Goal: Communication & Community: Answer question/provide support

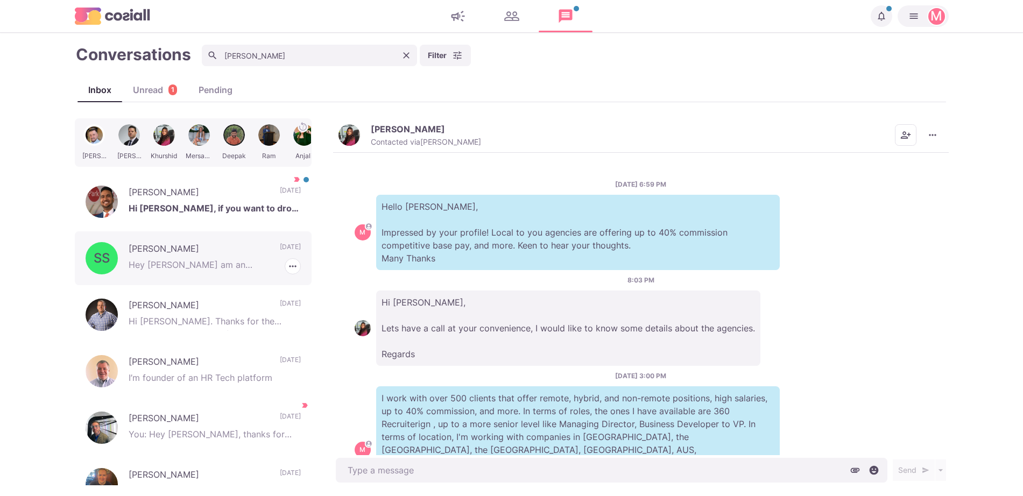
scroll to position [900, 0]
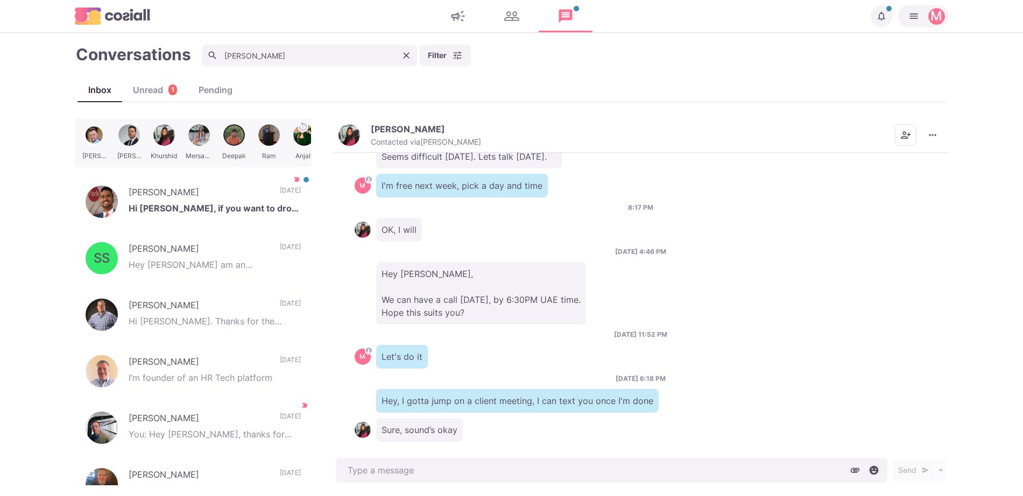
click at [409, 60] on icon "Clear" at bounding box center [406, 55] width 11 height 11
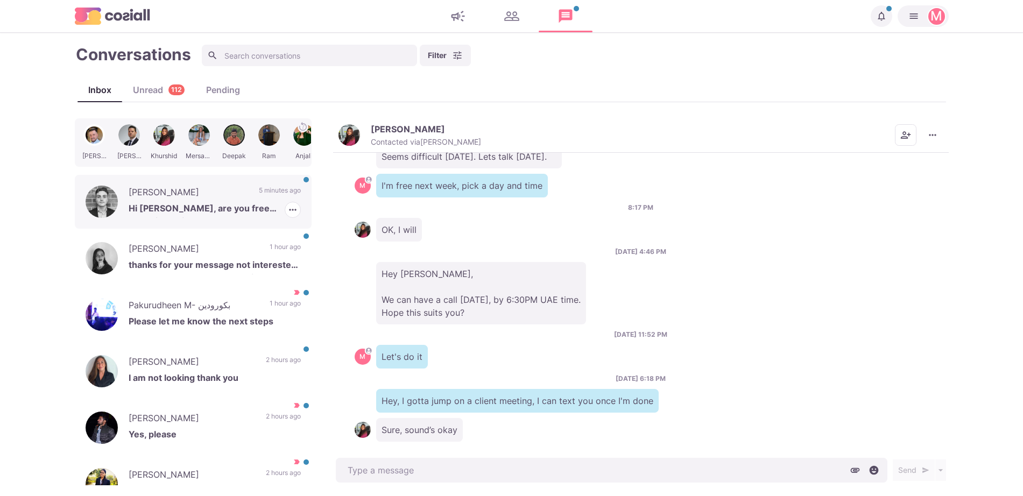
click at [169, 193] on p "[PERSON_NAME]" at bounding box center [188, 194] width 119 height 16
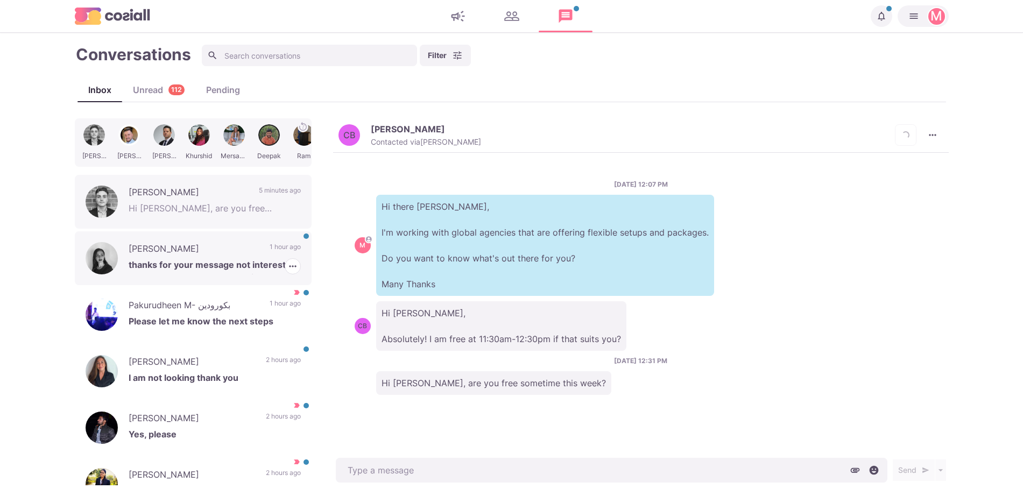
click at [196, 260] on p "thanks for your message not interested at the moment but let's keep in touch" at bounding box center [215, 266] width 172 height 16
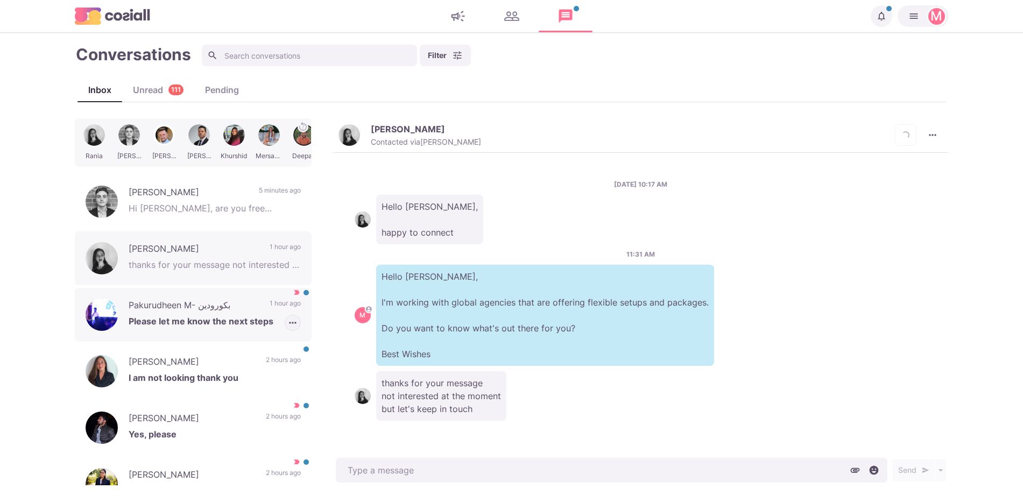
click at [287, 325] on icon "button" at bounding box center [292, 322] width 11 height 11
click at [244, 360] on button "Mark as Not Important" at bounding box center [248, 363] width 104 height 17
click at [187, 305] on p "Pakurudheen M- بكورودين" at bounding box center [194, 307] width 130 height 16
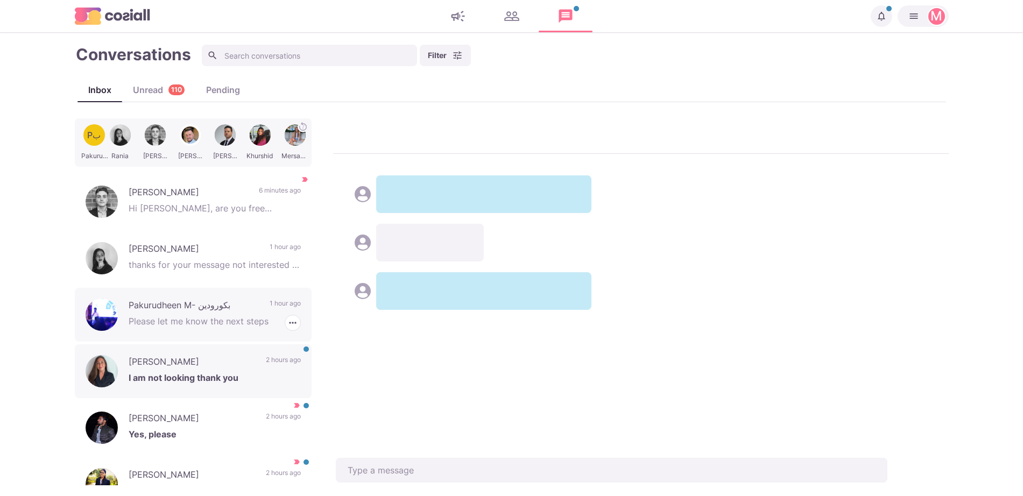
click at [204, 360] on p "[PERSON_NAME]" at bounding box center [192, 363] width 126 height 16
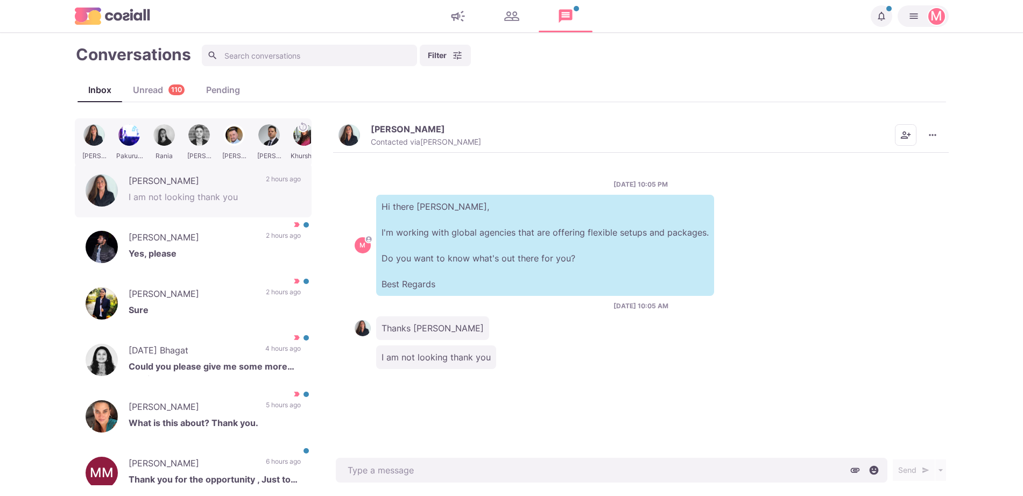
scroll to position [182, 0]
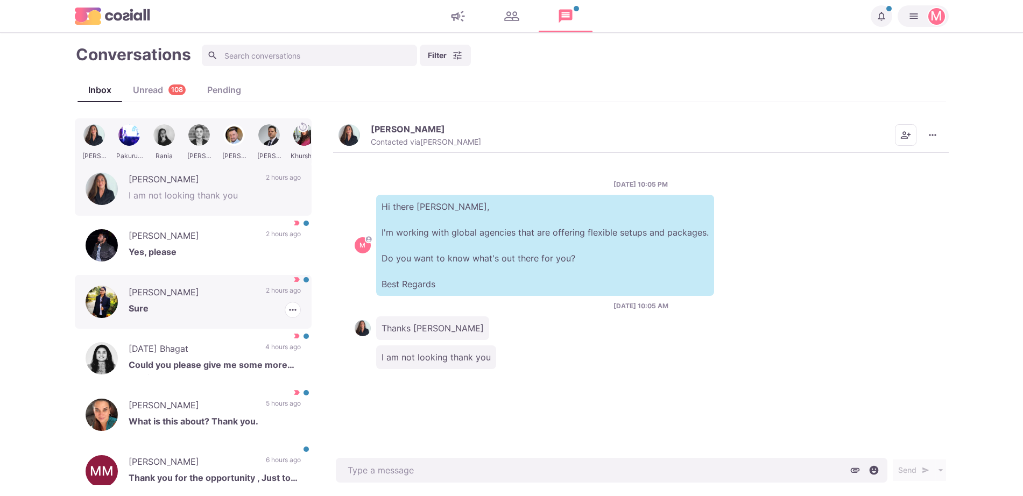
click at [284, 292] on p "2 hours ago" at bounding box center [283, 294] width 35 height 16
click at [287, 313] on icon "button" at bounding box center [292, 310] width 11 height 11
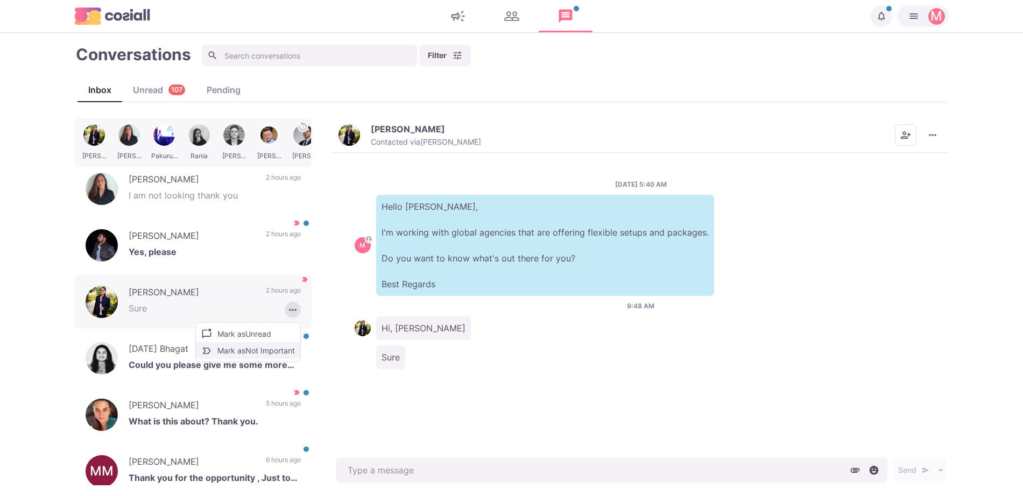
click at [219, 351] on button "Mark as Not Important" at bounding box center [248, 350] width 104 height 17
click at [164, 299] on p "[PERSON_NAME]" at bounding box center [192, 294] width 126 height 16
click at [274, 450] on div "MM [PERSON_NAME] Thank you for the opportunity , Just to inform I am working fr…" at bounding box center [193, 471] width 237 height 54
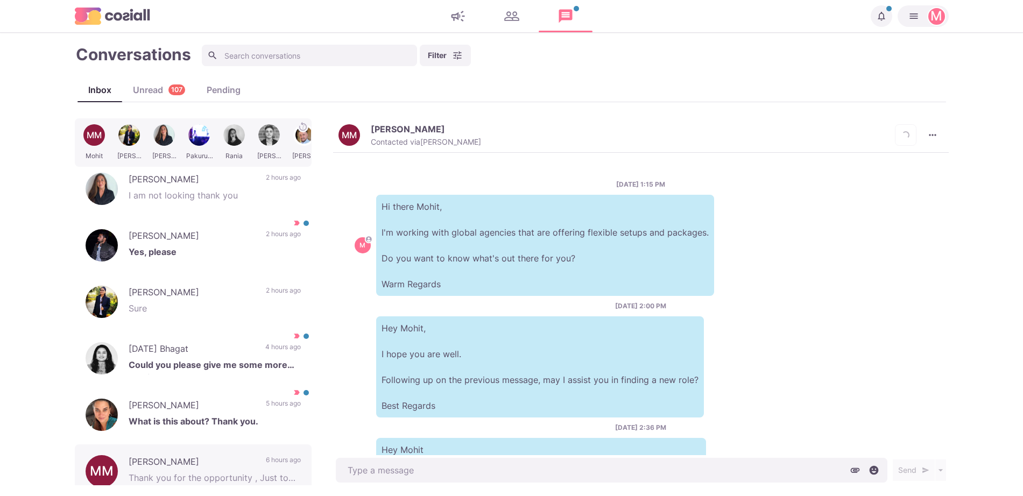
scroll to position [196, 0]
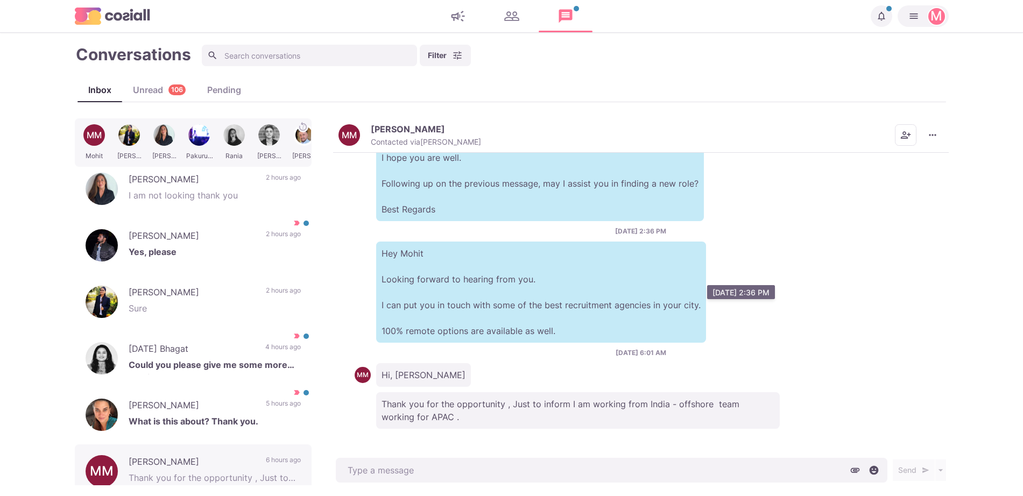
click at [531, 261] on p "Hey Mohit Looking forward to hearing from you. I can put you in touch with some…" at bounding box center [541, 292] width 330 height 101
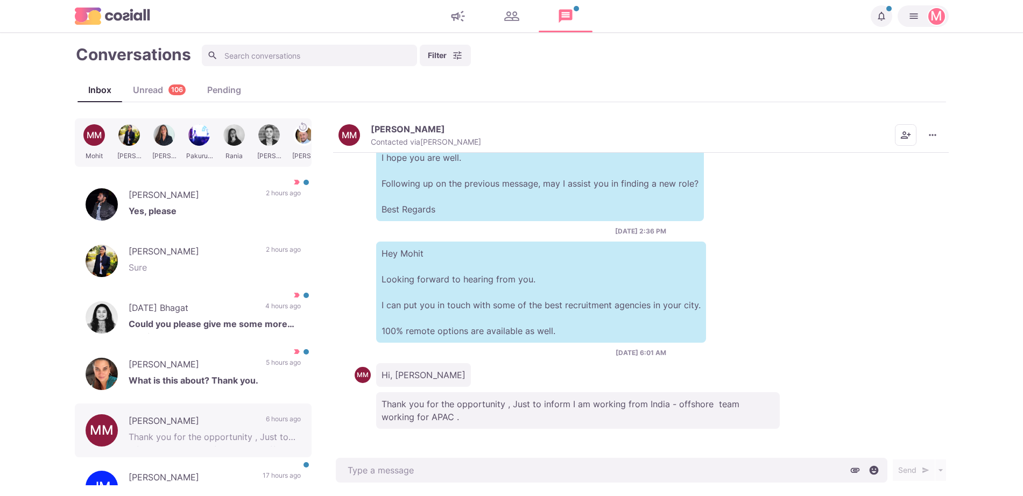
scroll to position [371, 0]
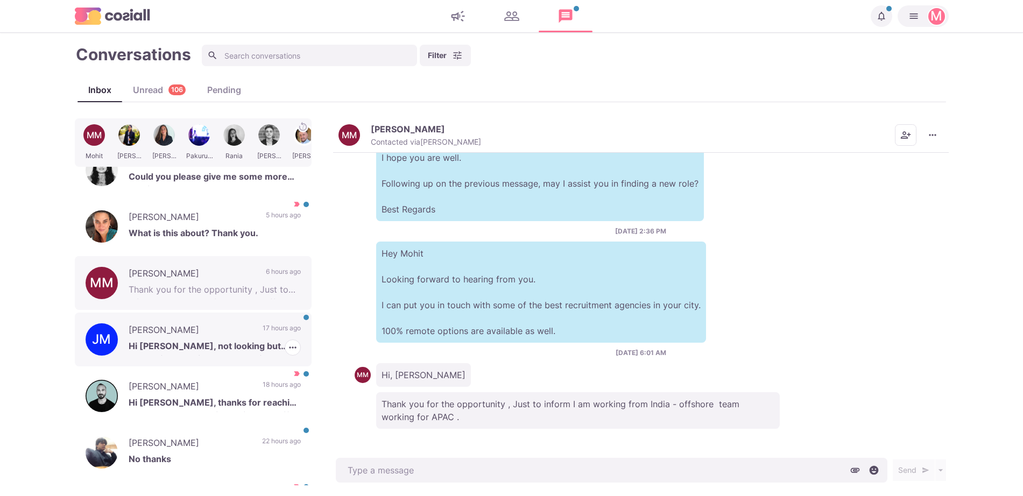
click at [263, 333] on p "17 hours ago" at bounding box center [282, 331] width 38 height 16
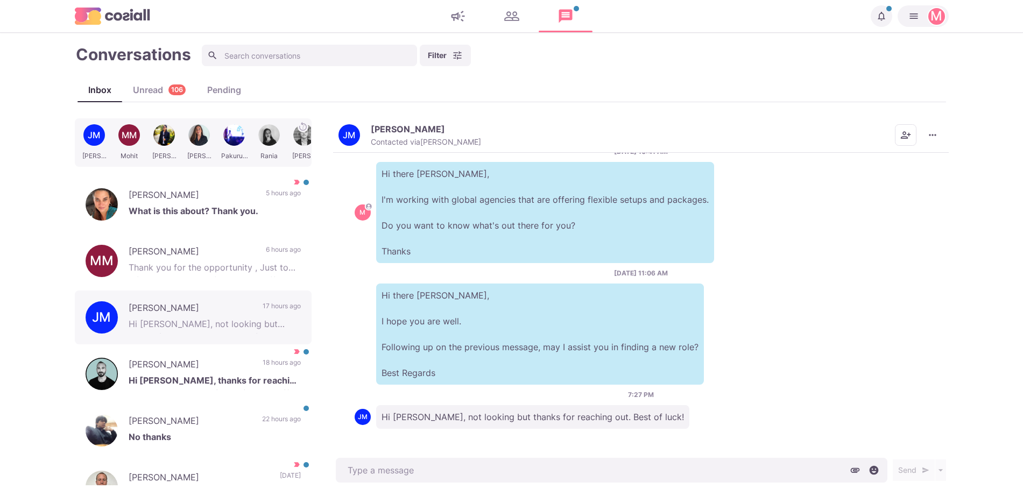
scroll to position [464, 0]
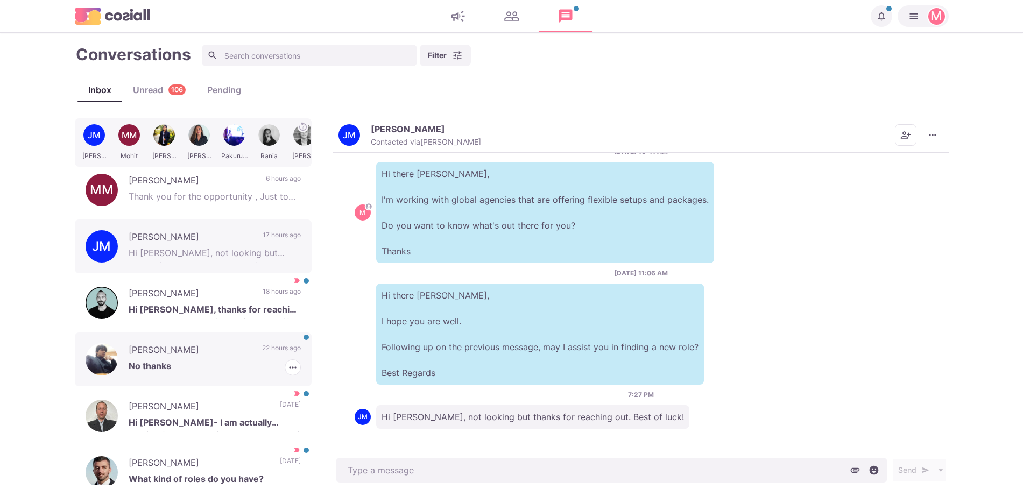
click at [259, 363] on p "No thanks" at bounding box center [215, 367] width 172 height 16
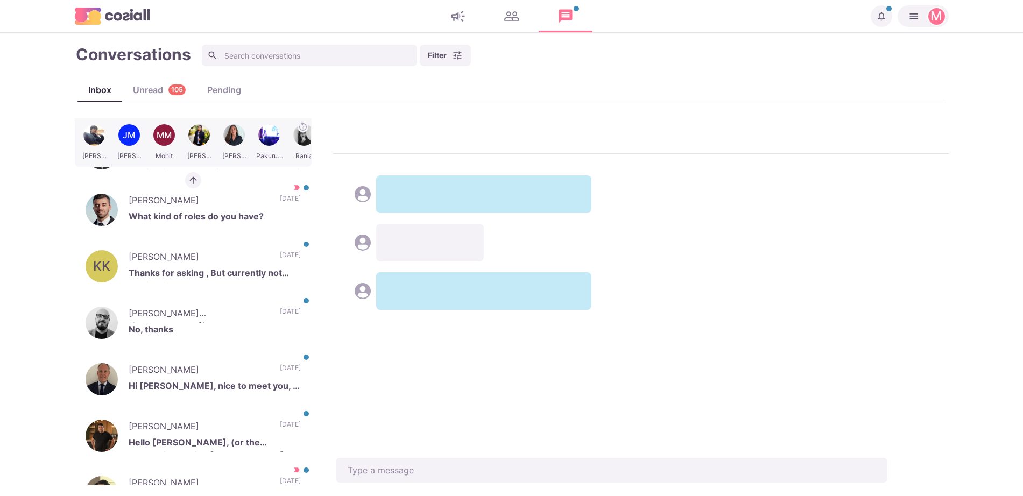
scroll to position [758, 0]
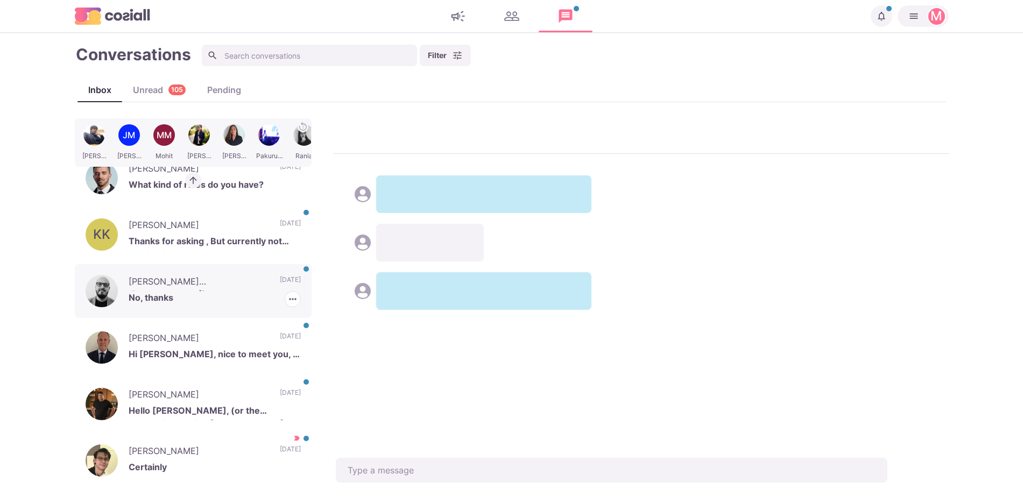
click at [205, 296] on p "No, thanks" at bounding box center [215, 299] width 172 height 16
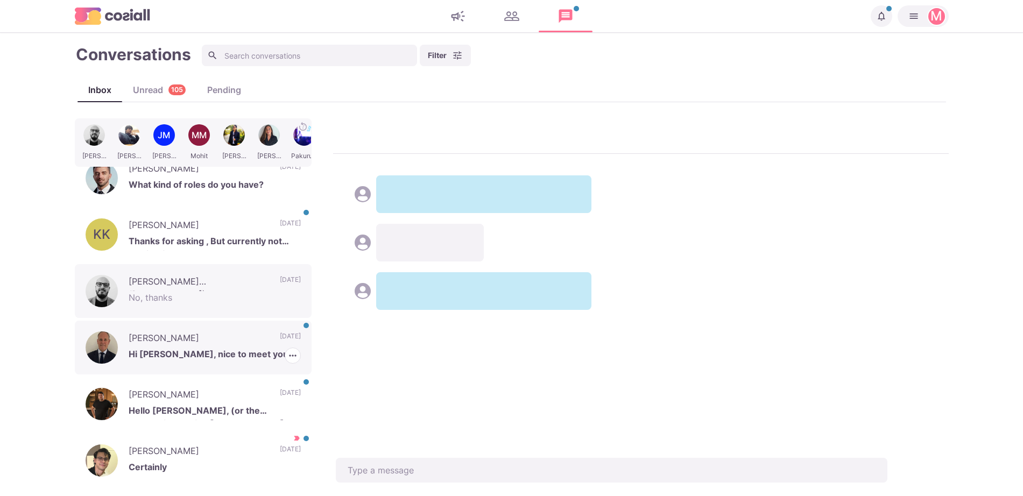
click at [230, 343] on p "[PERSON_NAME]" at bounding box center [199, 339] width 140 height 16
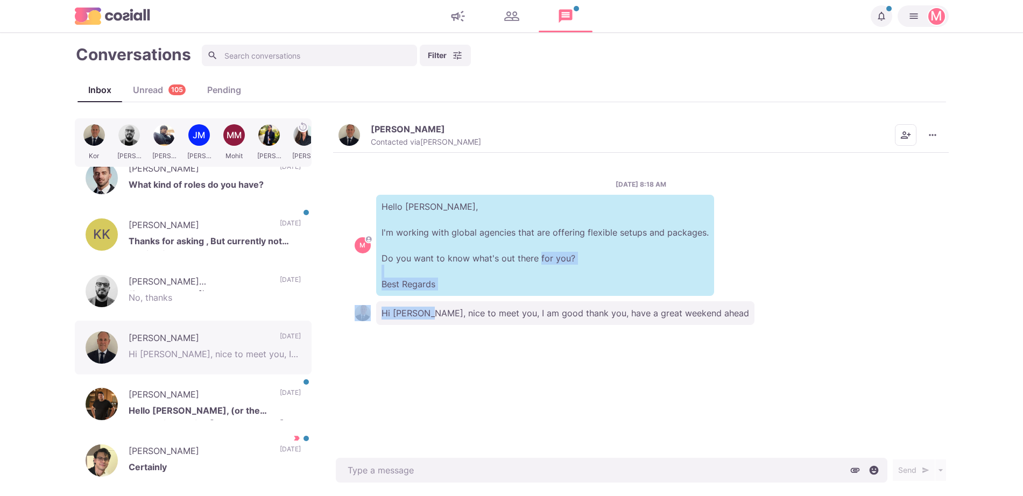
drag, startPoint x: 341, startPoint y: 289, endPoint x: 429, endPoint y: 317, distance: 91.9
click at [429, 317] on div "[DATE] 8:18 AM M Hello Kor, I'm working with global agencies that are offering …" at bounding box center [640, 304] width 615 height 303
click at [429, 317] on p "Hi [PERSON_NAME], nice to meet you, I am good thank you, have a great weekend a…" at bounding box center [565, 313] width 378 height 24
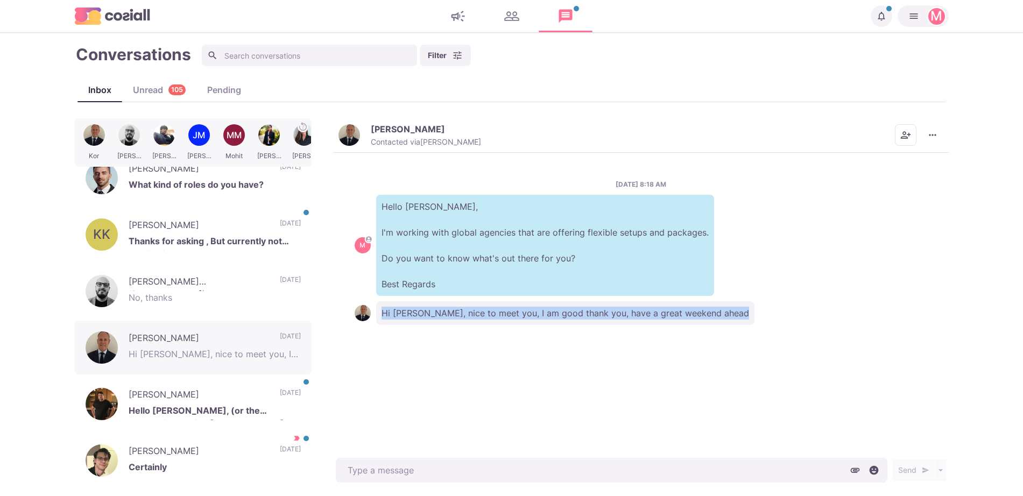
click at [429, 317] on p "Hi [PERSON_NAME], nice to meet you, I am good thank you, have a great weekend a…" at bounding box center [565, 313] width 378 height 24
click at [342, 131] on img "button" at bounding box center [349, 135] width 22 height 22
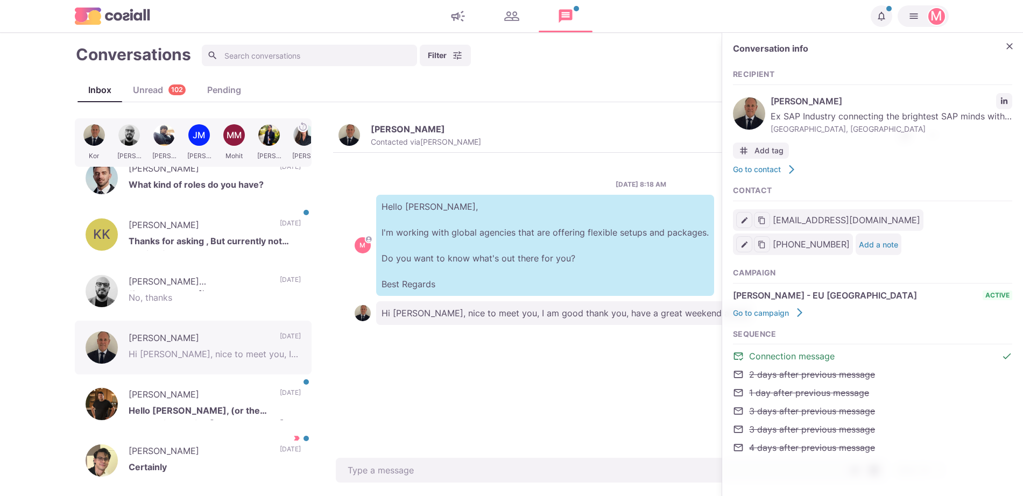
click at [544, 209] on p "Hello [PERSON_NAME], I'm working with global agencies that are offering flexibl…" at bounding box center [545, 245] width 338 height 101
click at [218, 379] on div "[PERSON_NAME] Hello [PERSON_NAME], (or the automation behind [PERSON_NAME]’s pr…" at bounding box center [193, 404] width 237 height 54
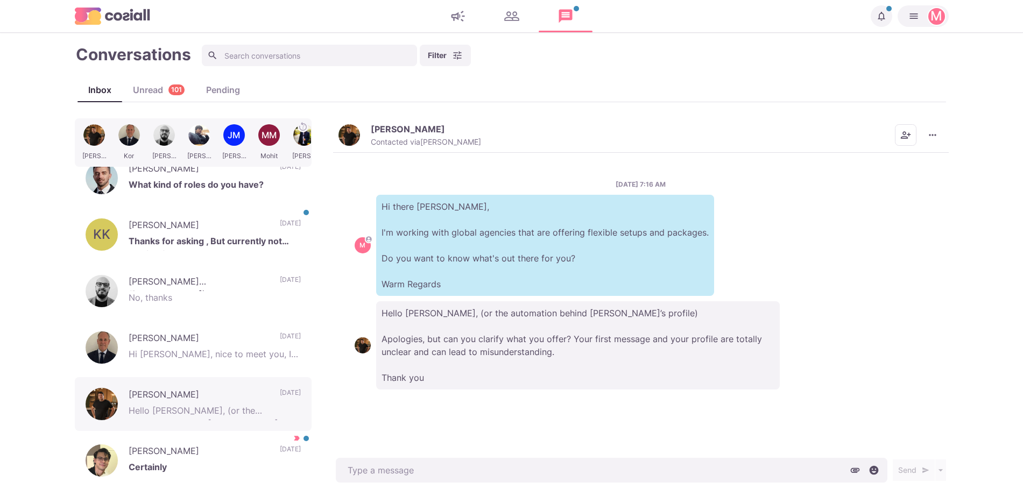
click at [340, 125] on button "[PERSON_NAME] Contacted via [PERSON_NAME]" at bounding box center [409, 135] width 143 height 23
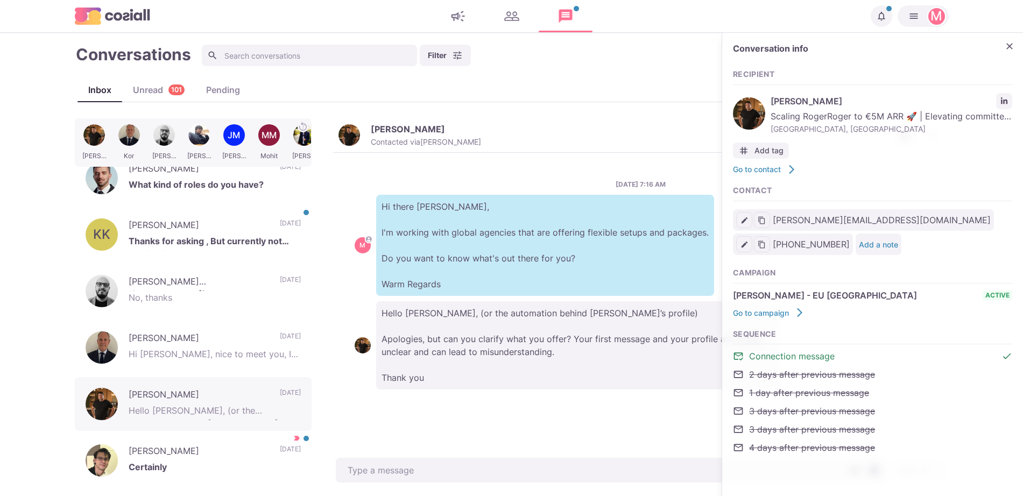
click at [1007, 94] on link "LinkedIn profile link" at bounding box center [1004, 101] width 16 height 16
click at [1004, 55] on div "Conversation info" at bounding box center [872, 52] width 279 height 16
click at [1006, 55] on div "Conversation info" at bounding box center [872, 52] width 279 height 16
click at [1010, 38] on button "Close" at bounding box center [1009, 46] width 16 height 16
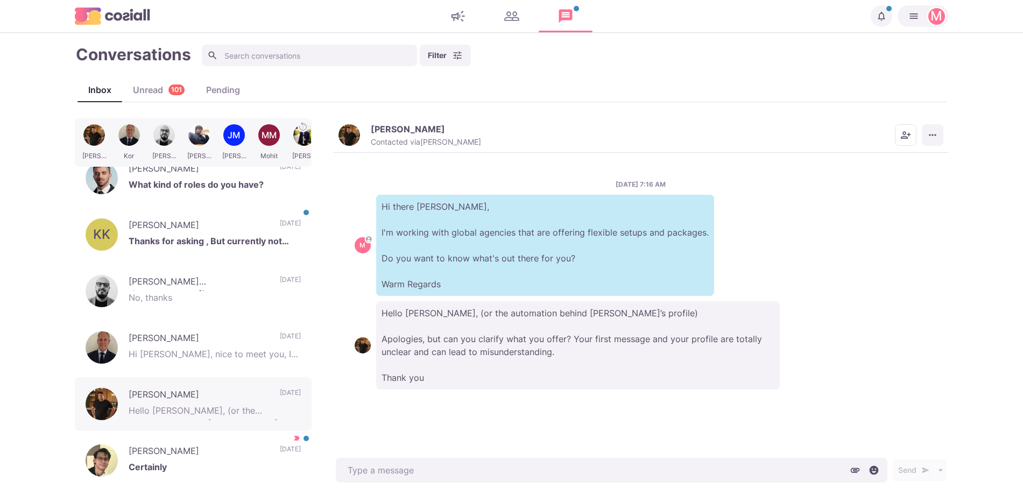
click at [927, 141] on div "[PERSON_NAME] Contacted via [PERSON_NAME] Mark as Unread Mark as Important Sche…" at bounding box center [640, 135] width 615 height 34
click at [927, 141] on button "More menu" at bounding box center [933, 135] width 22 height 22
click at [268, 238] on p "Thanks for asking , But currently not looking for new roles." at bounding box center [215, 243] width 172 height 16
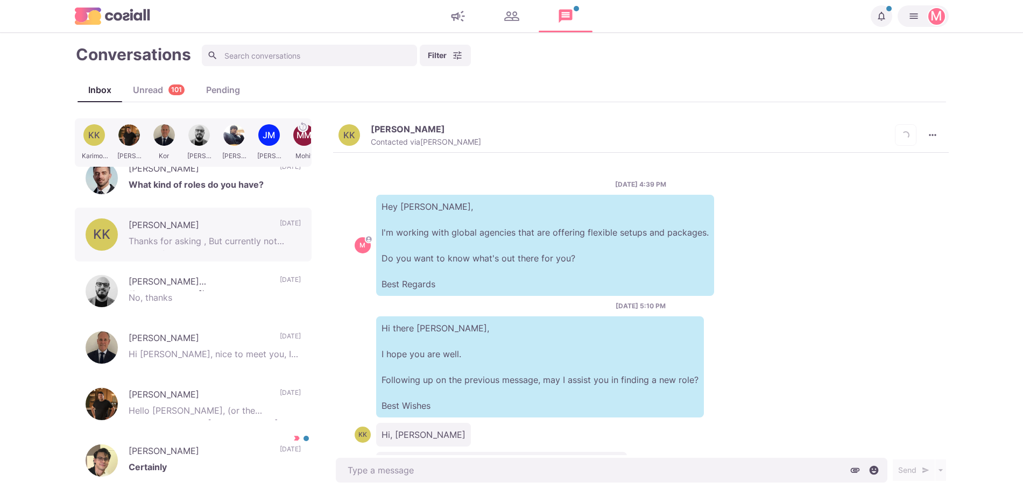
scroll to position [47, 0]
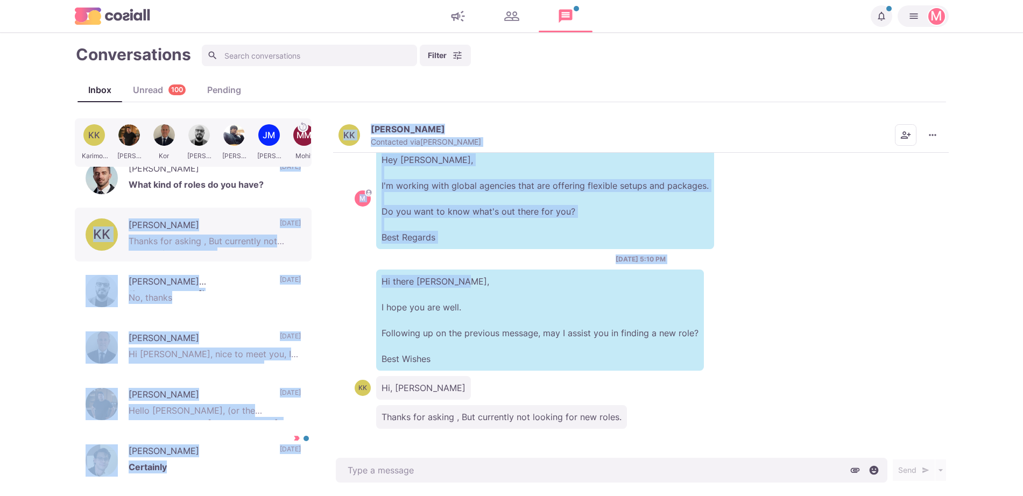
drag, startPoint x: 452, startPoint y: 300, endPoint x: 314, endPoint y: 195, distance: 173.6
click at [314, 195] on div "KK Karimoon [PERSON_NAME] [PERSON_NAME] [PERSON_NAME] [PERSON_NAME] MM Mohit [P…" at bounding box center [512, 301] width 874 height 367
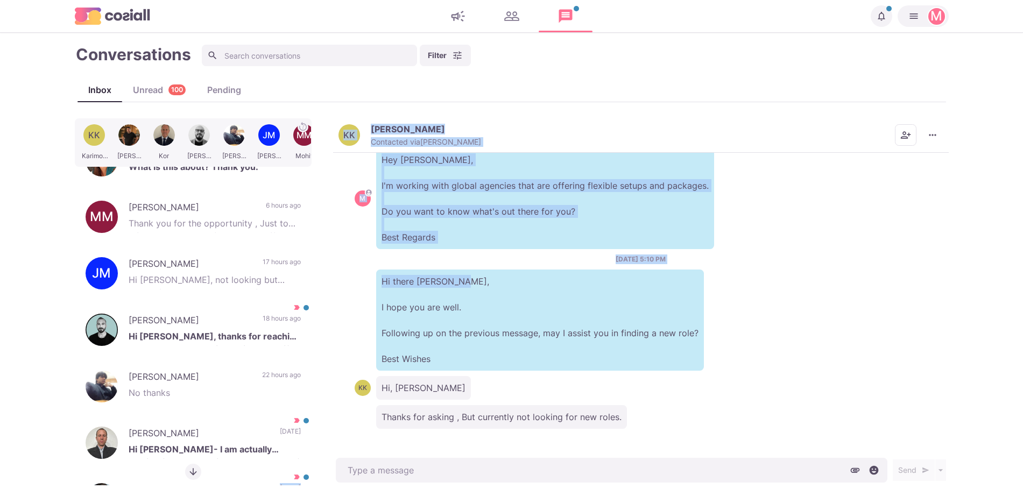
scroll to position [0, 0]
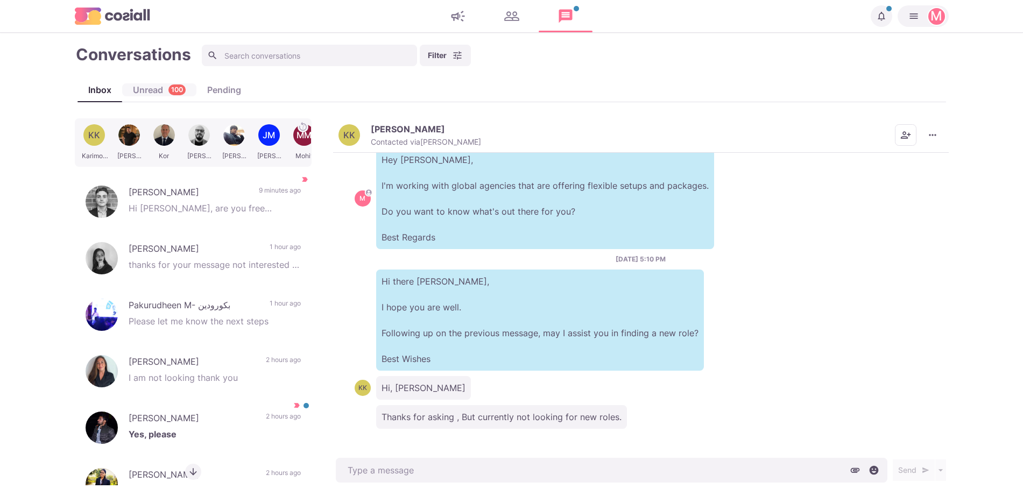
click at [151, 91] on div "Unread 100" at bounding box center [159, 89] width 74 height 13
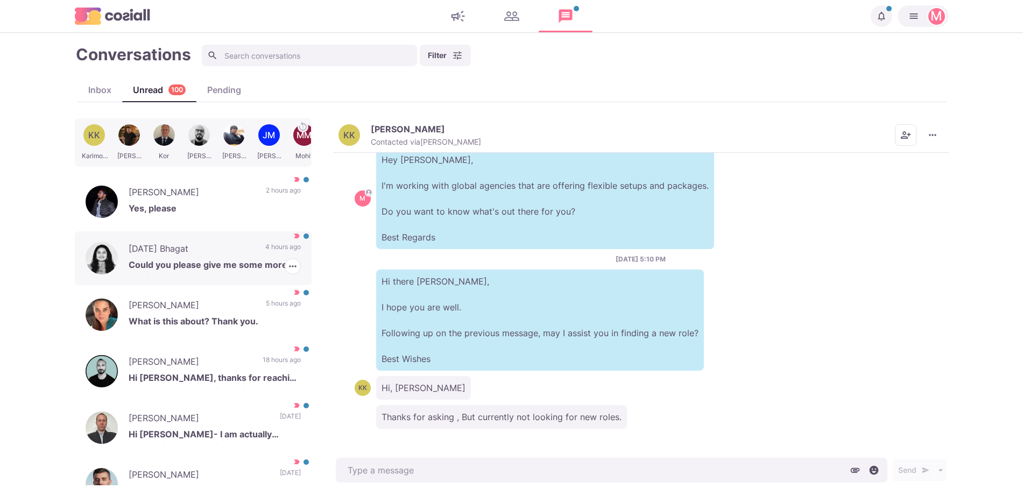
drag, startPoint x: 275, startPoint y: 242, endPoint x: 282, endPoint y: 249, distance: 10.3
click at [275, 241] on div "[DATE][PERSON_NAME] Could you please give me some more details 4 hours ago [PER…" at bounding box center [193, 258] width 237 height 54
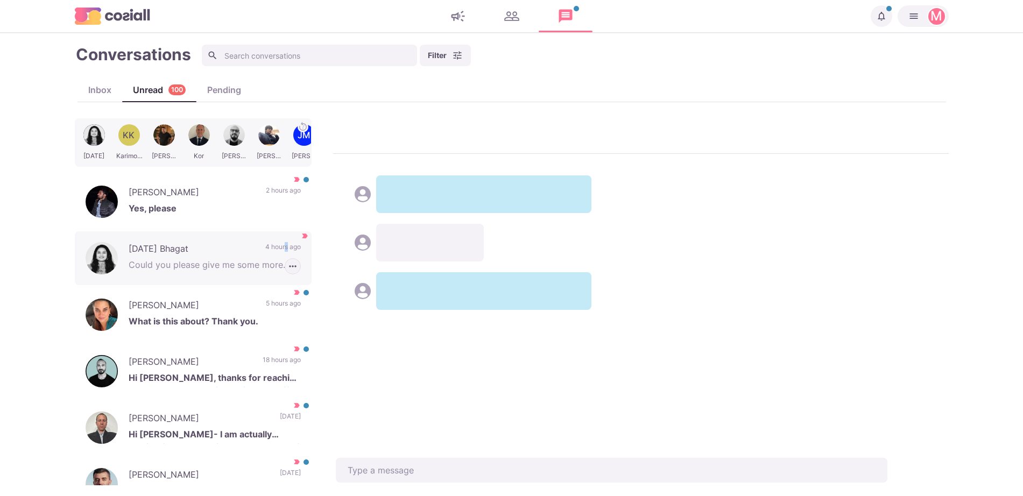
click at [287, 262] on icon "button" at bounding box center [292, 266] width 11 height 11
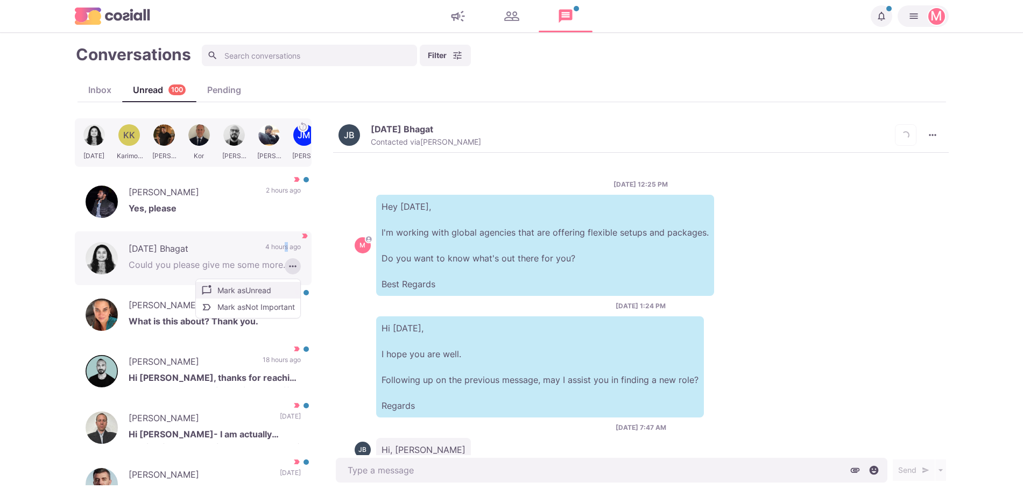
scroll to position [91, 0]
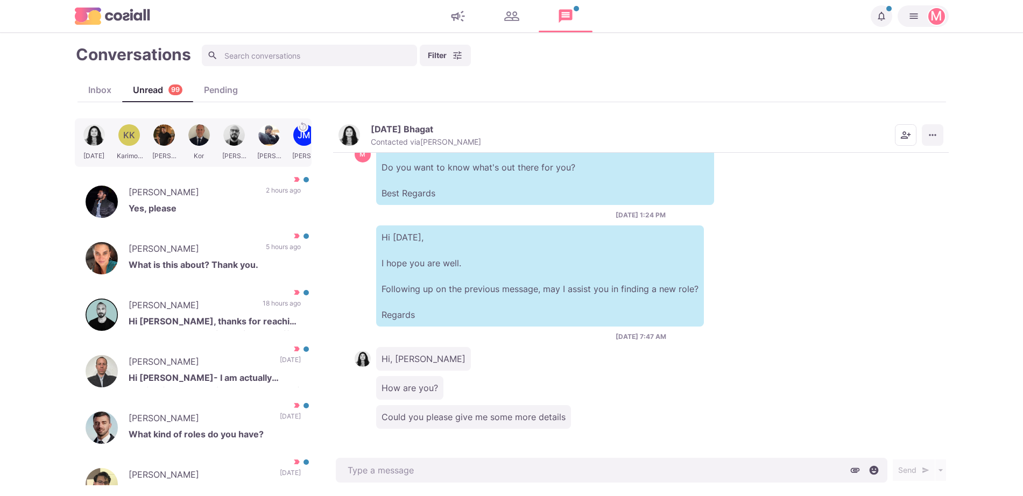
click at [938, 132] on button "More menu" at bounding box center [933, 135] width 22 height 22
click at [926, 179] on button "Mark as Not Important" at bounding box center [890, 178] width 104 height 17
click at [223, 214] on p "Yes, please" at bounding box center [215, 210] width 172 height 16
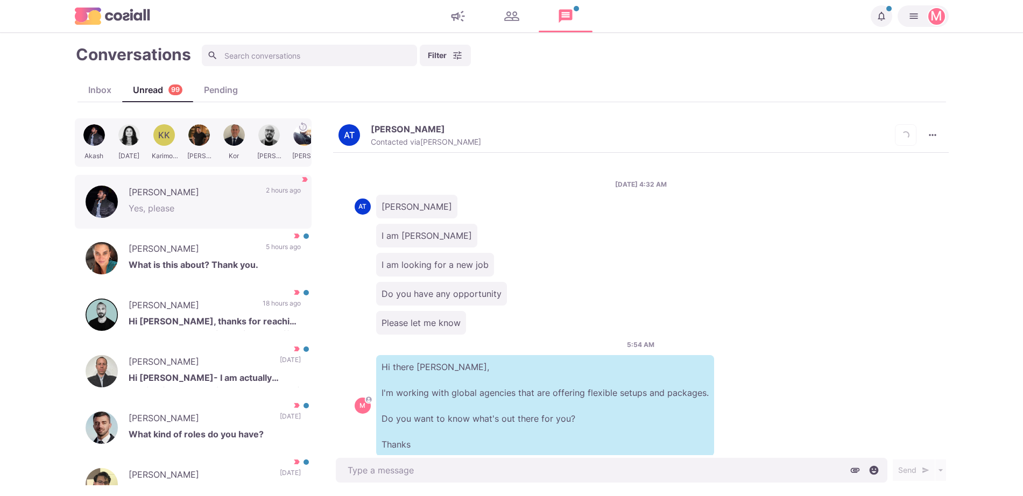
click at [483, 131] on div "AT [PERSON_NAME] Contacted via [PERSON_NAME] Loading... [PERSON_NAME] as Unread…" at bounding box center [640, 135] width 615 height 34
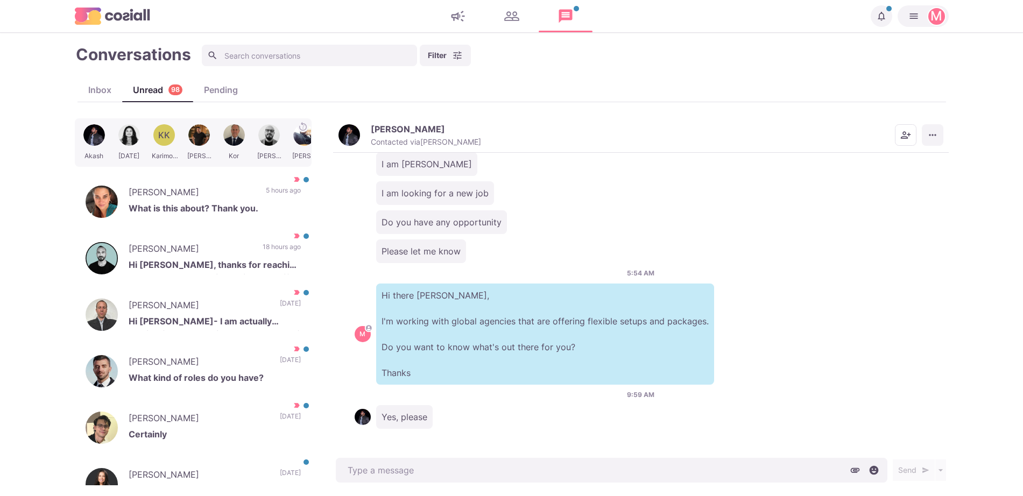
click at [937, 128] on button "More menu" at bounding box center [933, 135] width 22 height 22
click at [925, 179] on button "Mark as Not Important" at bounding box center [890, 178] width 104 height 17
click at [287, 206] on icon "button" at bounding box center [292, 209] width 11 height 11
drag, startPoint x: 264, startPoint y: 203, endPoint x: 520, endPoint y: 201, distance: 256.1
click at [263, 203] on p "What is this about? Thank you." at bounding box center [215, 210] width 172 height 16
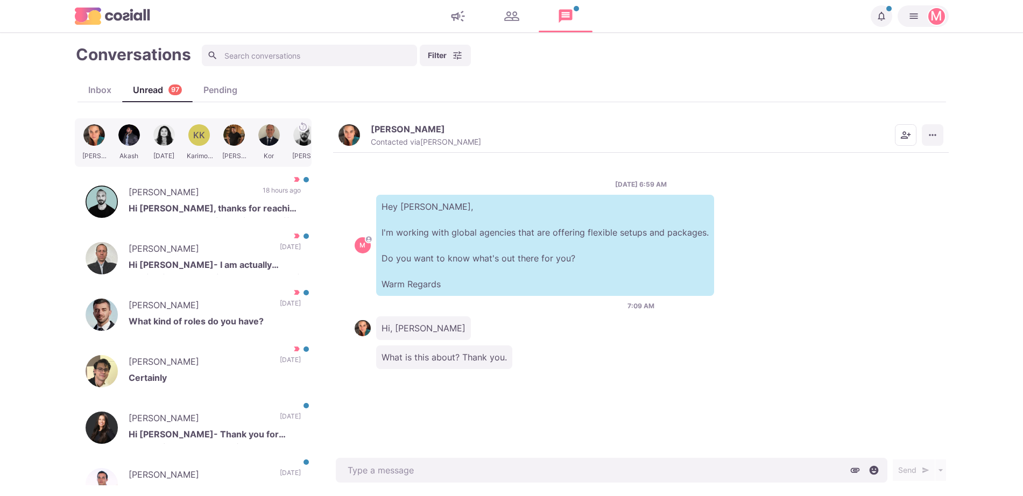
click at [932, 131] on icon "More menu" at bounding box center [932, 135] width 11 height 11
click at [911, 171] on button "Mark as Not Important" at bounding box center [890, 178] width 104 height 17
click at [357, 136] on img "button" at bounding box center [349, 135] width 22 height 22
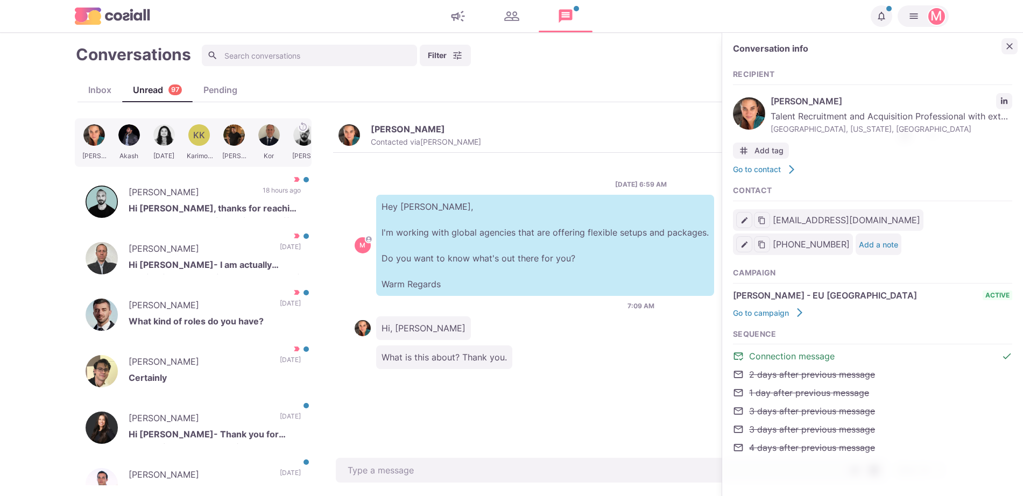
click at [1003, 47] on button "Close" at bounding box center [1009, 46] width 16 height 16
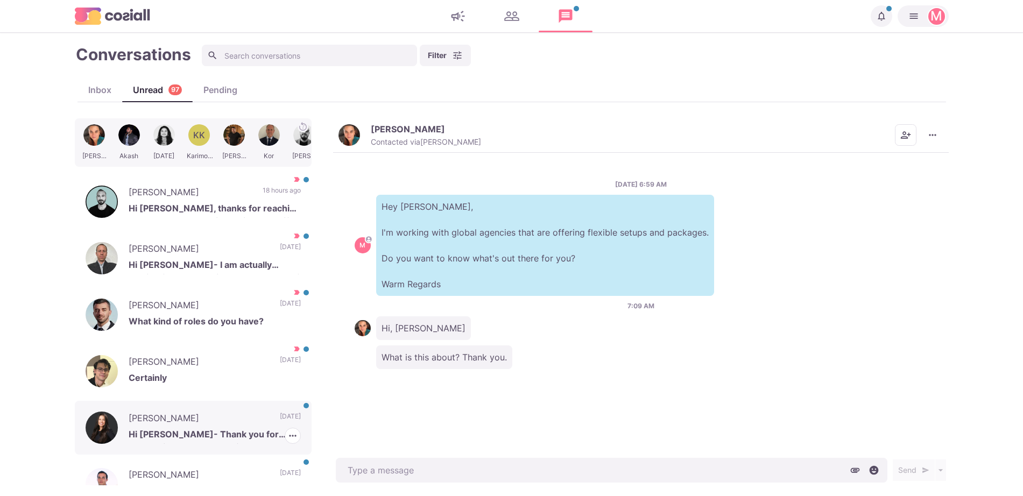
click at [203, 429] on p "Hi [PERSON_NAME]- Thank you for connecting but I'm all set for now." at bounding box center [215, 436] width 172 height 16
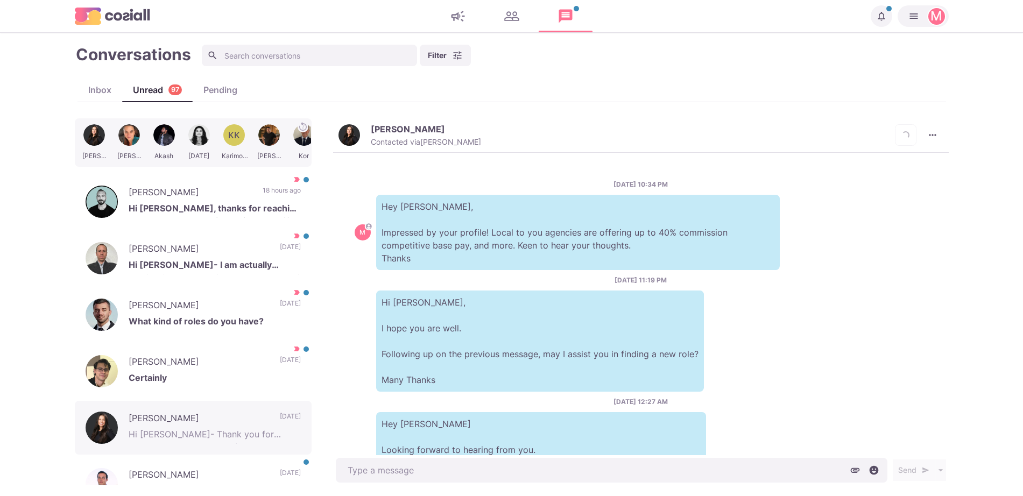
scroll to position [129, 0]
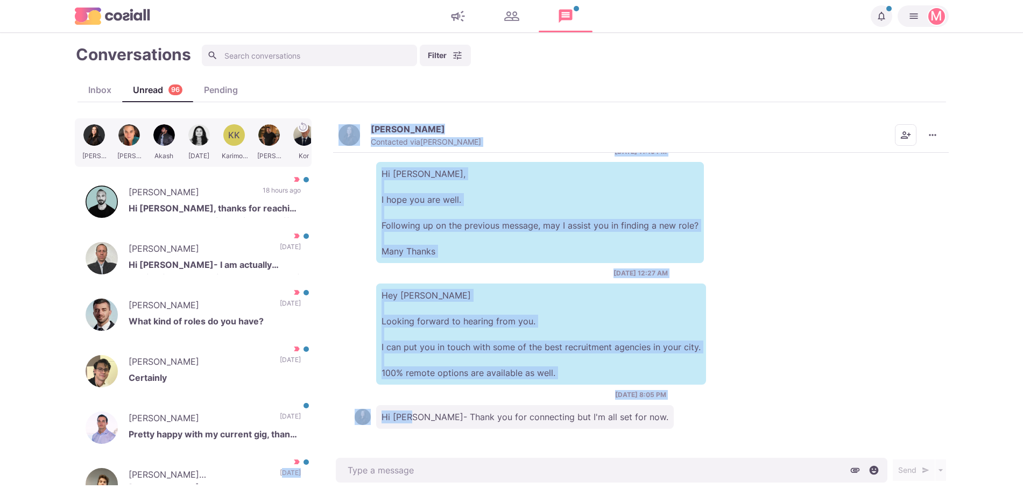
drag, startPoint x: 260, startPoint y: 464, endPoint x: 414, endPoint y: 389, distance: 171.1
click at [414, 389] on div "[PERSON_NAME][DATE] KK Karimoon [PERSON_NAME] [PERSON_NAME] [PERSON_NAME] [PERS…" at bounding box center [512, 301] width 874 height 367
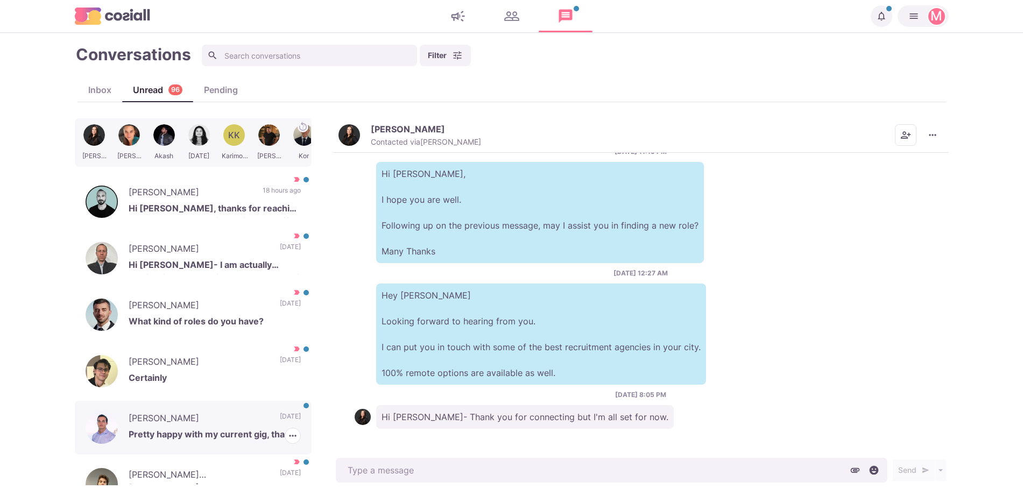
click at [219, 419] on p "[PERSON_NAME]" at bounding box center [199, 420] width 140 height 16
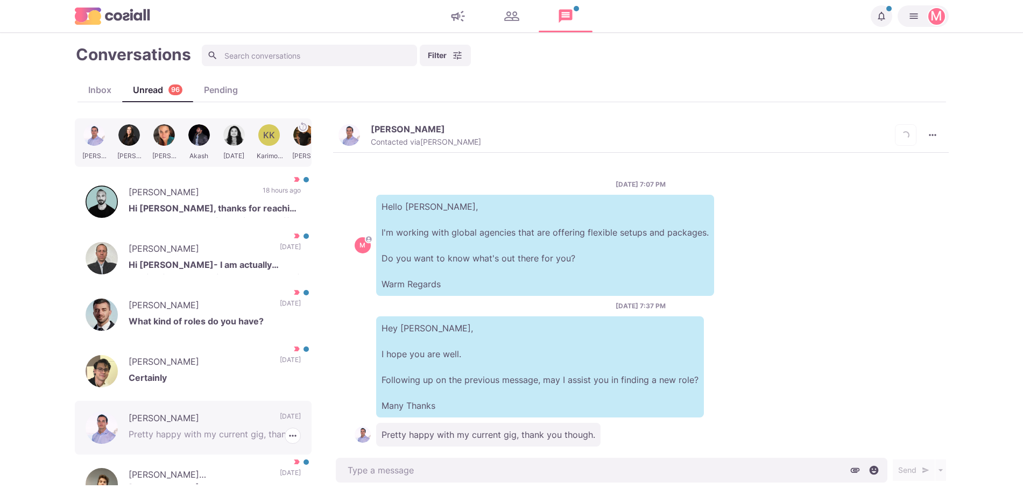
scroll to position [18, 0]
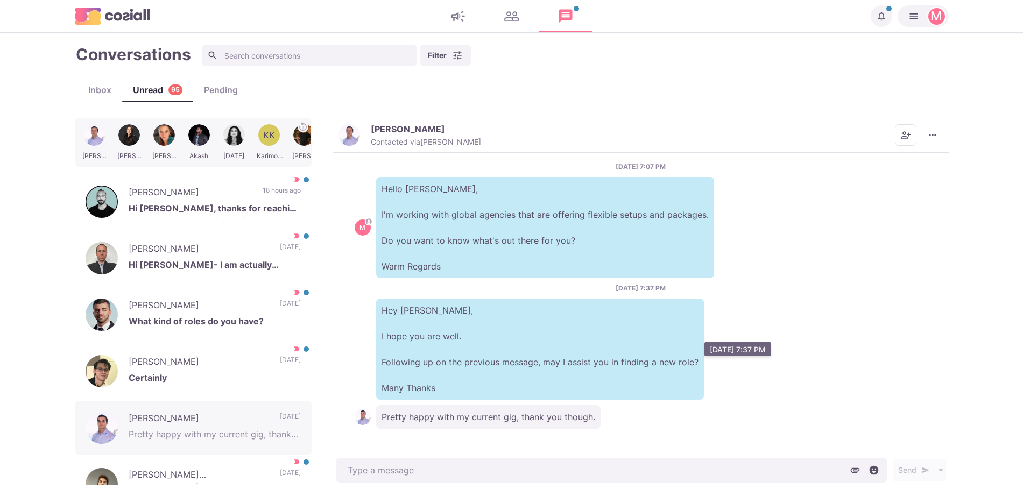
click at [476, 312] on p "Hey [PERSON_NAME], I hope you are well. Following up on the previous message, m…" at bounding box center [540, 349] width 328 height 101
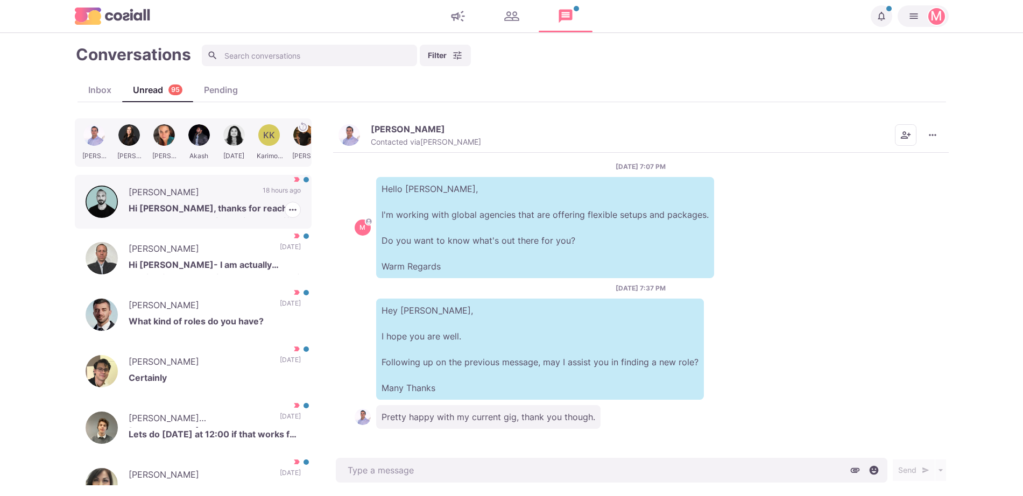
click at [225, 192] on p "[PERSON_NAME]" at bounding box center [190, 194] width 123 height 16
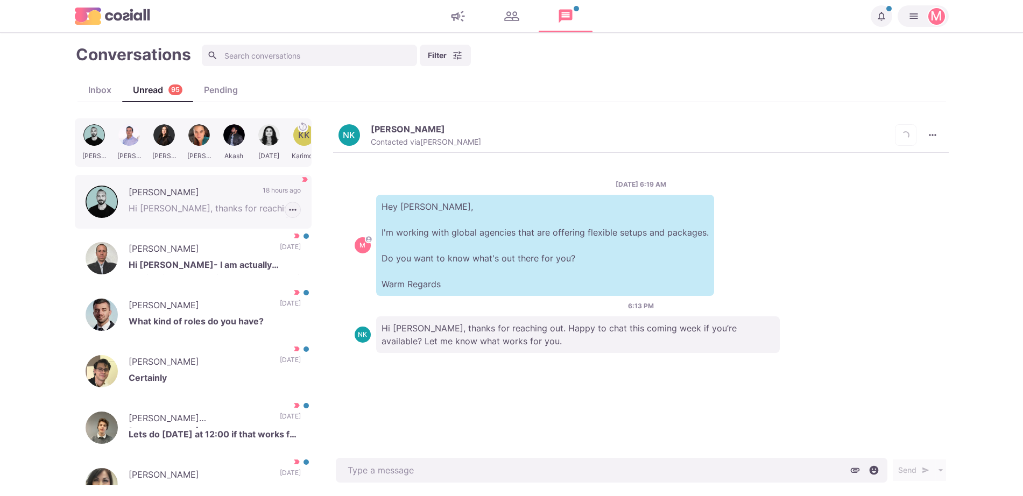
click at [287, 214] on icon "button" at bounding box center [292, 209] width 11 height 11
click at [255, 253] on button "Mark as Not Important" at bounding box center [248, 250] width 104 height 17
click at [521, 293] on p "Hey [PERSON_NAME], I'm working with global agencies that are offering flexible …" at bounding box center [545, 245] width 338 height 101
click at [400, 129] on p "[PERSON_NAME]" at bounding box center [408, 129] width 74 height 11
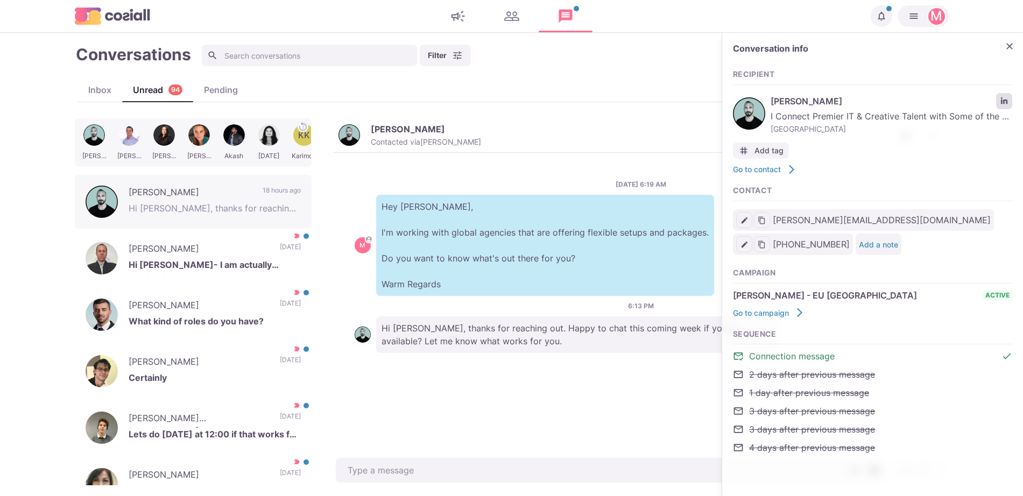
click at [1007, 100] on icon "LinkedIn profile link" at bounding box center [1004, 101] width 8 height 8
click at [202, 266] on p "Hi [PERSON_NAME]- I am actually looking for a remote job. Do you know of any th…" at bounding box center [215, 266] width 172 height 16
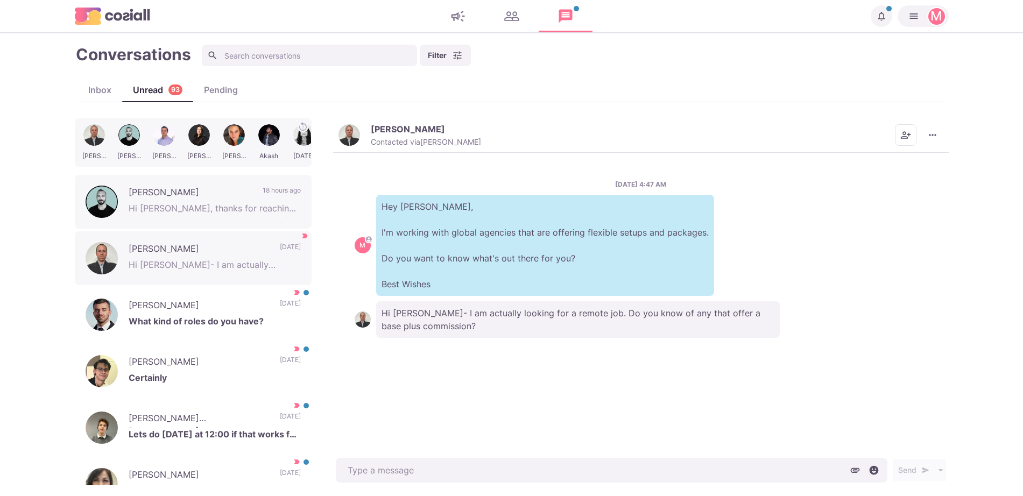
click at [352, 126] on img "button" at bounding box center [349, 135] width 22 height 22
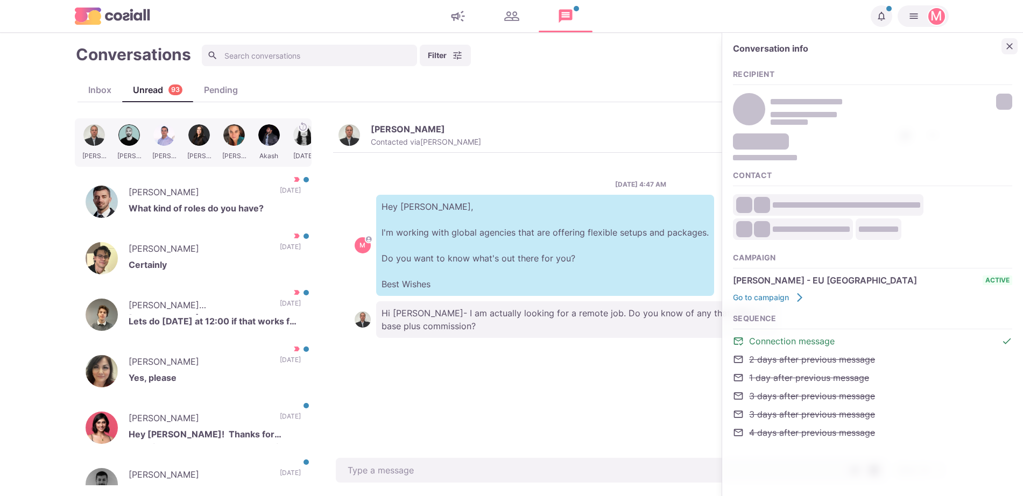
click at [1000, 51] on div "Conversation info" at bounding box center [872, 52] width 279 height 16
click at [1008, 50] on icon "Close" at bounding box center [1009, 46] width 11 height 11
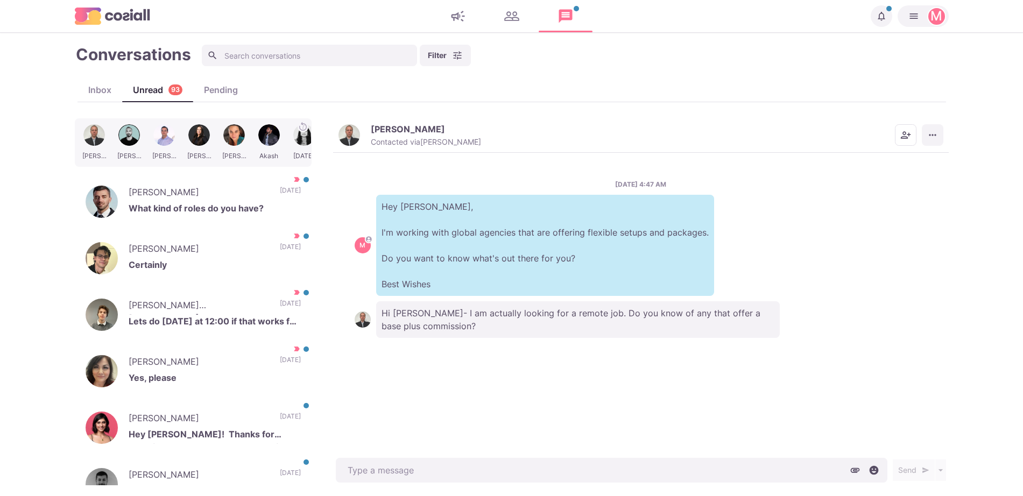
click at [940, 144] on button "More menu" at bounding box center [933, 135] width 22 height 22
click at [902, 164] on button "Mark as Unread" at bounding box center [890, 161] width 104 height 17
click at [189, 315] on p "Lets do [DATE] at 12:00 if that works for you" at bounding box center [215, 323] width 172 height 16
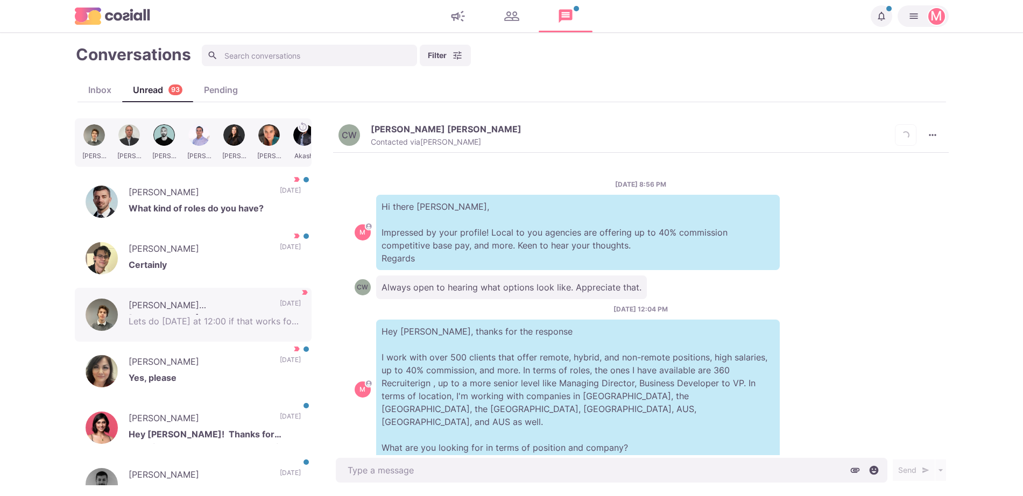
scroll to position [572, 0]
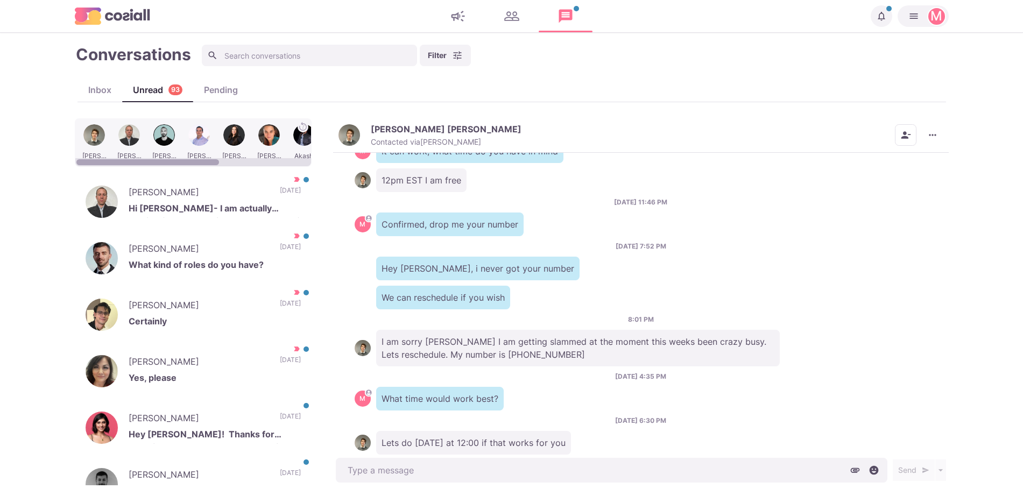
click at [349, 135] on img "button" at bounding box center [349, 135] width 22 height 22
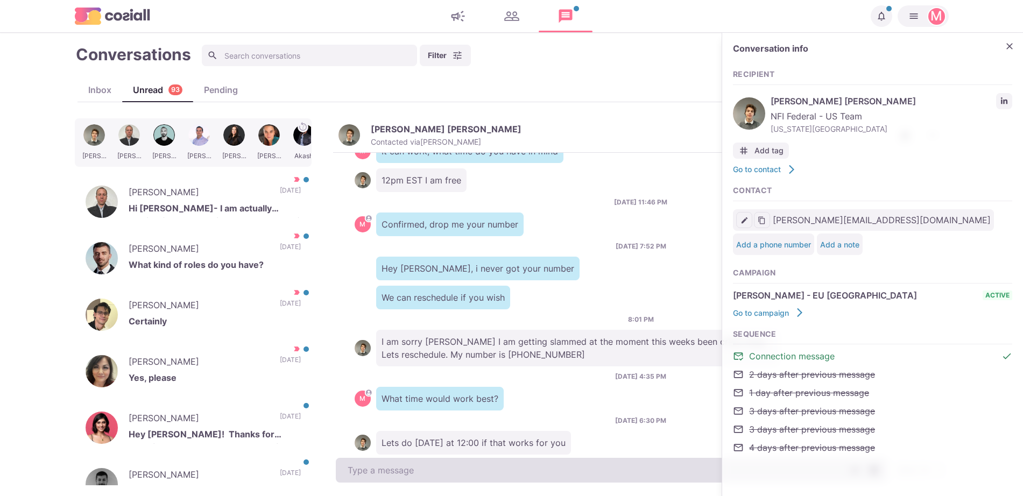
click at [486, 468] on textarea at bounding box center [611, 470] width 551 height 25
click at [487, 468] on textarea "To enrich screen reader interactions, please activate Accessibility in Grammarl…" at bounding box center [611, 470] width 551 height 25
type textarea "x"
type textarea "let"
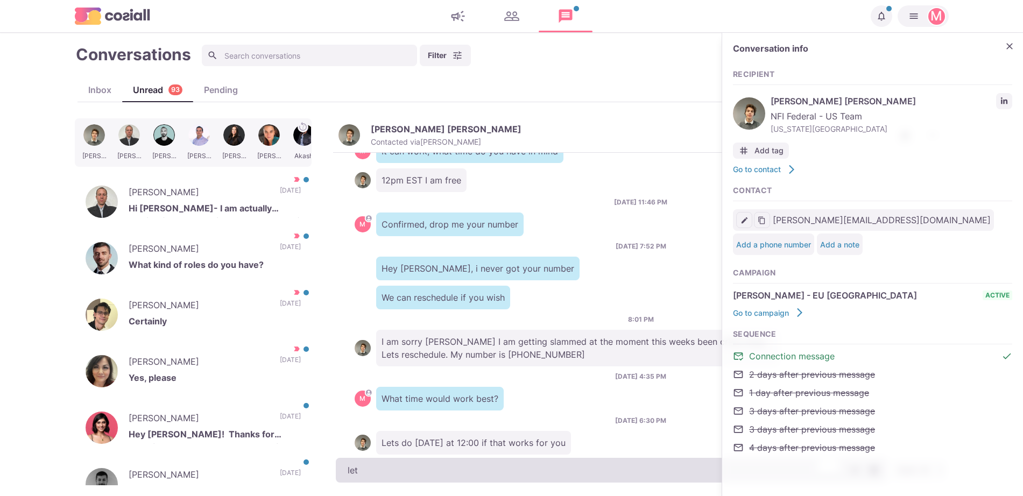
type textarea "x"
type textarea "let's"
type textarea "x"
type textarea "let's"
type textarea "x"
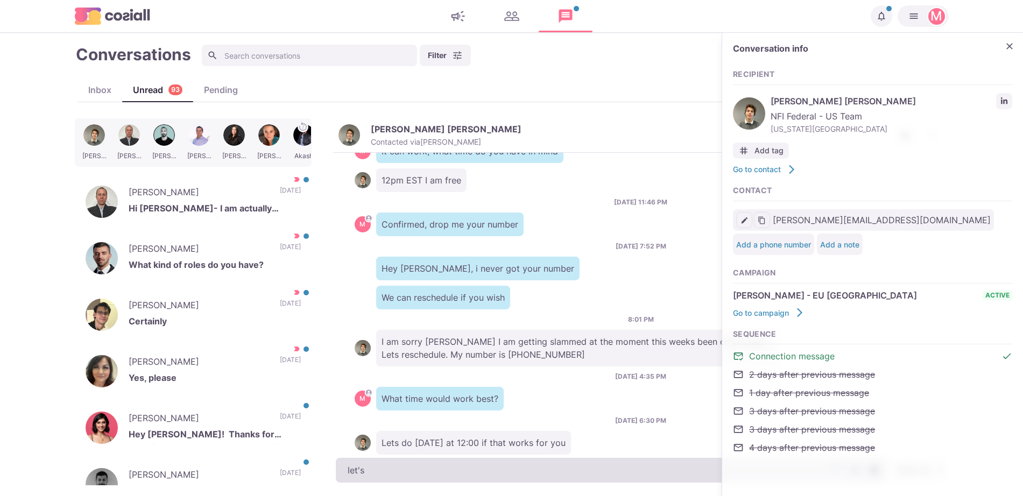
type textarea "let's d"
type textarea "x"
type textarea "let's"
type textarea "x"
type textarea "let's"
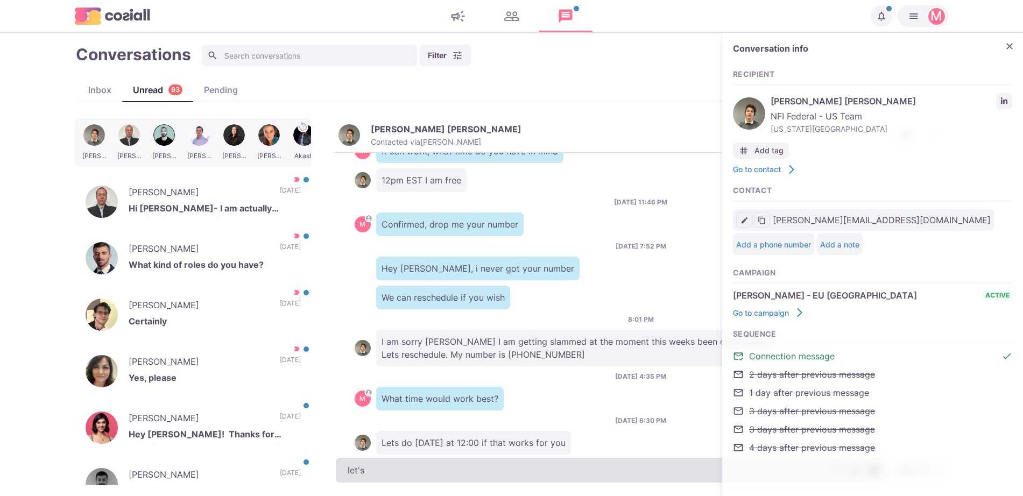
type textarea "x"
type textarea "let'"
type textarea "x"
type textarea "let"
type textarea "x"
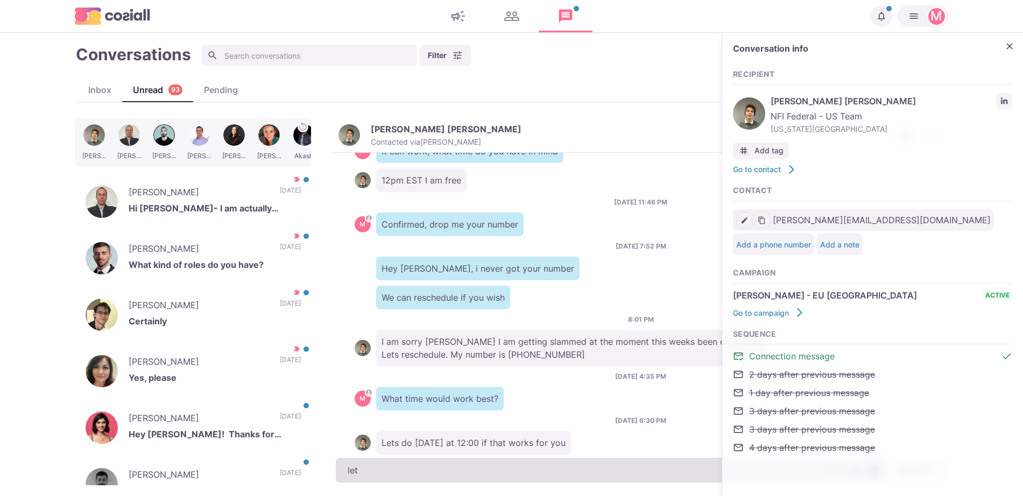
type textarea "le"
type textarea "x"
type textarea "l"
type textarea "x"
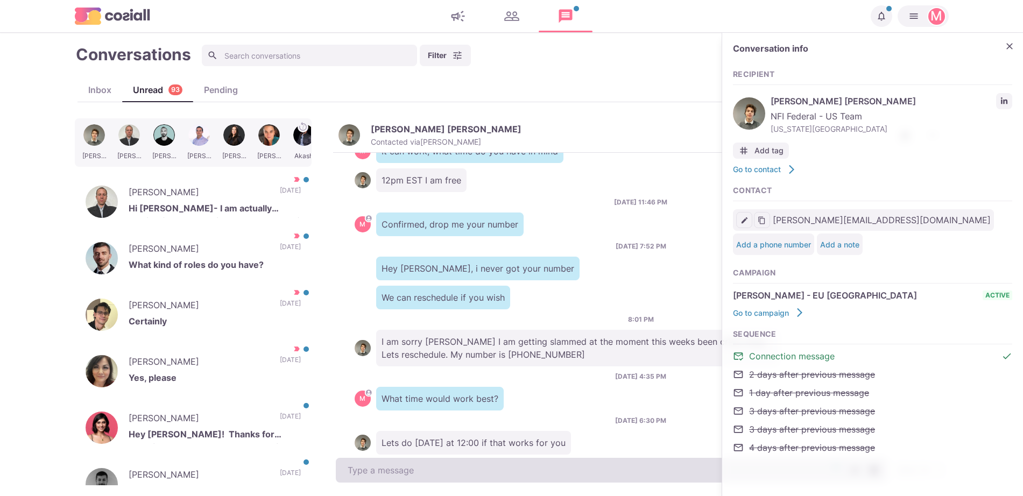
type textarea "L"
type textarea "x"
type textarea "Le"
type textarea "x"
type textarea "Let's"
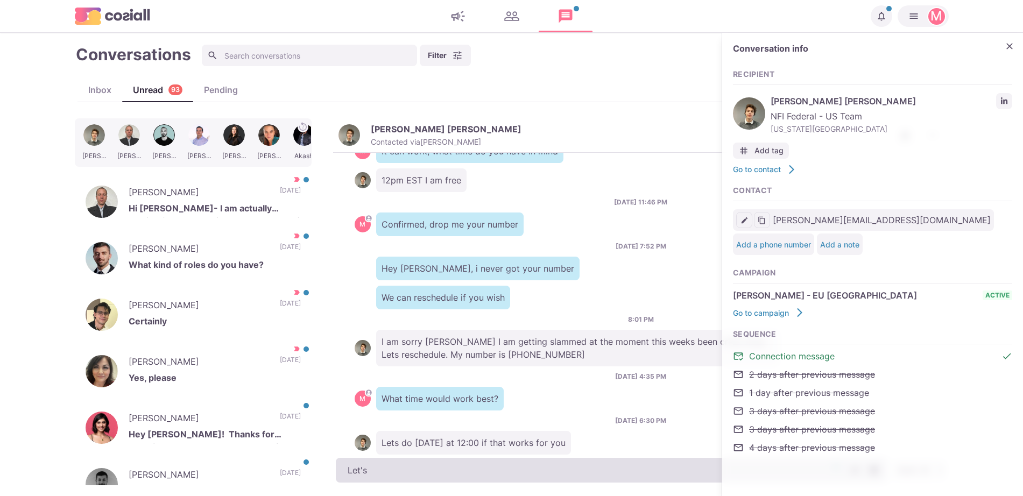
type textarea "x"
type textarea "Let's d"
type textarea "x"
type textarea "Let's do"
type textarea "x"
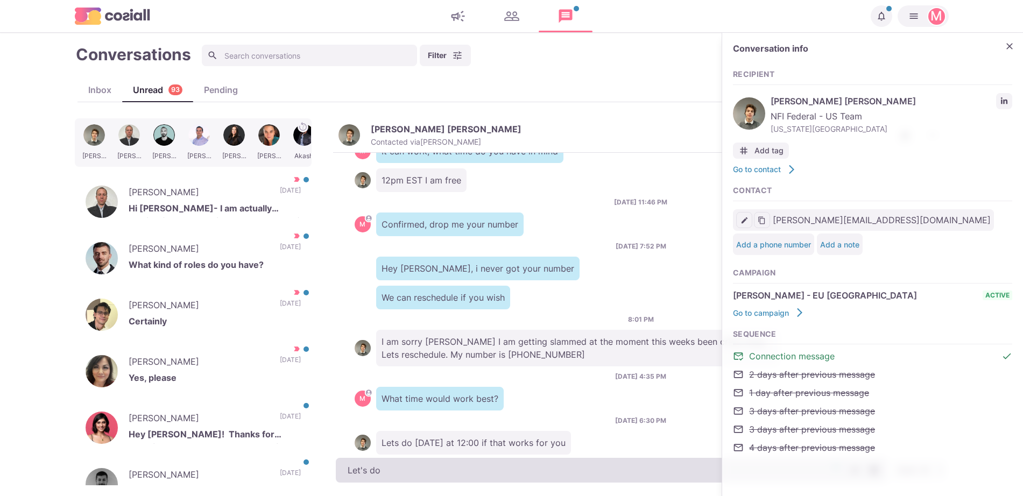
type textarea "Let's do"
type textarea "x"
type textarea "Let's do i"
type textarea "x"
type textarea "Let's do it"
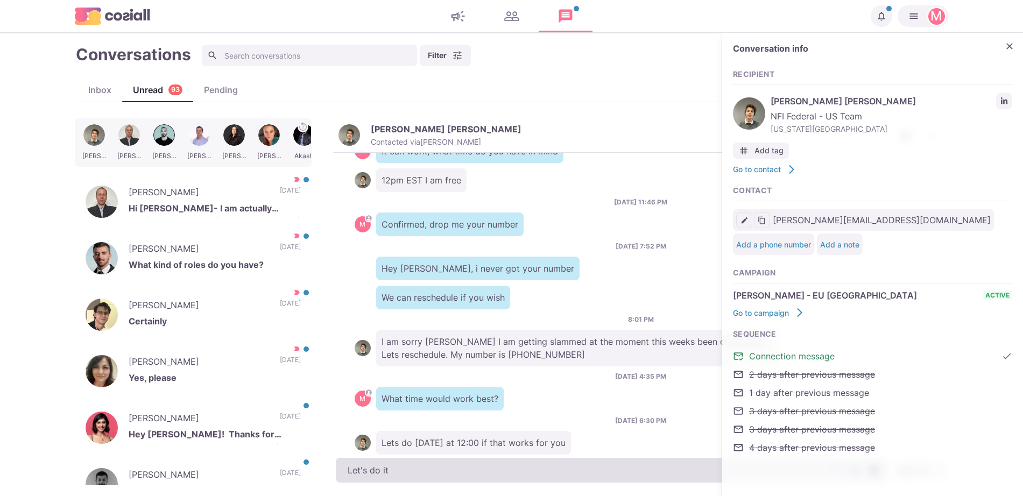
type textarea "x"
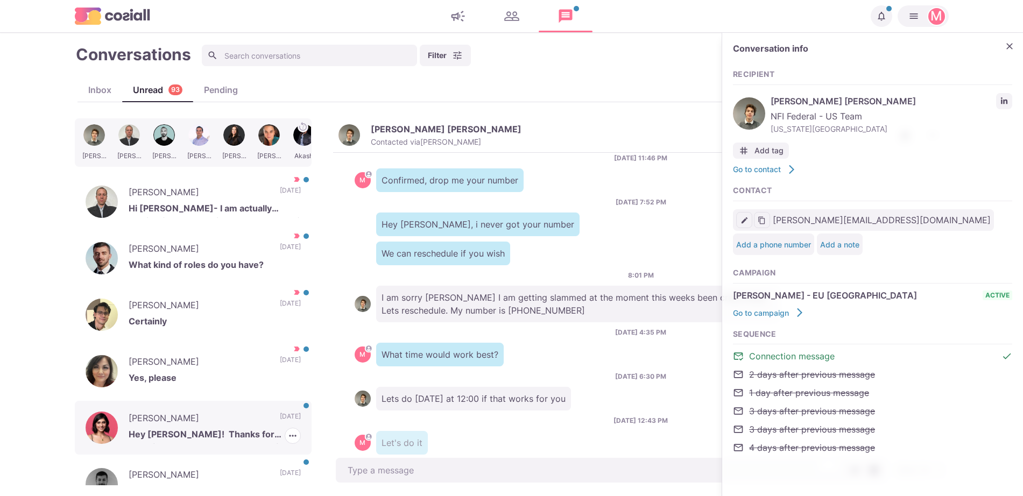
click at [210, 435] on p "Hey [PERSON_NAME]! Thanks for reaching out but I am very happy with my organiza…" at bounding box center [215, 436] width 172 height 16
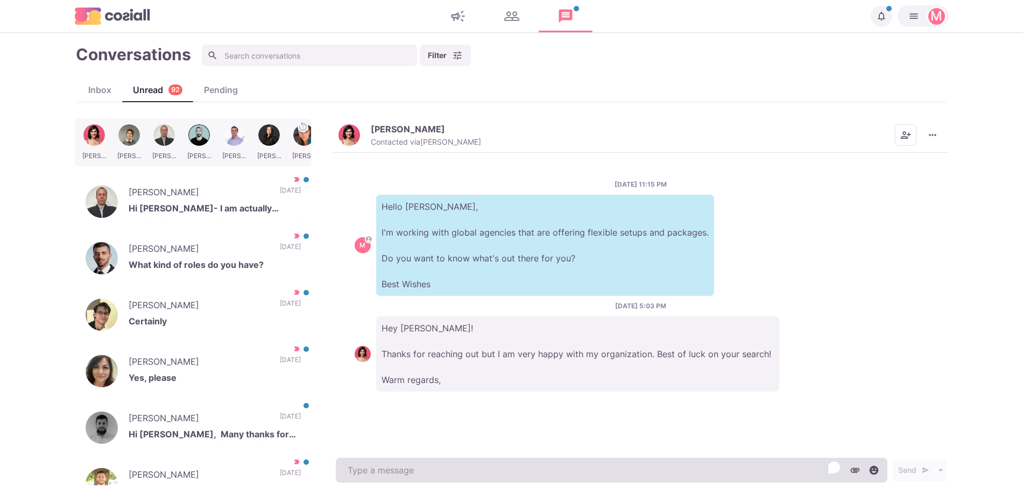
click at [600, 469] on textarea "To enrich screen reader interactions, please activate Accessibility in Grammarl…" at bounding box center [611, 470] width 551 height 25
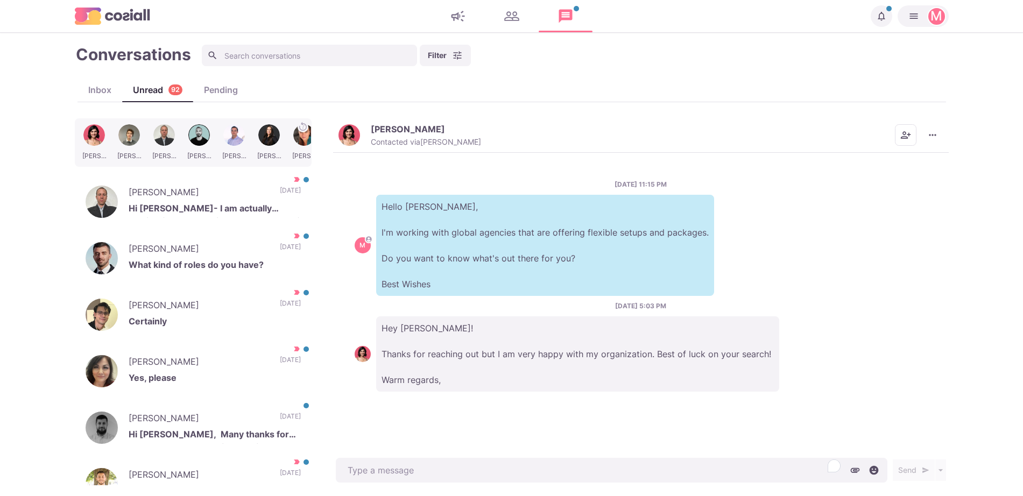
click at [509, 393] on div "[DATE] 11:15 PM M Hello [PERSON_NAME], I'm working with global agencies that ar…" at bounding box center [640, 304] width 615 height 303
click at [509, 391] on div "[DATE] 11:15 PM M Hello [PERSON_NAME], I'm working with global agencies that ar…" at bounding box center [640, 304] width 615 height 303
click at [497, 332] on p "Hey [PERSON_NAME]! Thanks for reaching out but I am very happy with my organiza…" at bounding box center [577, 353] width 403 height 75
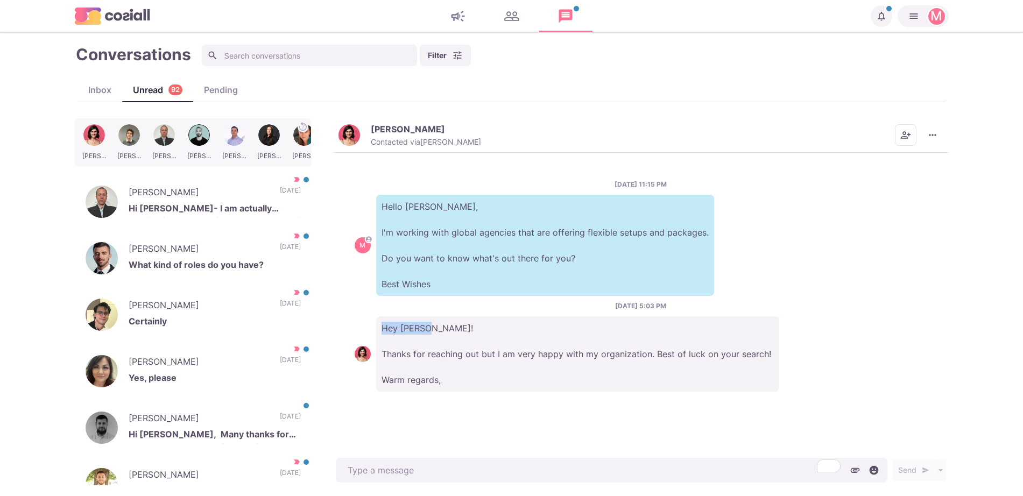
click at [346, 136] on img "button" at bounding box center [349, 135] width 22 height 22
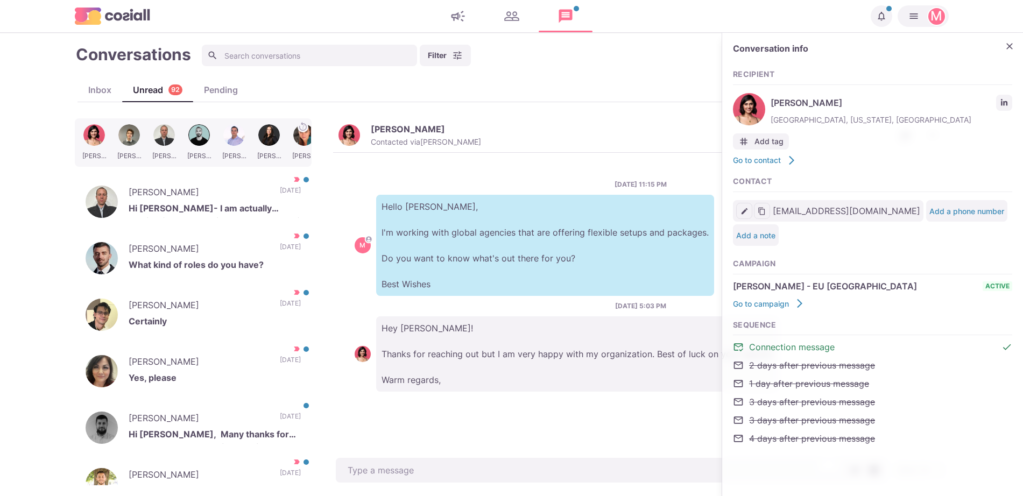
click at [992, 108] on div "[PERSON_NAME][GEOGRAPHIC_DATA], [US_STATE], [GEOGRAPHIC_DATA]" at bounding box center [872, 109] width 279 height 38
click at [1001, 99] on icon "LinkedIn profile link" at bounding box center [1004, 103] width 8 height 8
click at [1011, 56] on div "Conversation info Recipient [PERSON_NAME][GEOGRAPHIC_DATA][US_STATE] Add tag Go…" at bounding box center [872, 250] width 301 height 434
click at [1003, 41] on button "Close" at bounding box center [1009, 46] width 16 height 16
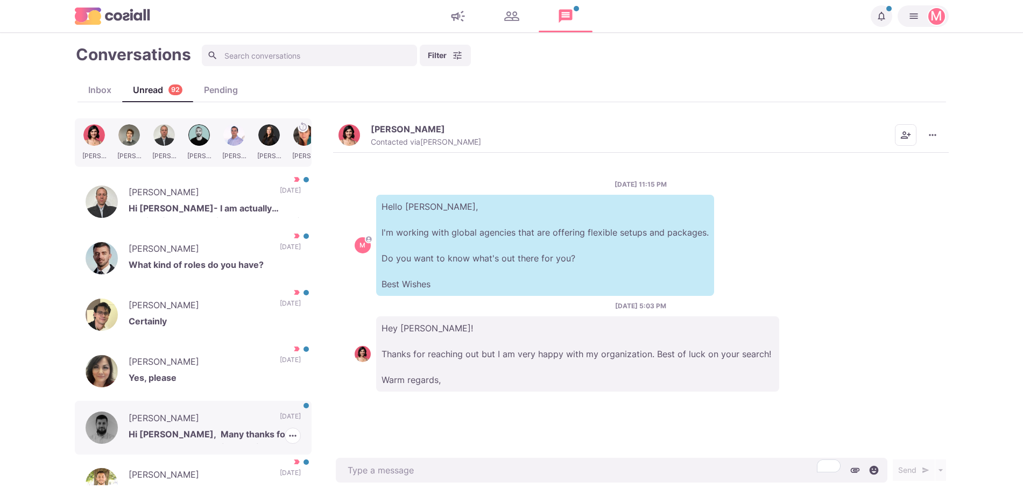
click at [226, 419] on p "[PERSON_NAME]" at bounding box center [199, 420] width 140 height 16
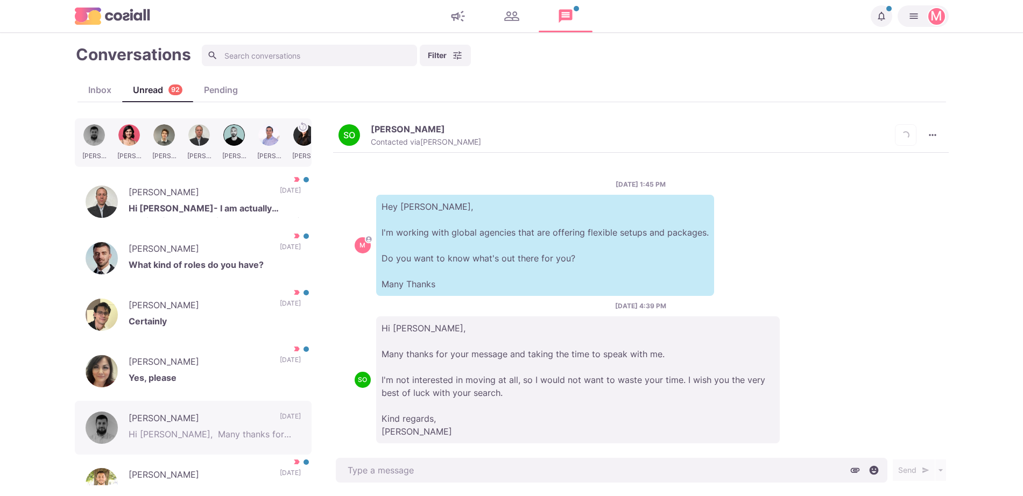
scroll to position [15, 0]
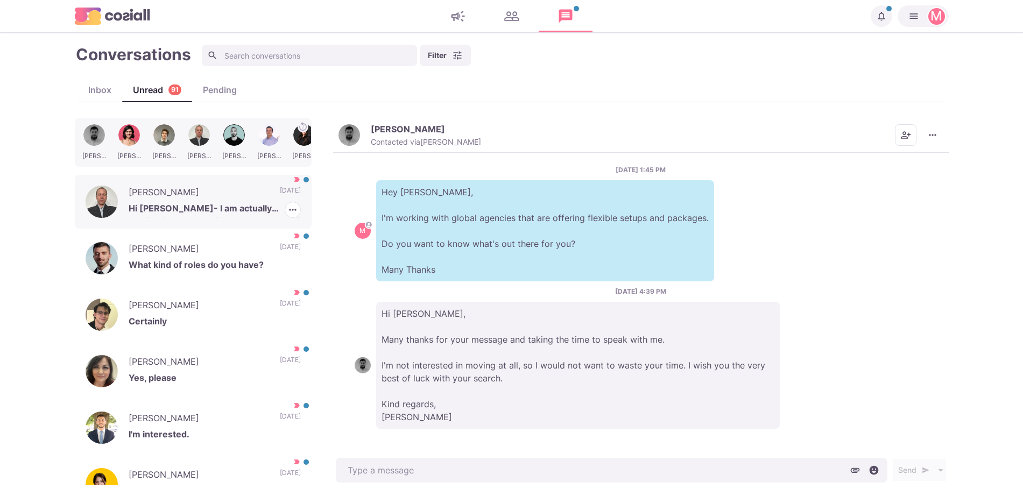
click at [293, 182] on icon at bounding box center [297, 179] width 8 height 8
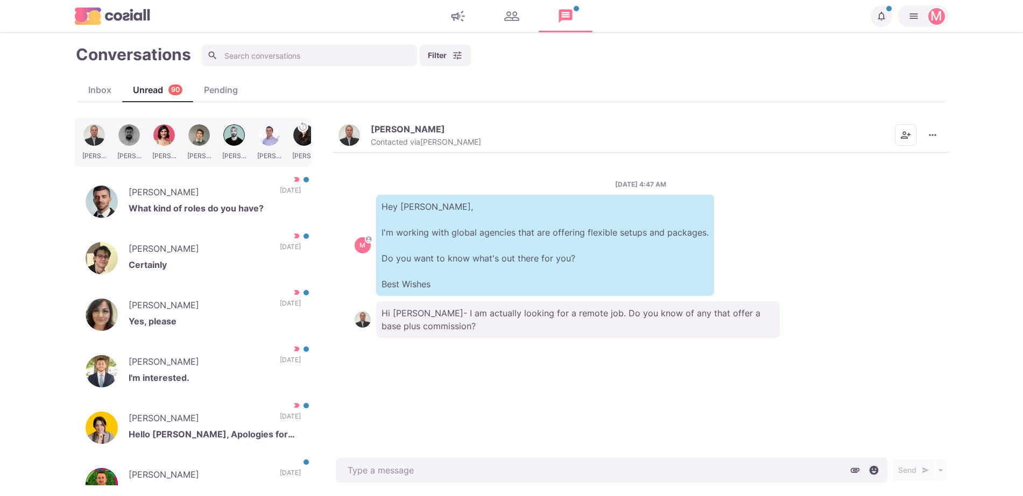
click at [358, 140] on img "button" at bounding box center [349, 135] width 22 height 22
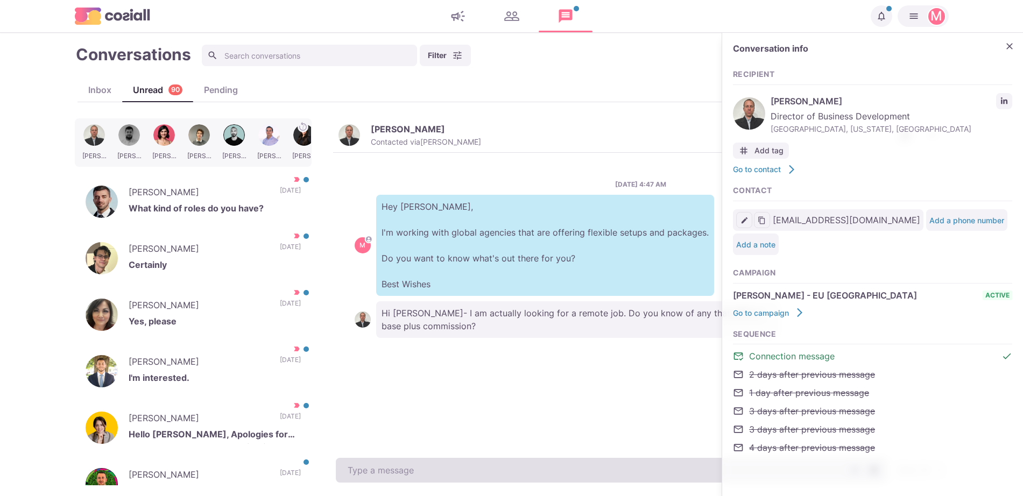
click at [484, 474] on textarea at bounding box center [611, 470] width 551 height 25
click at [484, 474] on textarea "To enrich screen reader interactions, please activate Accessibility in Grammarl…" at bounding box center [611, 470] width 551 height 25
type textarea "x"
type textarea "I"
type textarea "x"
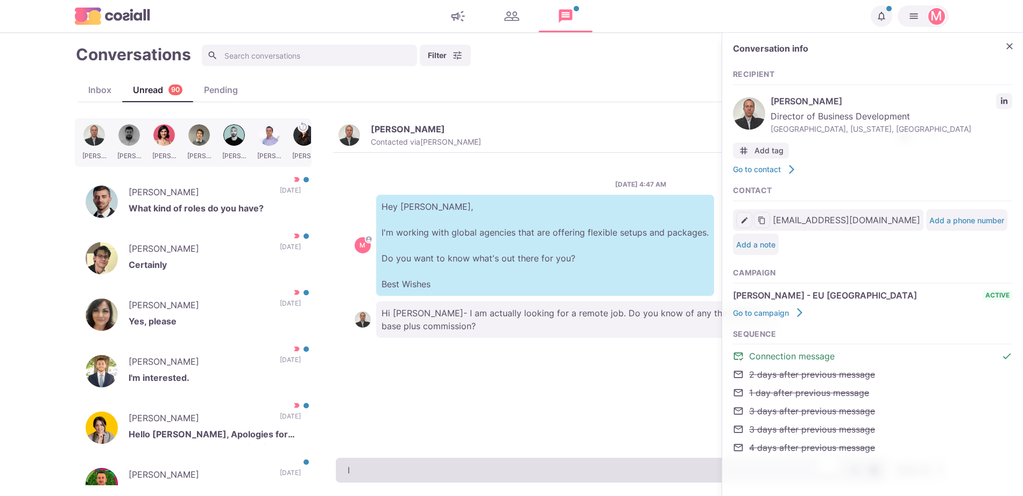
type textarea "I d"
type textarea "x"
type textarea "I do"
type textarea "x"
type textarea "I do ha"
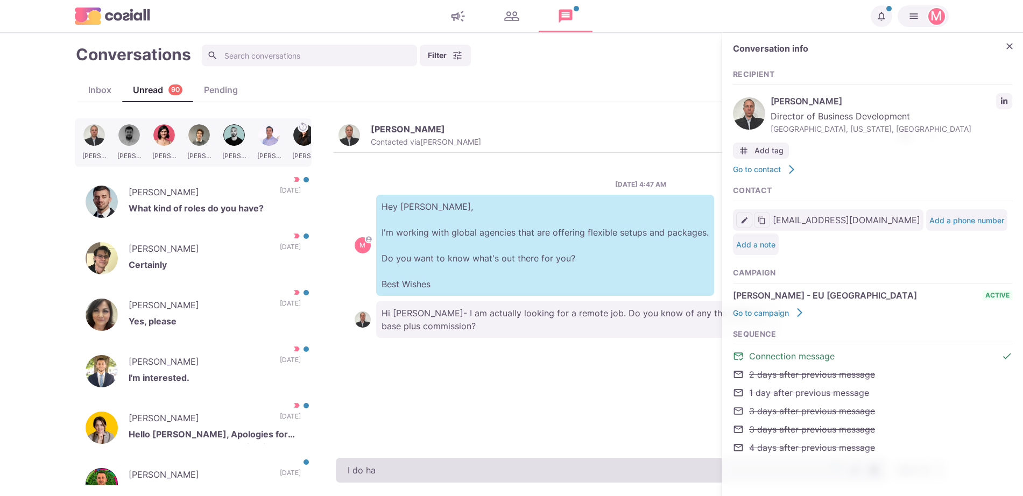
type textarea "x"
type textarea "I do hav"
type textarea "x"
type textarea "I do have q"
type textarea "x"
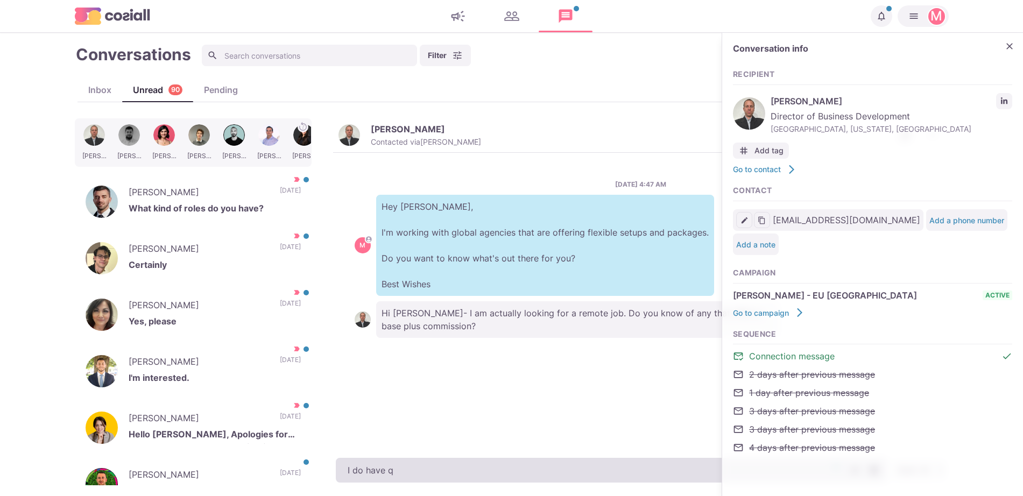
type textarea "I do have qu"
type textarea "x"
type textarea "I do have quit"
type textarea "x"
type textarea "I do have quite"
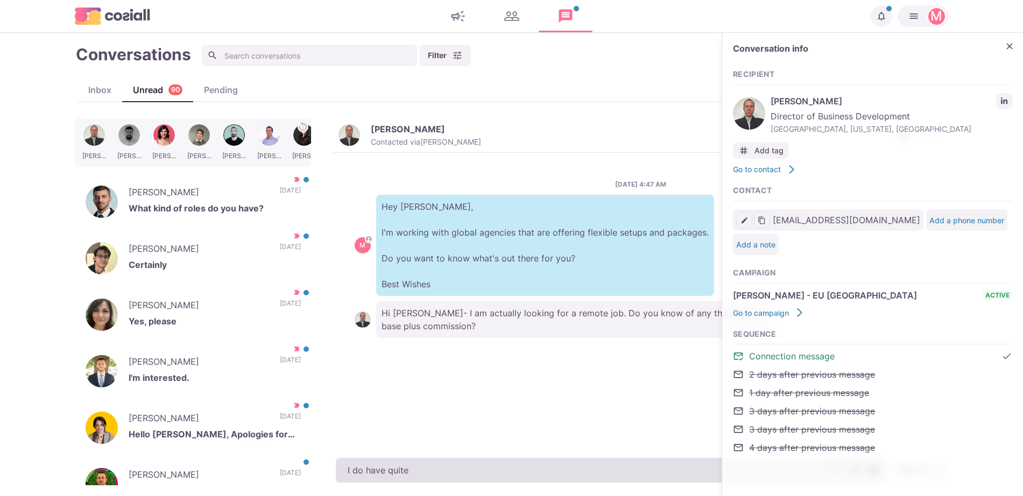
type textarea "x"
type textarea "I do have quite a"
type textarea "x"
type textarea "I do have quite a"
type textarea "x"
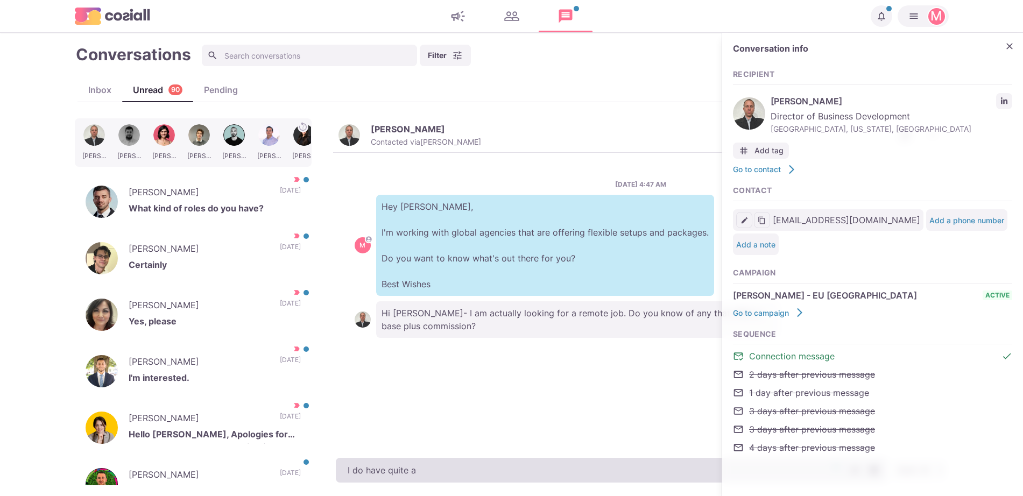
type textarea "I do have quite a f"
type textarea "x"
type textarea "I do have quite a fe"
type textarea "x"
type textarea "I do have quite a few"
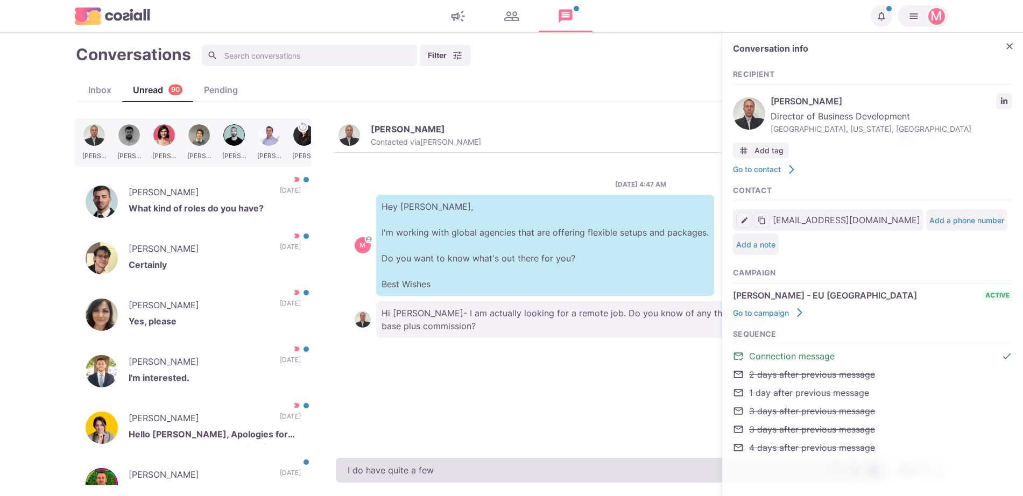
type textarea "x"
type textarea "I do have quite a few,"
type textarea "x"
type textarea "I do have quite a few, l"
type textarea "x"
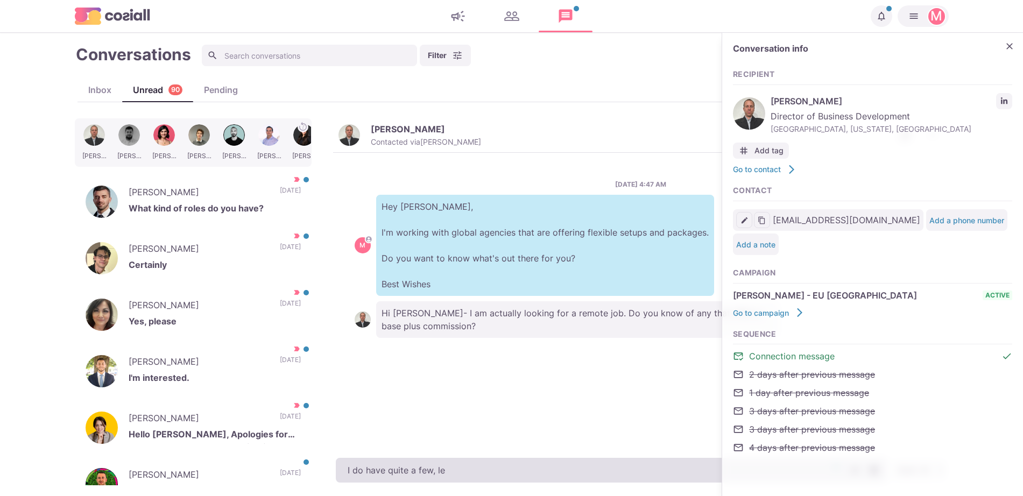
type textarea "I do have quite a few, let"
type textarea "x"
type textarea "I do have quite a few, let me"
type textarea "x"
type textarea "I do have quite a few, let me kn"
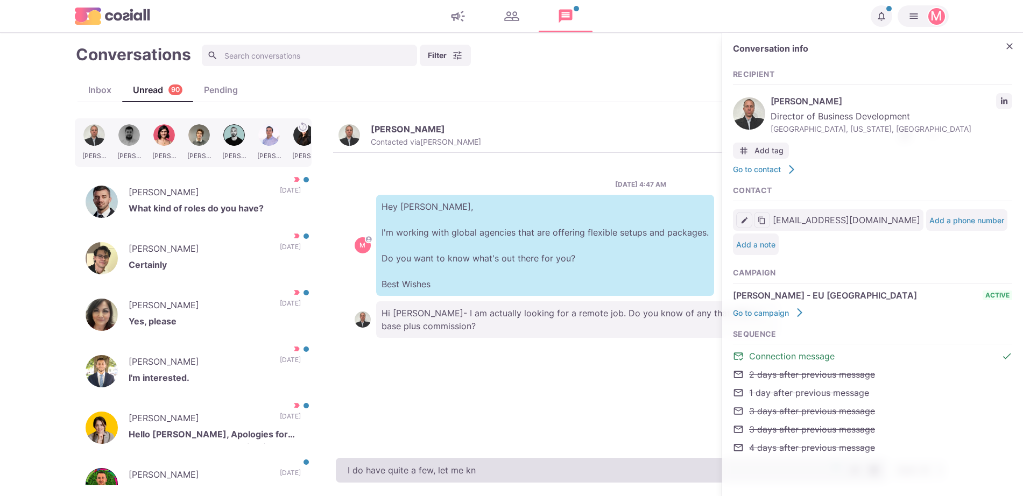
type textarea "x"
type textarea "I do have quite a few, let me know"
type textarea "x"
type textarea "I do have quite a few, let me know wh"
type textarea "x"
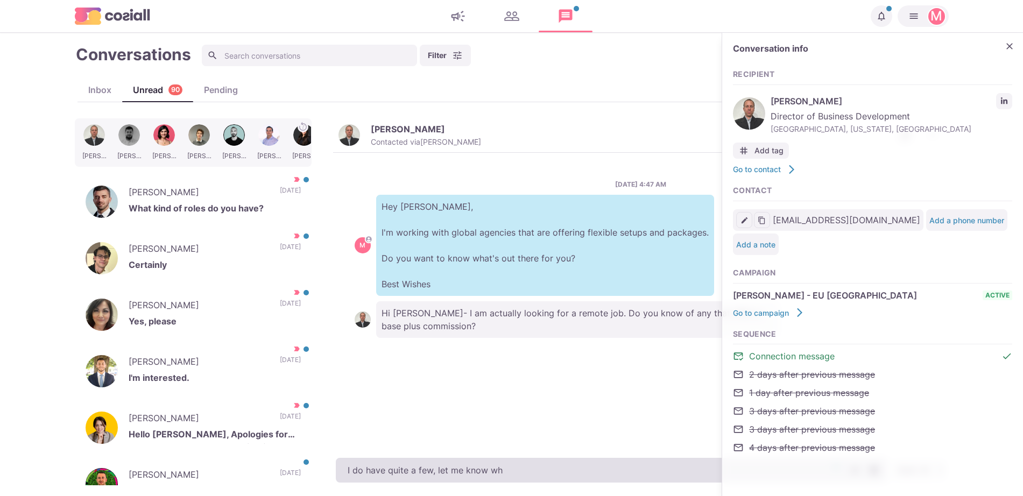
type textarea "I do have quite a few, let me know whe"
type textarea "x"
type textarea "I do have quite a few, let me know when"
type textarea "x"
type textarea "I do have quite a few, let me know when yo"
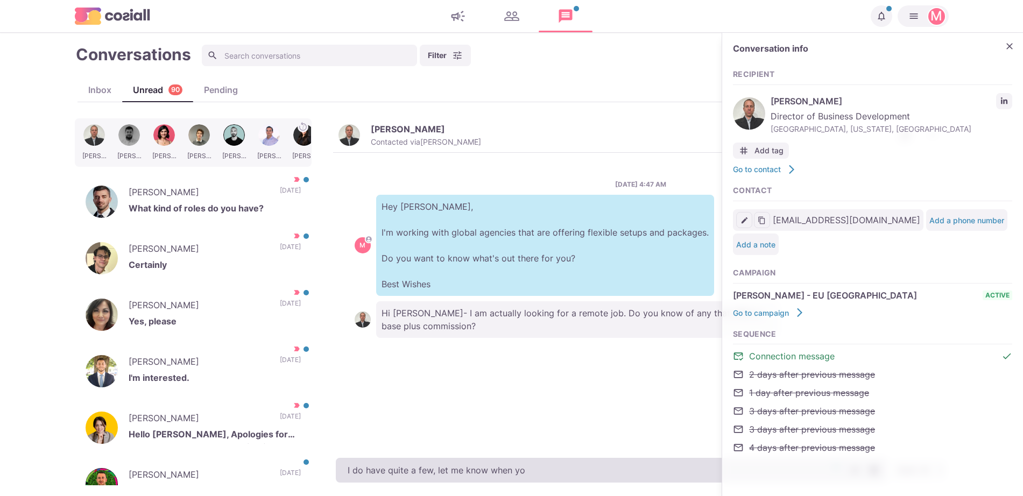
type textarea "x"
type textarea "I do have quite a few, let me know when you"
type textarea "x"
type textarea "I do have quite a few, let me know when you a"
type textarea "x"
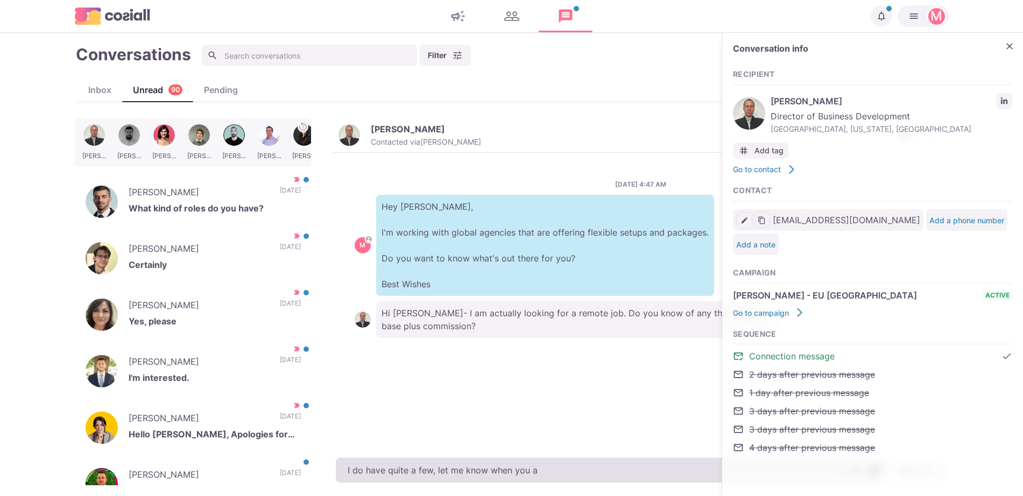
type textarea "I do have quite a few, let me know when you ar"
type textarea "x"
type textarea "I do have quite a few, let me know when you are"
type textarea "x"
type textarea "I do have quite a few, let me know when you are f"
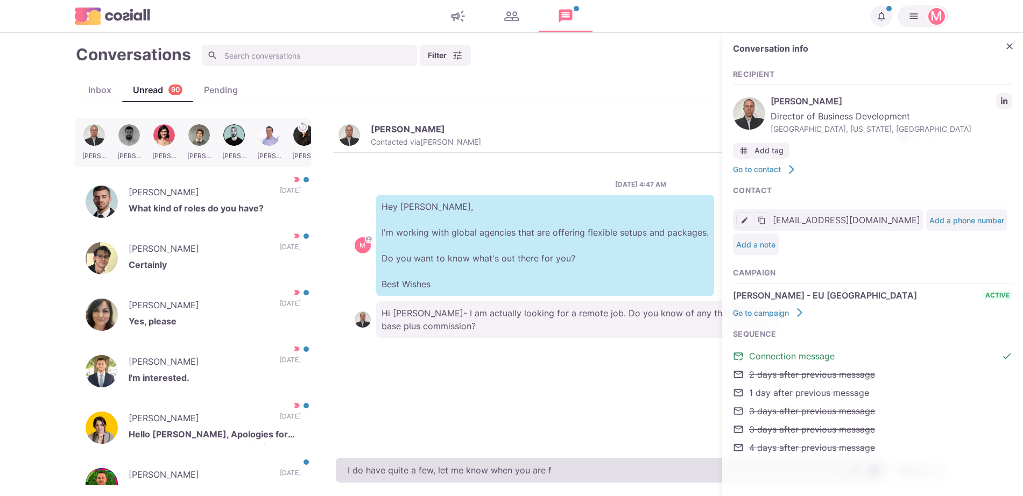
type textarea "x"
type textarea "I do have quite a few, let me know when you are fr"
type textarea "x"
type textarea "I do have quite a few, let me know when you are fre"
type textarea "x"
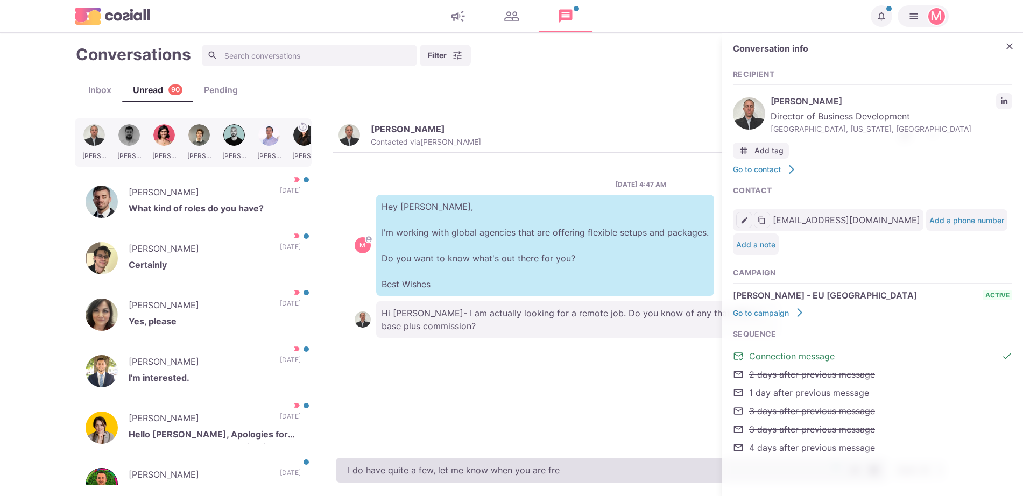
type textarea "I do have quite a few, let me know when you are free"
type textarea "x"
type textarea "I do have quite a few, let me know when you are free"
type textarea "x"
type textarea "I do have quite a few, let me know when you are free f"
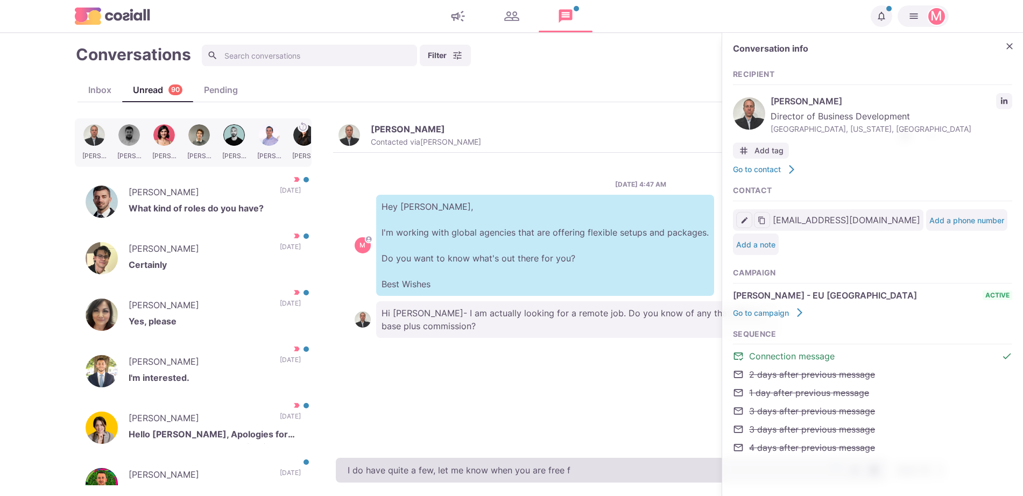
type textarea "x"
type textarea "I do have quite a few, let me know when you are free fo"
type textarea "x"
type textarea "I do have quite a few, let me know when you are free for"
type textarea "x"
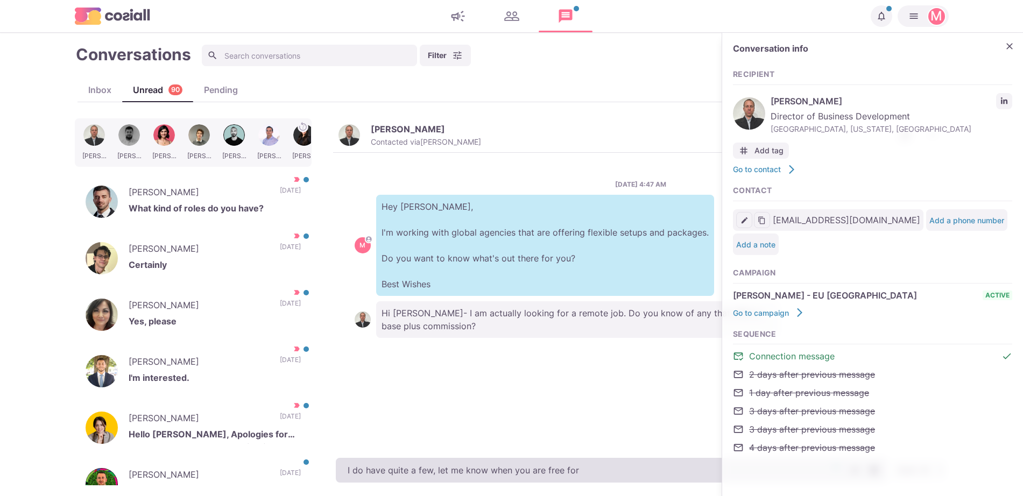
type textarea "I do have quite a few, let me know when you are free for a"
type textarea "x"
type textarea "I do have quite a few, let me know when you are free for a"
type textarea "x"
type textarea "I do have quite a few, let me know when you are free for a q"
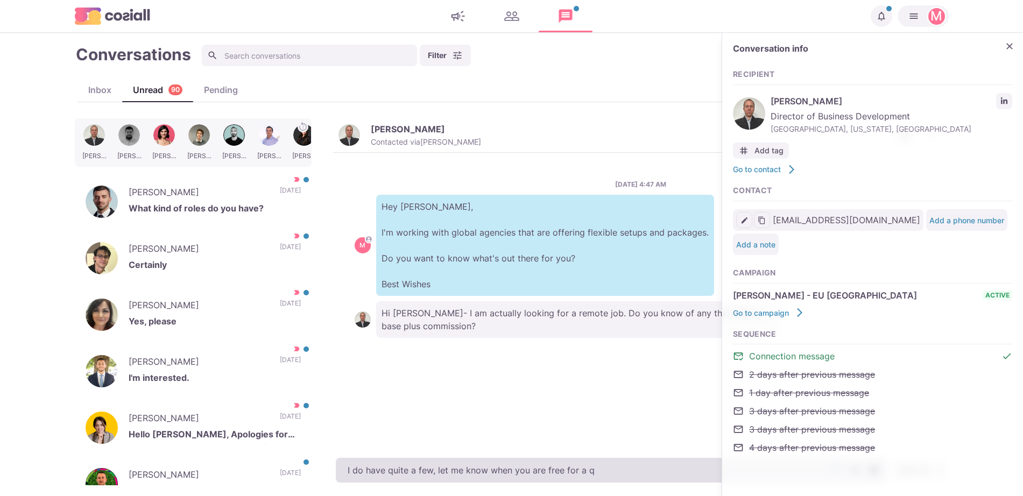
type textarea "x"
type textarea "I do have quite a few, let me know when you are free for a qu"
type textarea "x"
type textarea "I do have quite a few, let me know when you are free for a qui"
type textarea "x"
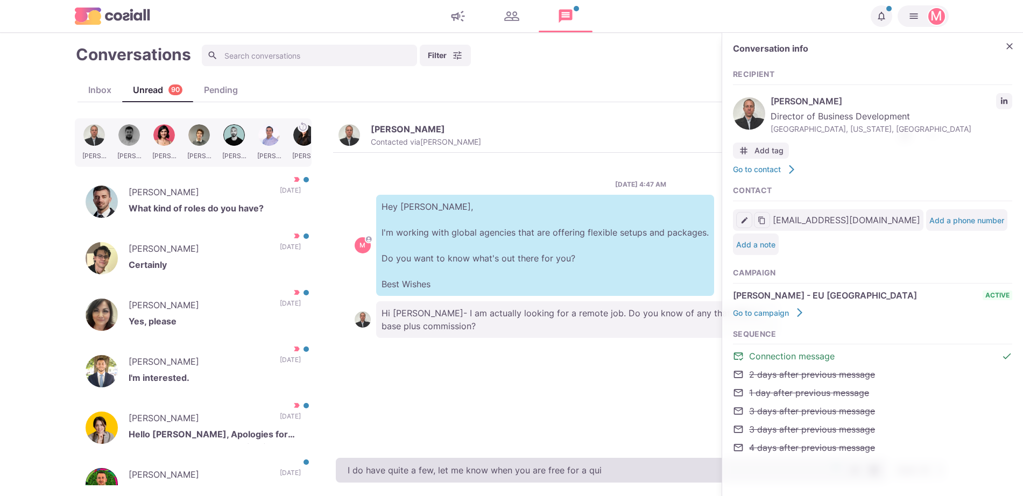
type textarea "I do have quite a few, let me know when you are free for a quic"
type textarea "x"
type textarea "I do have quite a few, let me know when you are free for a quick"
type textarea "x"
type textarea "I do have quite a few, let me know when you are free for a quick c"
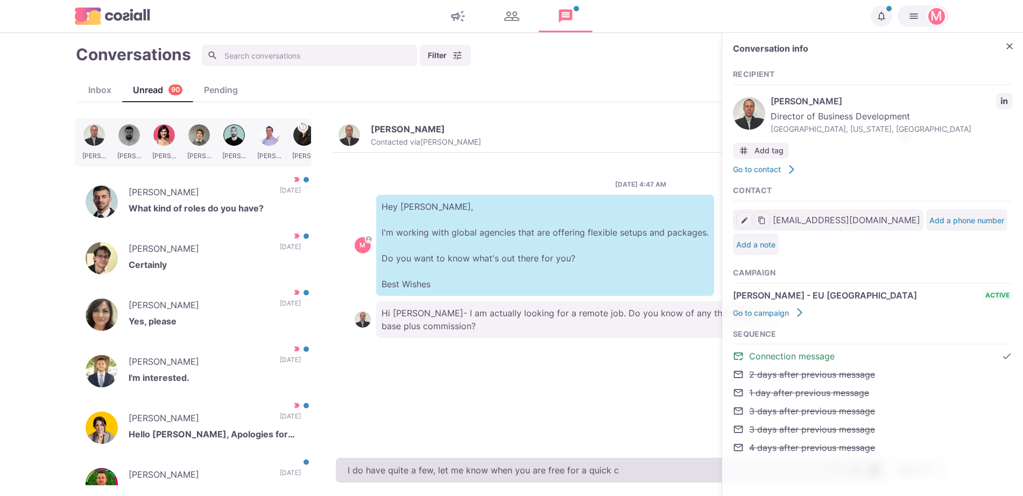
type textarea "x"
type textarea "I do have quite a few, let me know when you are free for a quick ch"
type textarea "x"
type textarea "I do have quite a few, let me know when you are free for a quick cha"
type textarea "x"
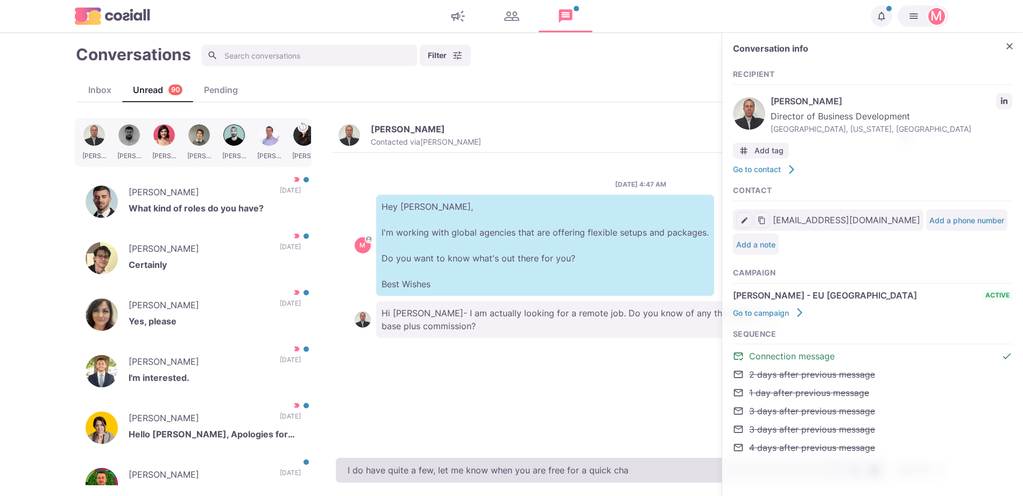
type textarea "I do have quite a few, let me know when you are free for a quick chat"
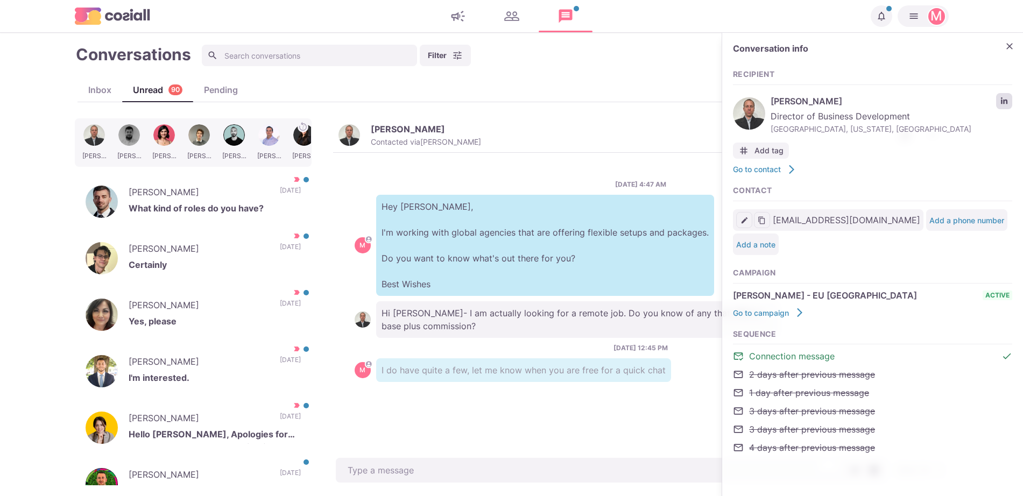
click at [1002, 96] on link "LinkedIn profile link" at bounding box center [1004, 101] width 16 height 16
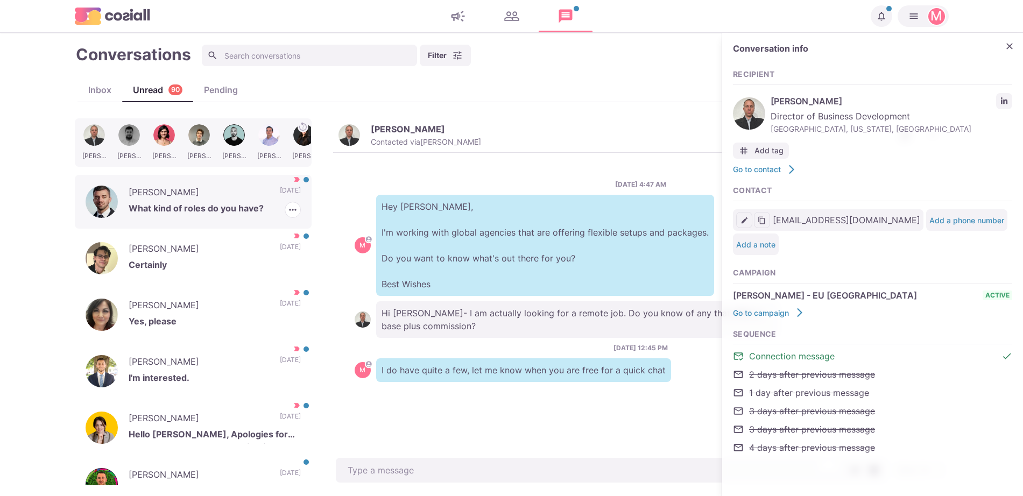
click at [299, 196] on div "[PERSON_NAME] What kind of roles do you have? [DATE] [PERSON_NAME] as Read [PER…" at bounding box center [193, 202] width 237 height 54
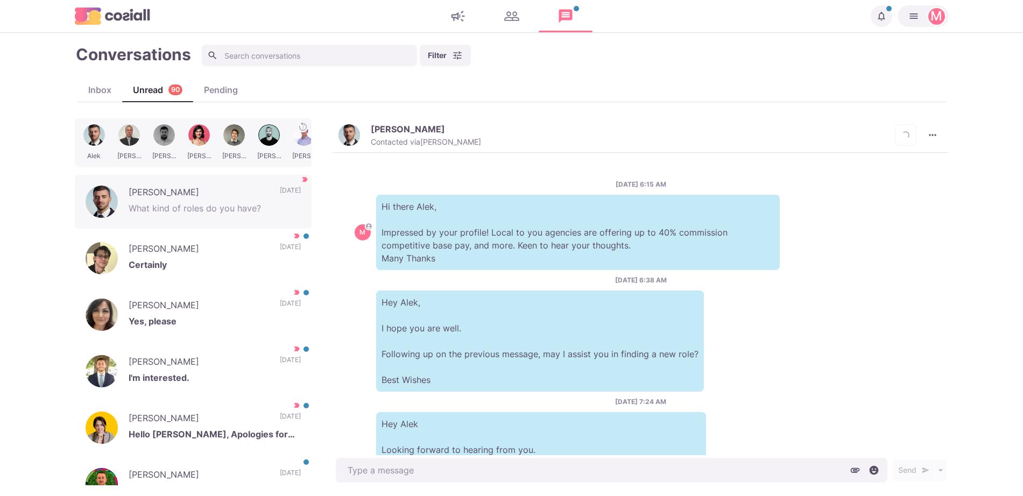
scroll to position [500, 0]
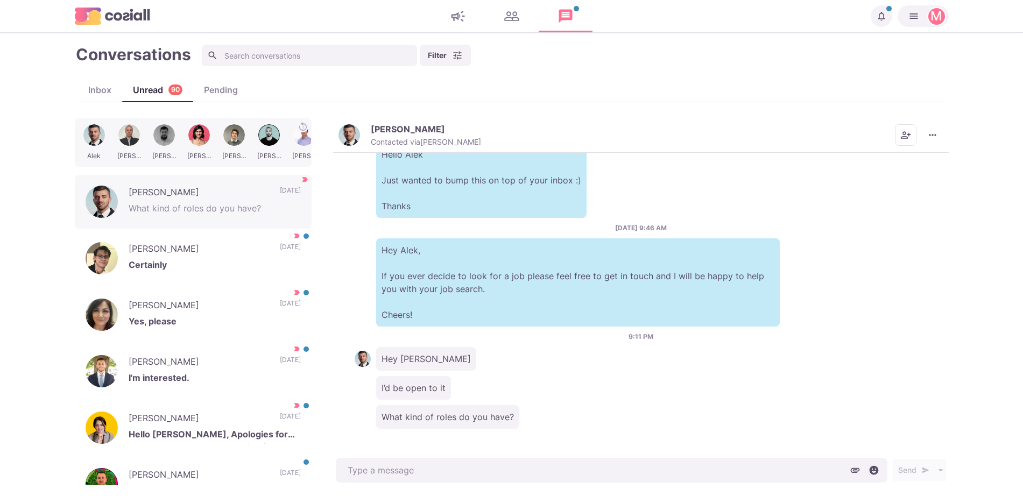
click at [340, 132] on img "button" at bounding box center [349, 135] width 22 height 22
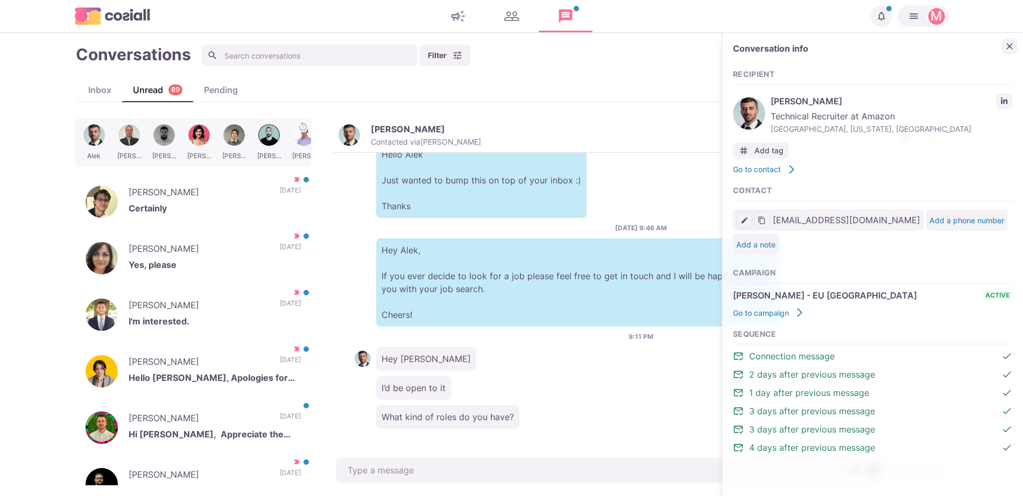
click at [1003, 46] on button "Close" at bounding box center [1009, 46] width 16 height 16
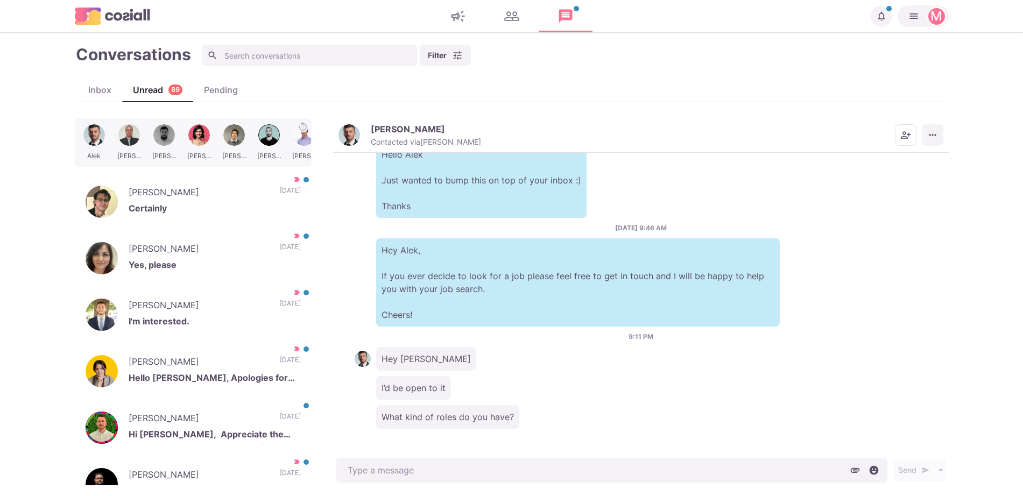
click at [925, 143] on button "More menu" at bounding box center [933, 135] width 22 height 22
click at [879, 177] on button "Mark as Not Important" at bounding box center [890, 178] width 104 height 17
click at [195, 187] on p "[PERSON_NAME]" at bounding box center [199, 194] width 140 height 16
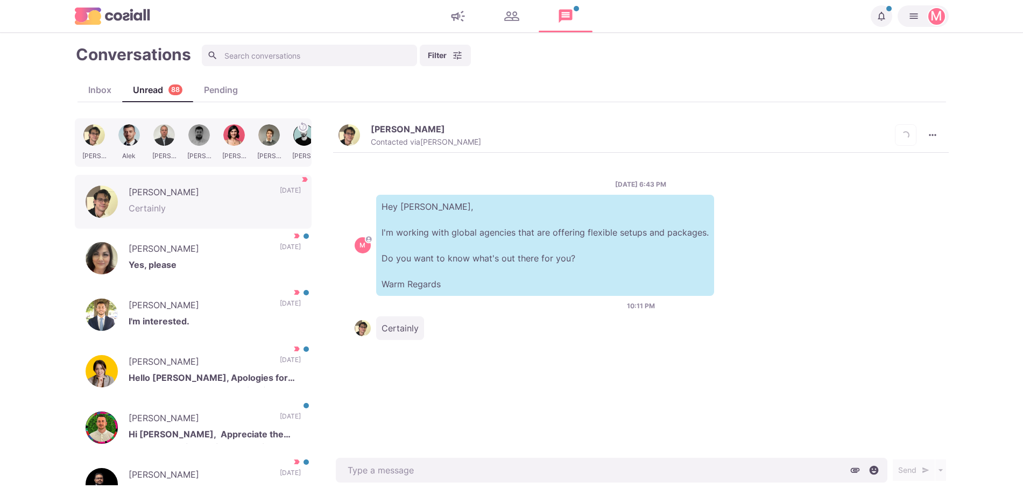
click at [371, 128] on p "[PERSON_NAME]" at bounding box center [408, 129] width 74 height 11
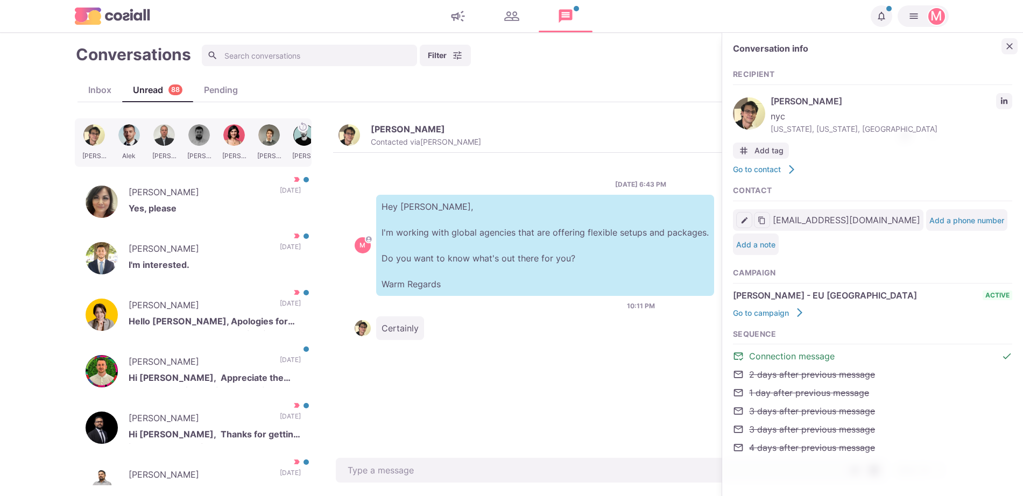
click at [1014, 41] on icon "Close" at bounding box center [1009, 46] width 11 height 11
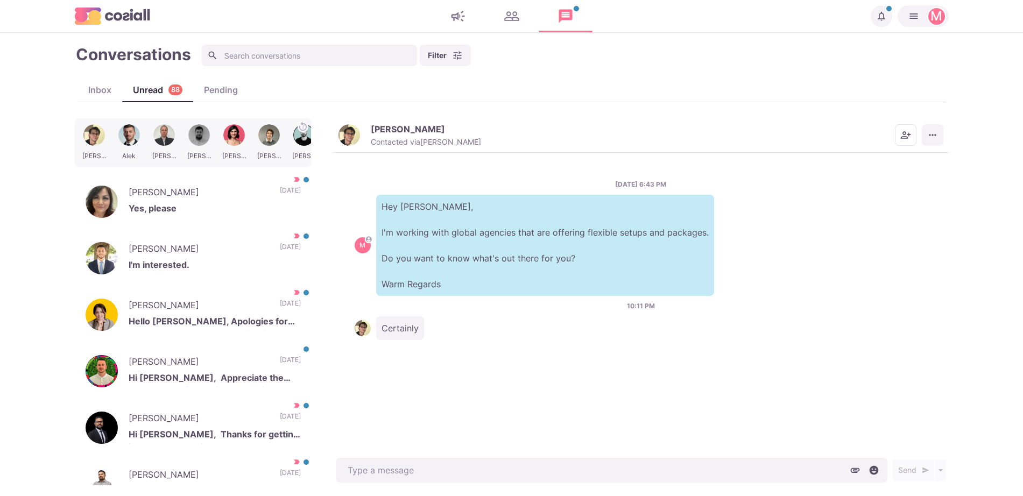
click at [927, 132] on div "[PERSON_NAME] Contacted via [PERSON_NAME] [PERSON_NAME] as Unread Mark as Not I…" at bounding box center [640, 135] width 615 height 34
click at [927, 132] on icon "More menu" at bounding box center [932, 135] width 11 height 11
click at [838, 214] on button "Info" at bounding box center [890, 211] width 104 height 17
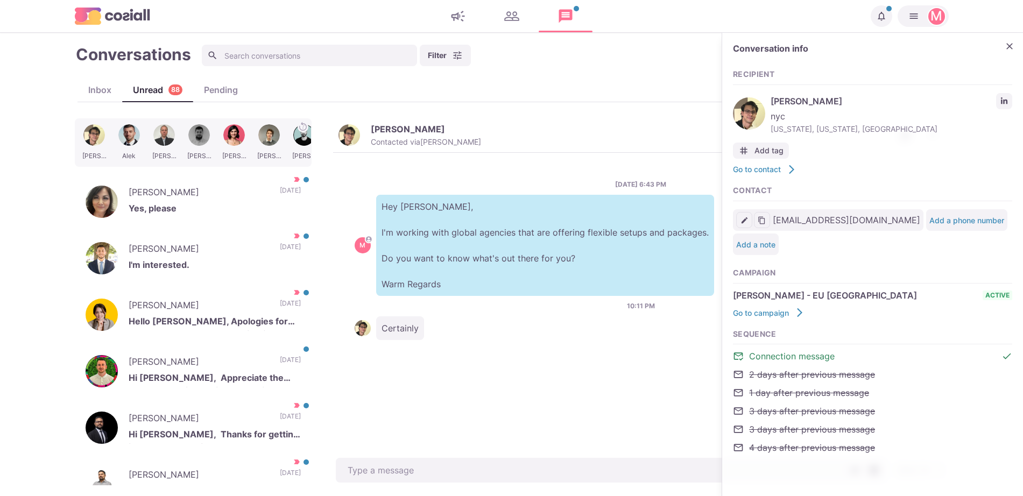
click at [992, 91] on div "[PERSON_NAME] nyc [US_STATE], [US_STATE], [GEOGRAPHIC_DATA]" at bounding box center [872, 113] width 279 height 47
click at [1001, 106] on link "LinkedIn profile link" at bounding box center [1004, 101] width 16 height 16
type textarea "x"
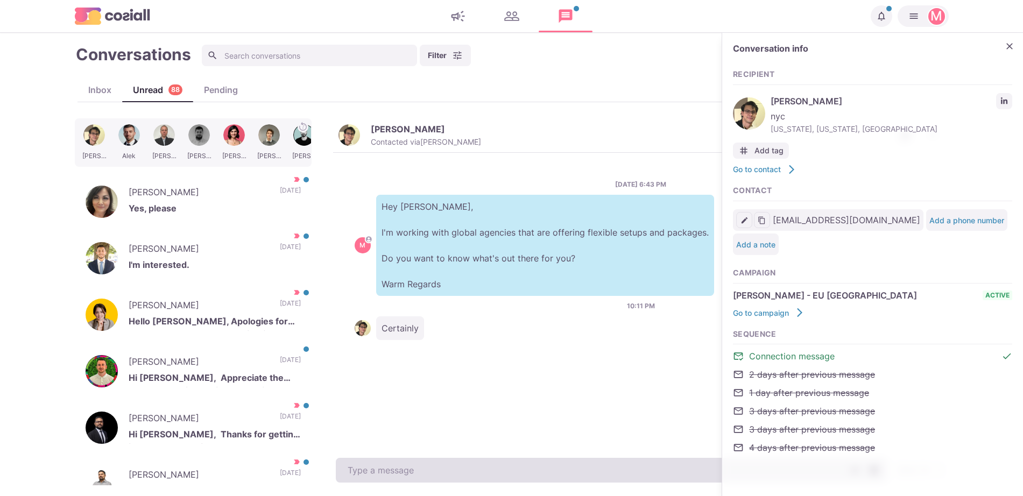
click at [456, 467] on textarea at bounding box center [611, 470] width 551 height 25
paste textarea "I work with around 500 agencies across the [GEOGRAPHIC_DATA], [GEOGRAPHIC_DATA]…"
type textarea "I work with around 500 agencies across the [GEOGRAPHIC_DATA], [GEOGRAPHIC_DATA]…"
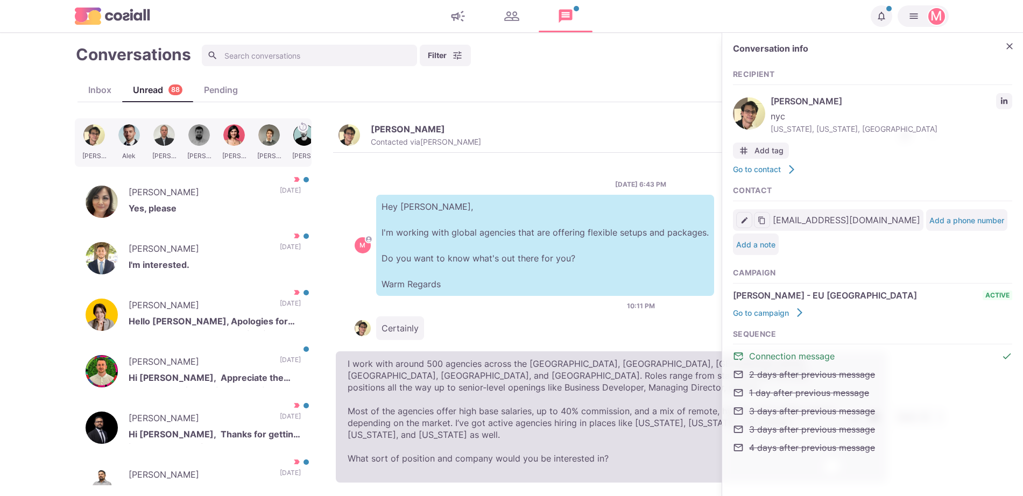
type textarea "x"
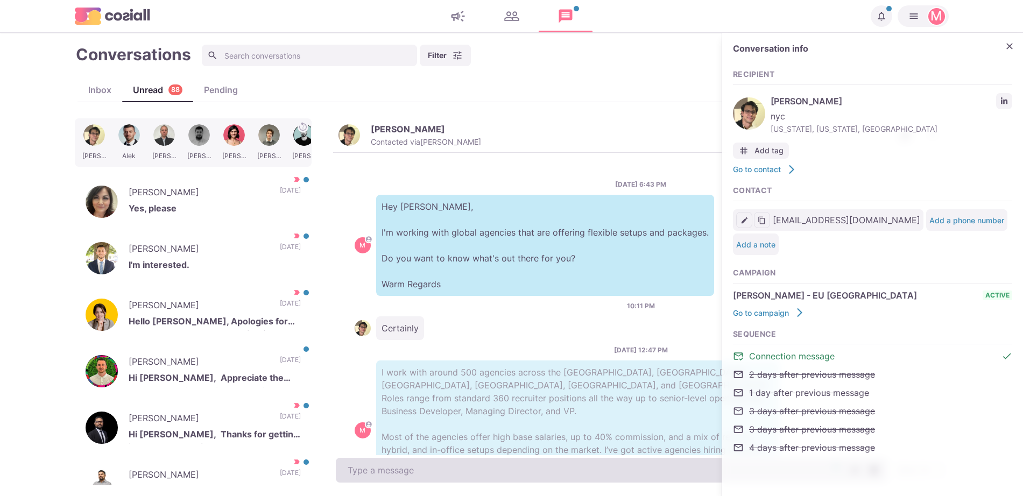
scroll to position [72, 0]
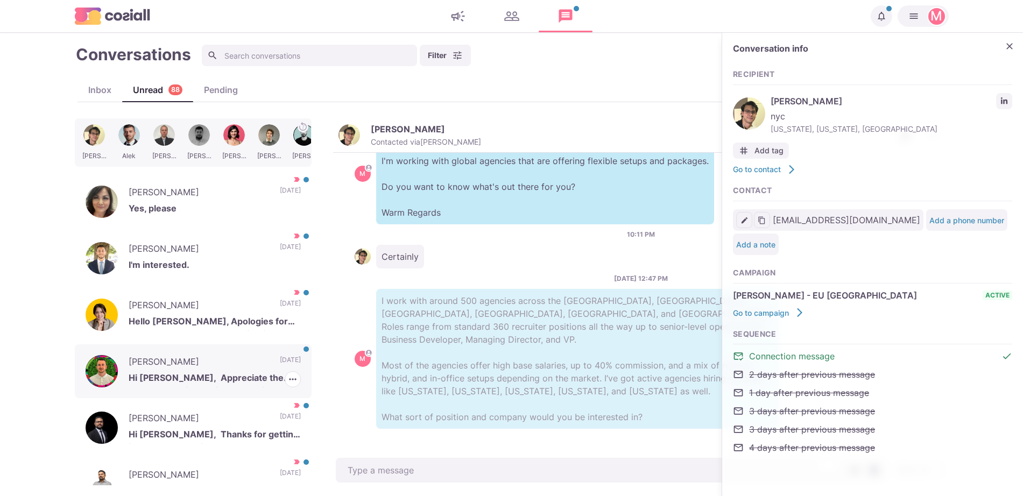
click at [165, 366] on p "[PERSON_NAME]" at bounding box center [199, 363] width 140 height 16
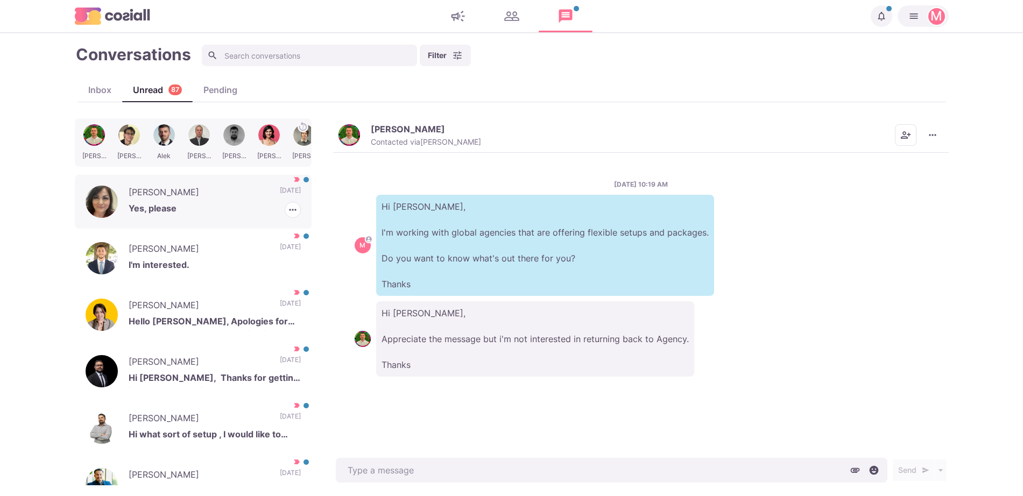
click at [198, 188] on p "[PERSON_NAME]" at bounding box center [199, 194] width 140 height 16
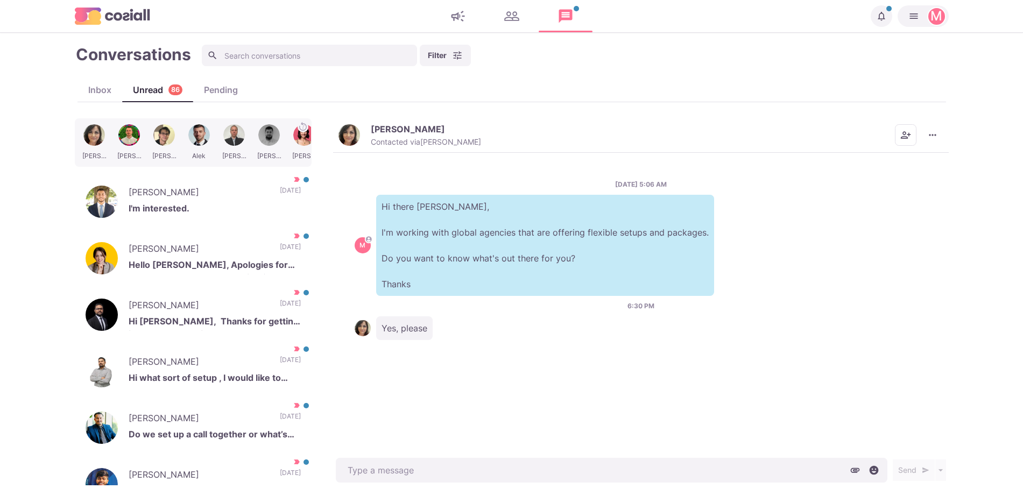
click at [457, 135] on div "[PERSON_NAME] Contacted via [PERSON_NAME]" at bounding box center [426, 135] width 110 height 23
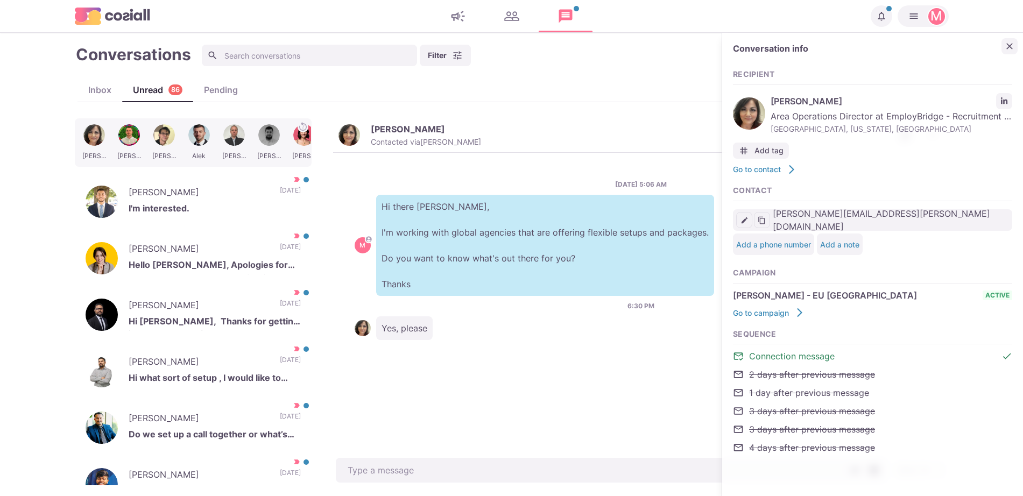
click at [1005, 51] on icon "Close" at bounding box center [1009, 46] width 11 height 11
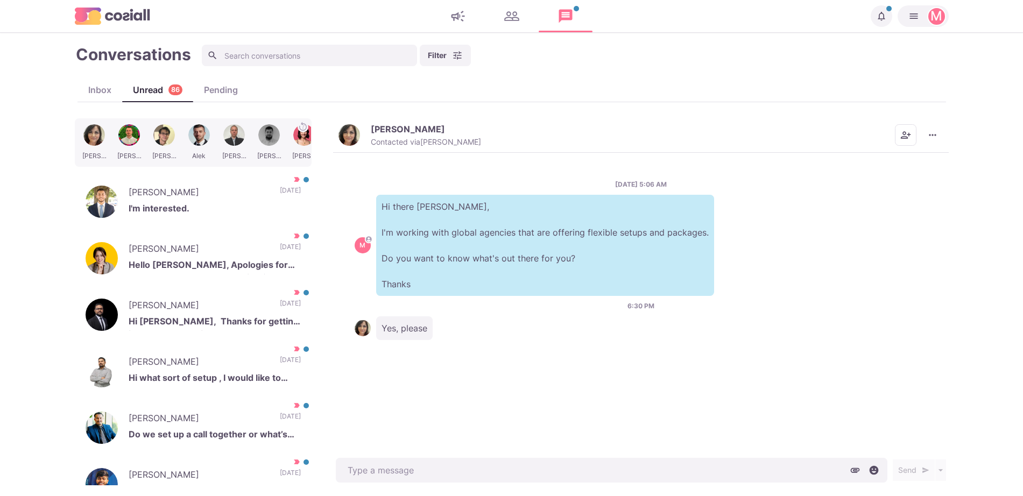
click at [924, 123] on div "[PERSON_NAME] Contacted via [PERSON_NAME] [PERSON_NAME] as Unread Mark as Not I…" at bounding box center [640, 135] width 615 height 34
click at [935, 134] on icon "More menu" at bounding box center [932, 135] width 11 height 11
click at [883, 217] on button "Info" at bounding box center [890, 211] width 104 height 17
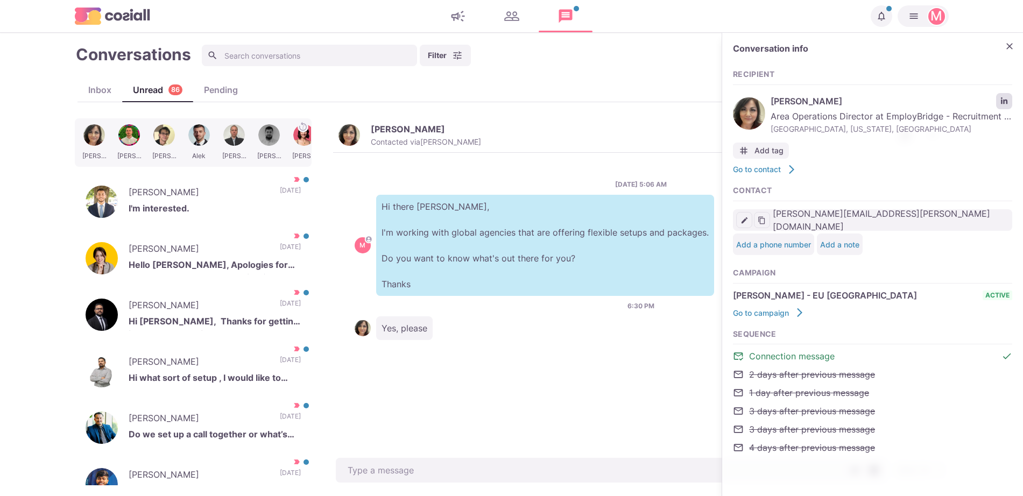
click at [1004, 97] on link "LinkedIn profile link" at bounding box center [1004, 101] width 16 height 16
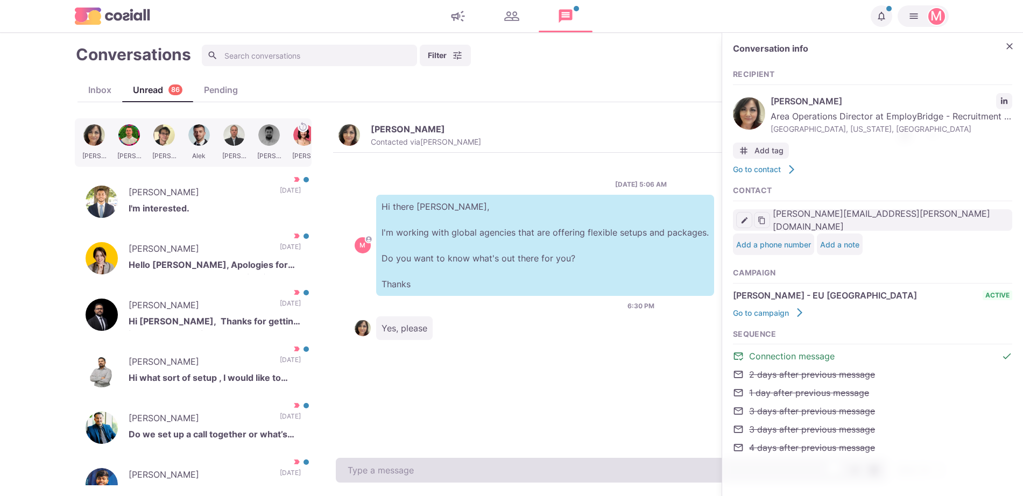
click at [388, 458] on textarea "To enrich screen reader interactions, please activate Accessibility in Grammarl…" at bounding box center [611, 470] width 551 height 25
paste textarea "I work with around 500 agencies across the [GEOGRAPHIC_DATA], [GEOGRAPHIC_DATA]…"
type textarea "x"
type textarea "I work with around 500 agencies across the [GEOGRAPHIC_DATA], [GEOGRAPHIC_DATA]…"
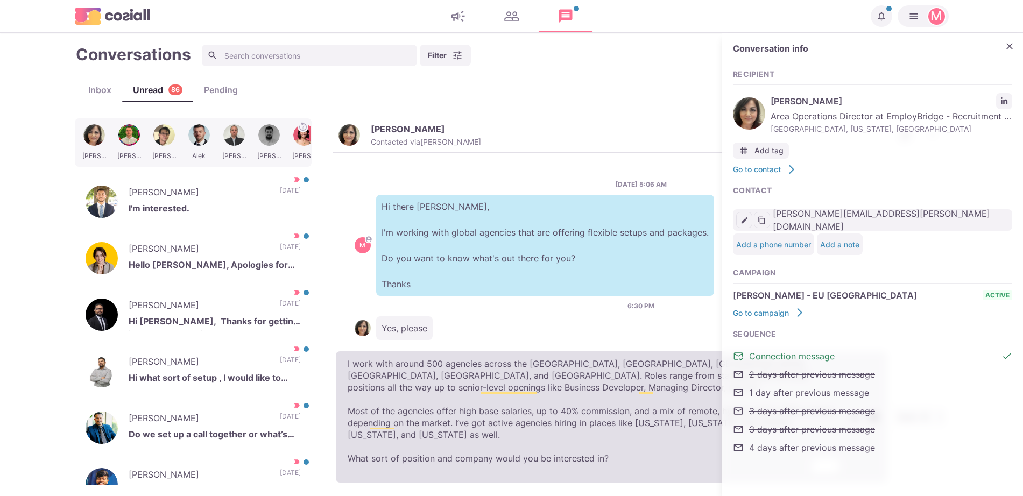
click at [346, 377] on textarea "I work with around 500 agencies across the [GEOGRAPHIC_DATA], [GEOGRAPHIC_DATA]…" at bounding box center [611, 416] width 551 height 131
type textarea "x"
type textarea "I work with around 500 agencies across the [GEOGRAPHIC_DATA], [GEOGRAPHIC_DATA]…"
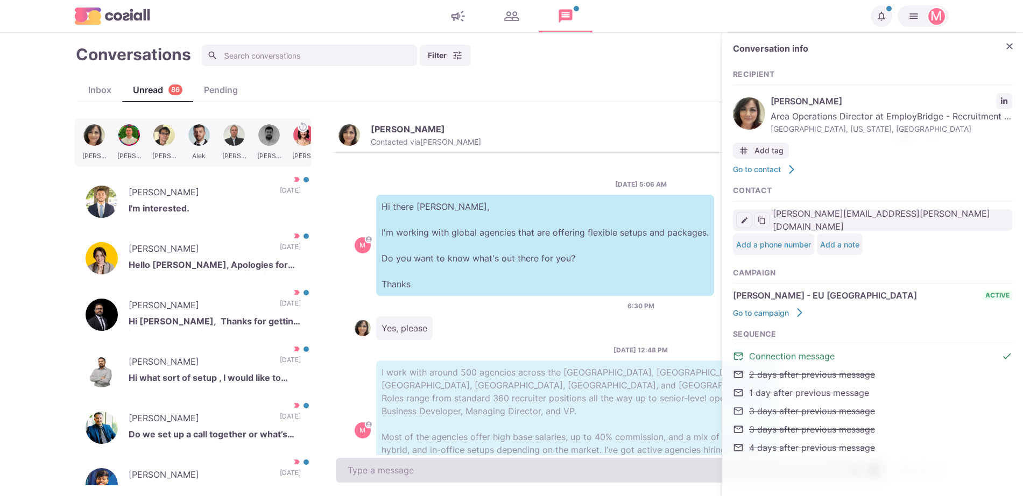
scroll to position [59, 0]
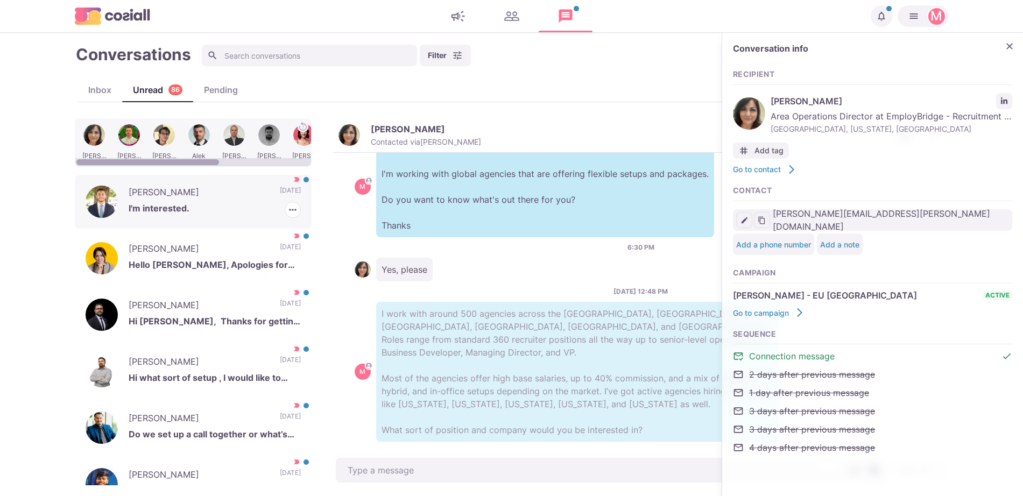
click at [214, 186] on p "[PERSON_NAME]" at bounding box center [199, 194] width 140 height 16
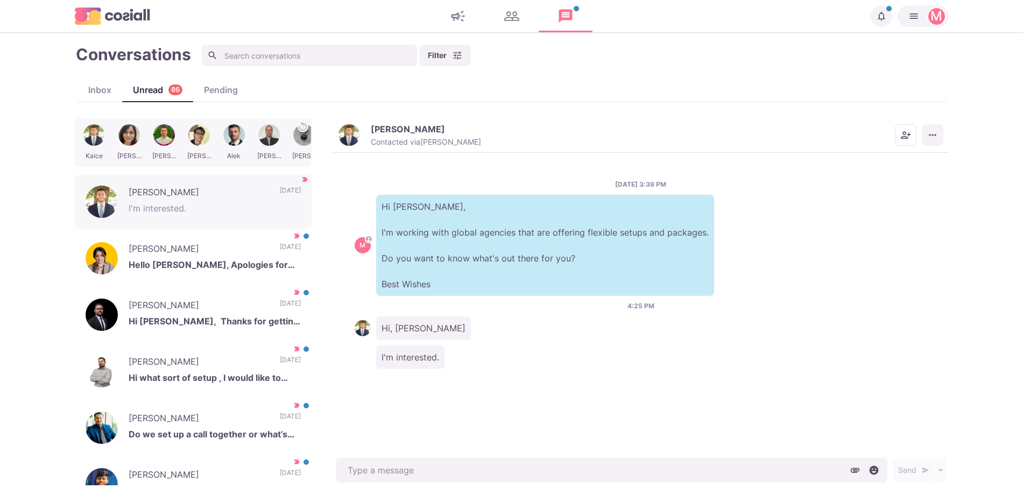
click at [931, 137] on button "More menu" at bounding box center [933, 135] width 22 height 22
click at [909, 181] on button "Mark as Not Important" at bounding box center [890, 178] width 104 height 17
click at [340, 132] on img "button" at bounding box center [349, 135] width 22 height 22
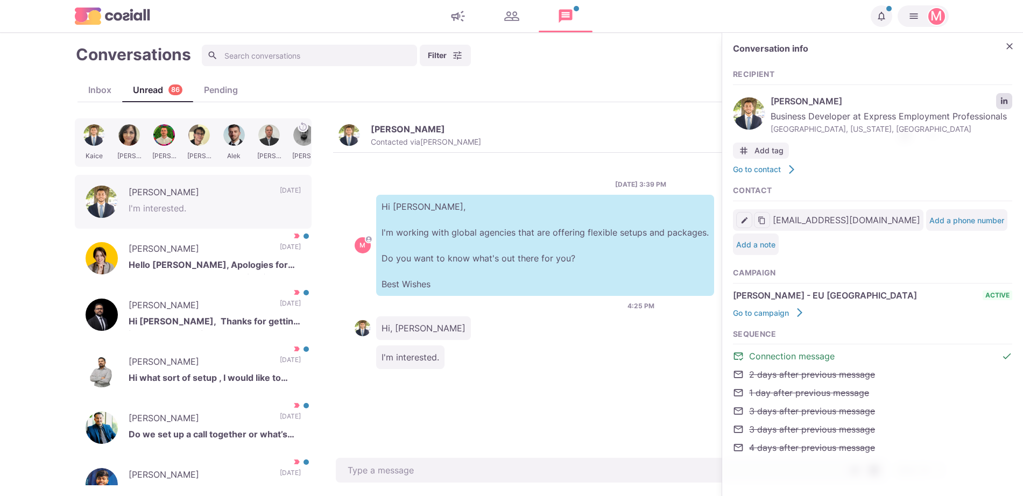
click at [1005, 103] on icon "LinkedIn profile link" at bounding box center [1004, 101] width 8 height 8
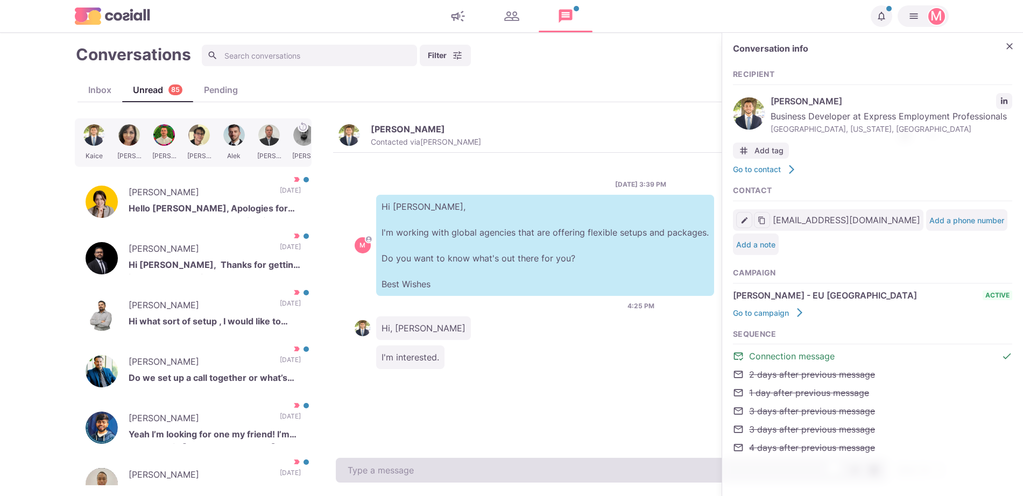
click at [424, 471] on textarea "To enrich screen reader interactions, please activate Accessibility in Grammarl…" at bounding box center [611, 470] width 551 height 25
paste textarea "I work with around 500 agencies across the [GEOGRAPHIC_DATA], [GEOGRAPHIC_DATA]…"
type textarea "x"
type textarea "I work with around 500 agencies across the [GEOGRAPHIC_DATA], [GEOGRAPHIC_DATA]…"
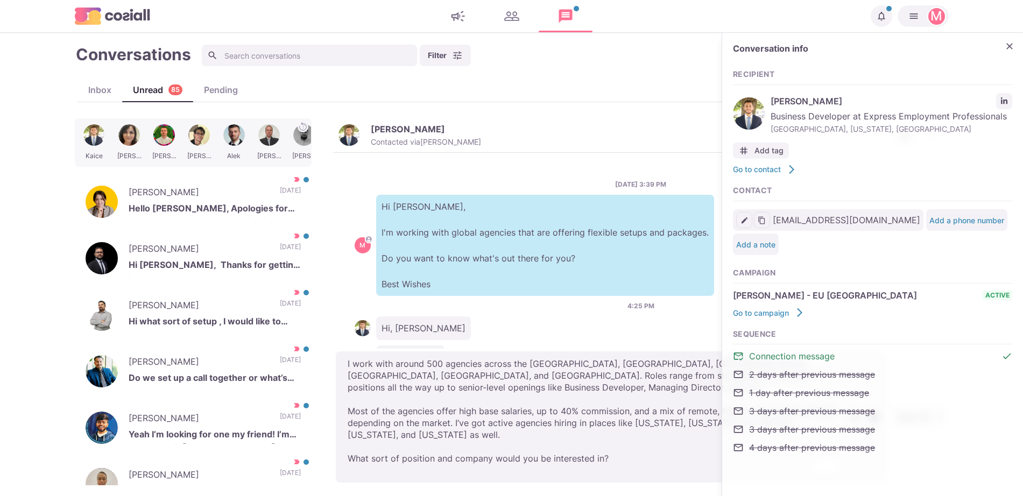
type textarea "x"
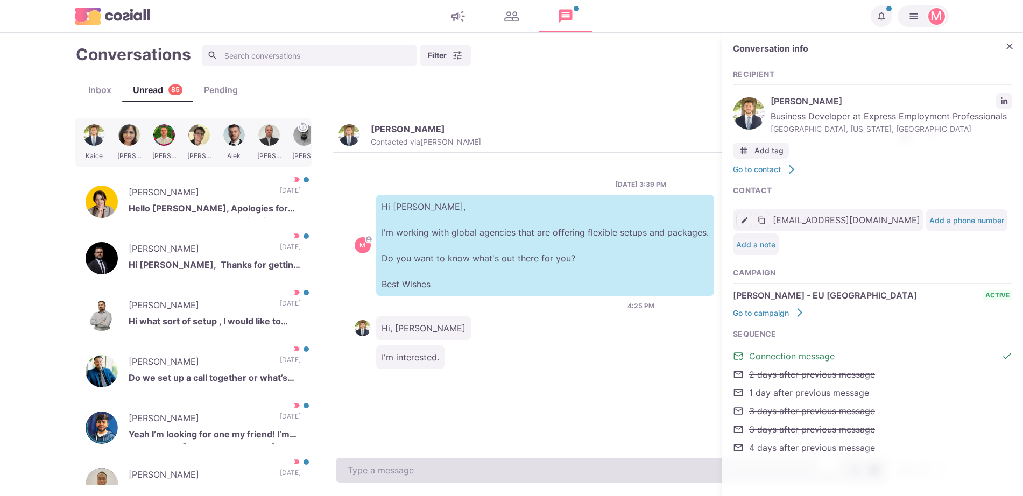
paste textarea "I work with around 500 agencies across the [GEOGRAPHIC_DATA], [GEOGRAPHIC_DATA]…"
type textarea "x"
type textarea "I work with around 500 agencies across the [GEOGRAPHIC_DATA], [GEOGRAPHIC_DATA]…"
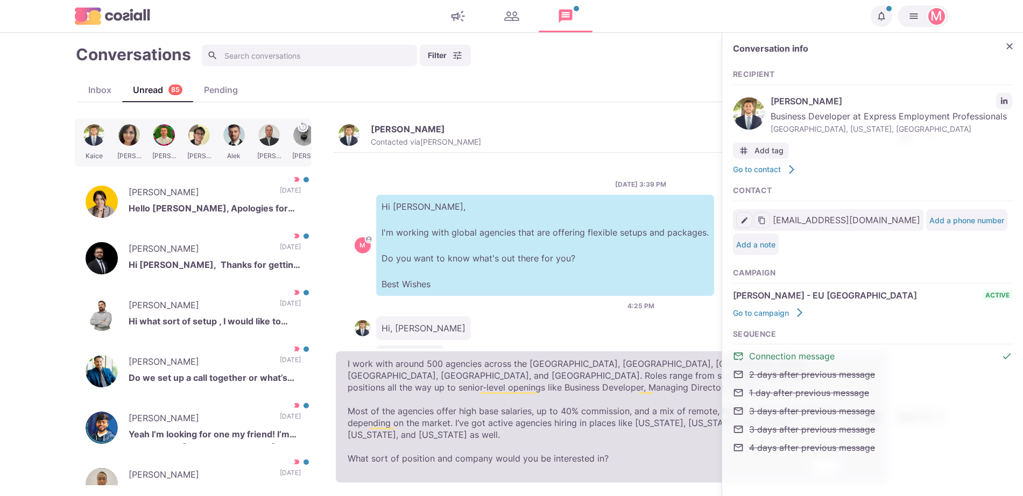
click at [337, 380] on textarea "I work with around 500 agencies across the [GEOGRAPHIC_DATA], [GEOGRAPHIC_DATA]…" at bounding box center [611, 416] width 551 height 131
type textarea "x"
type textarea "I work with around 500 agencies across the [GEOGRAPHIC_DATA], [GEOGRAPHIC_DATA]…"
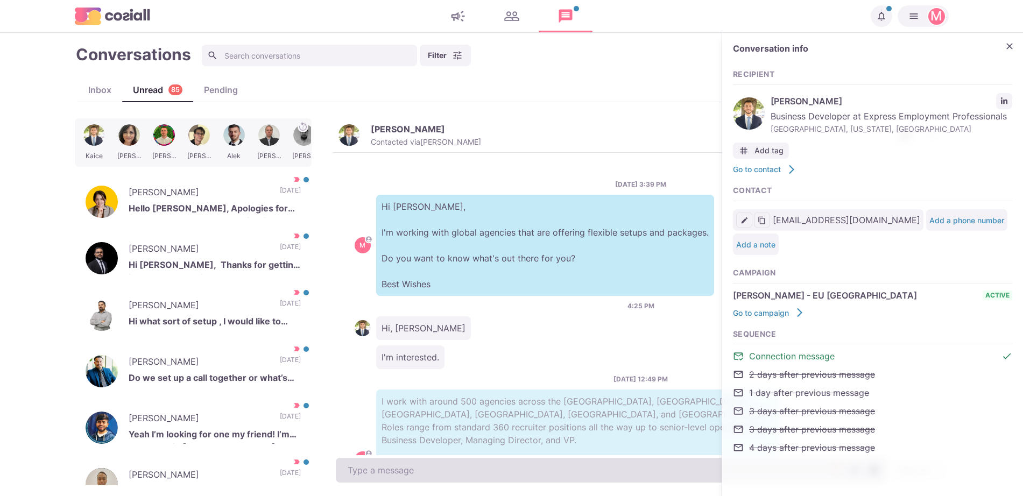
scroll to position [88, 0]
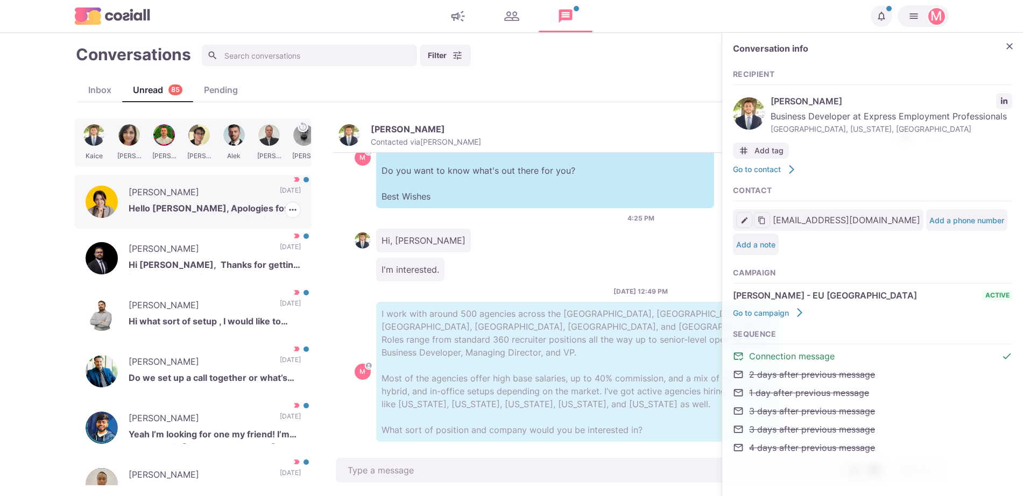
click at [280, 186] on p "[DATE]" at bounding box center [290, 194] width 21 height 16
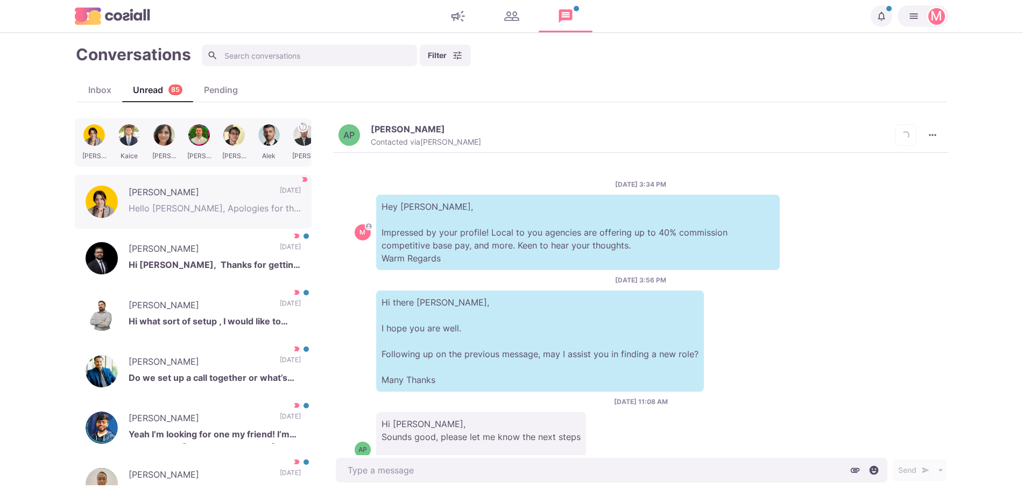
scroll to position [493, 0]
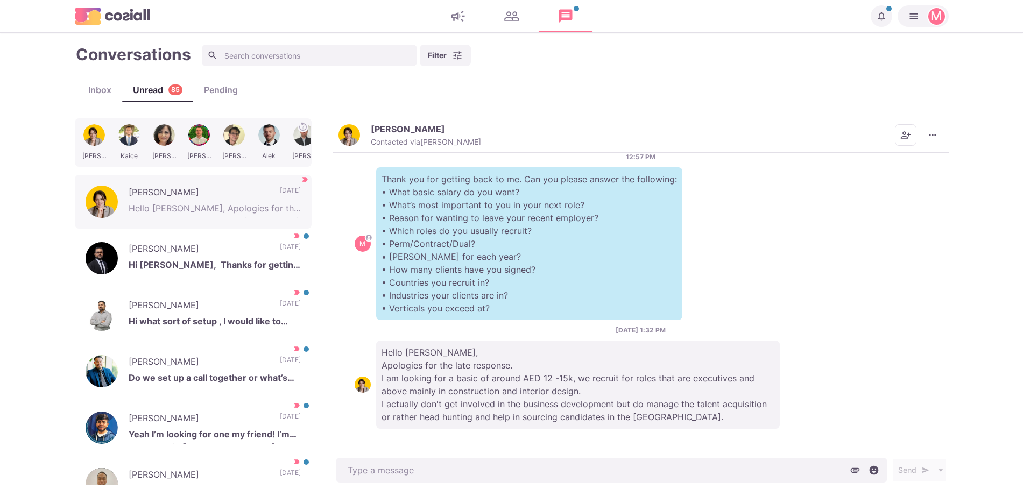
click at [430, 327] on div "[DATE] 1:32 PM Hello [PERSON_NAME], Apologies for the late response. I am looki…" at bounding box center [641, 377] width 572 height 103
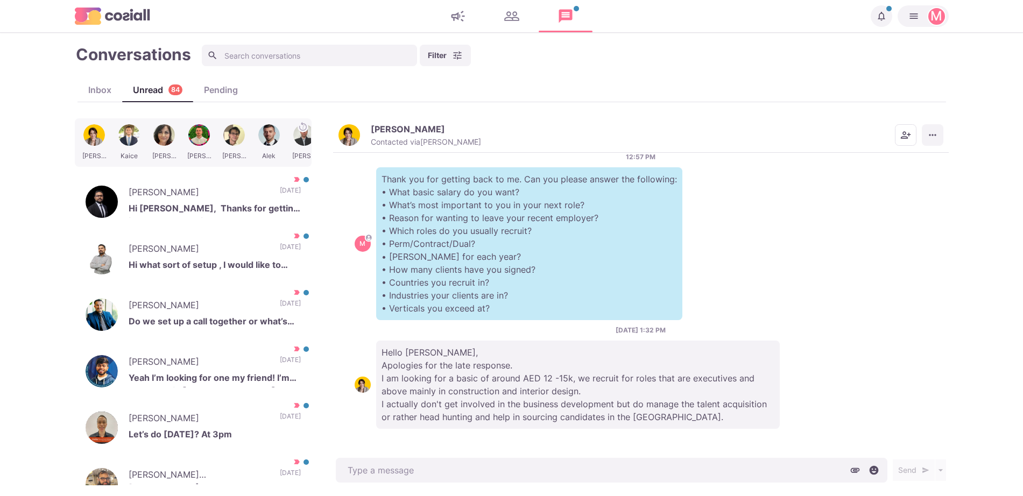
click at [927, 133] on icon "More menu" at bounding box center [932, 135] width 11 height 11
click at [890, 183] on button "Mark as Not Important" at bounding box center [890, 178] width 104 height 17
click at [223, 175] on div "[PERSON_NAME] Hi [PERSON_NAME], Thanks for getting in touch. I appreciate the m…" at bounding box center [193, 202] width 237 height 54
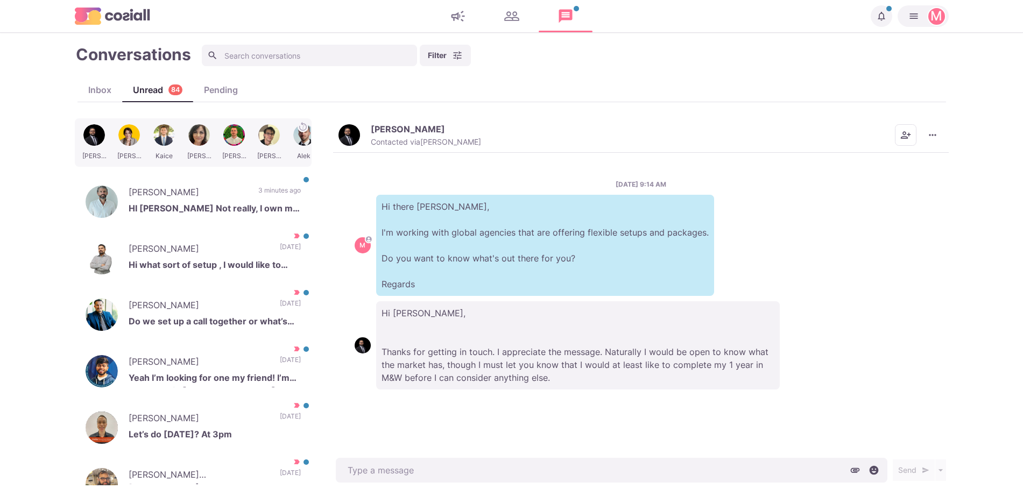
click at [362, 126] on button "[PERSON_NAME] Contacted via [PERSON_NAME]" at bounding box center [409, 135] width 143 height 23
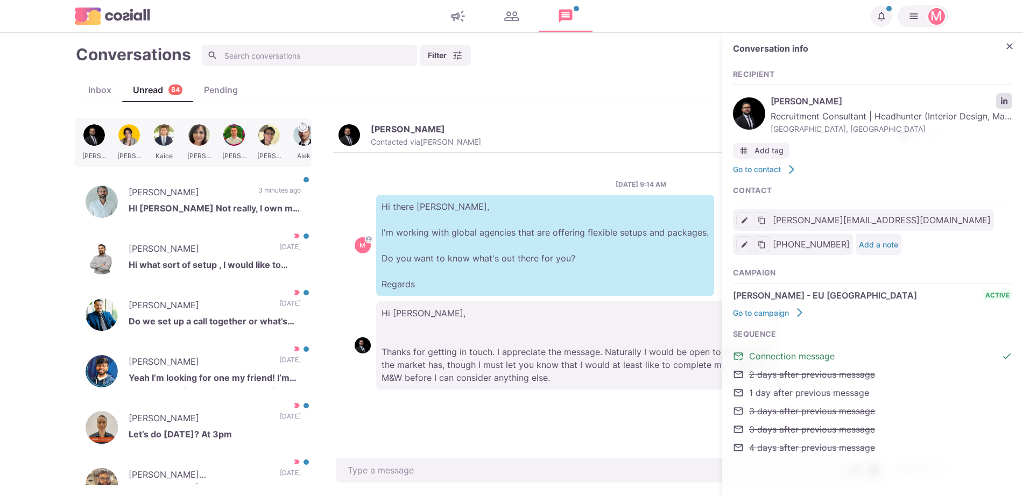
click at [1007, 98] on icon "LinkedIn profile link" at bounding box center [1004, 101] width 8 height 8
click at [287, 209] on icon "button" at bounding box center [292, 209] width 11 height 11
click at [256, 180] on div "[PERSON_NAME] HI [PERSON_NAME] Not really, I own my own agency 4 minutes ago [P…" at bounding box center [193, 202] width 237 height 54
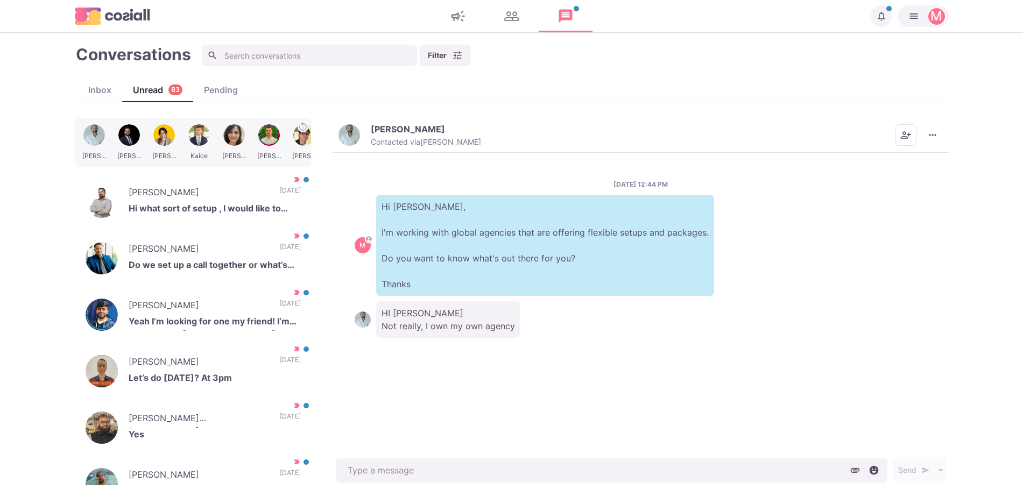
click at [469, 159] on div "[DATE] 12:44 PM M Hi [PERSON_NAME], I'm working with global agencies that are o…" at bounding box center [640, 304] width 615 height 303
click at [253, 178] on div "[PERSON_NAME] Hi what sort of setup , I would like to know more. [DATE] [PERSON…" at bounding box center [193, 202] width 237 height 54
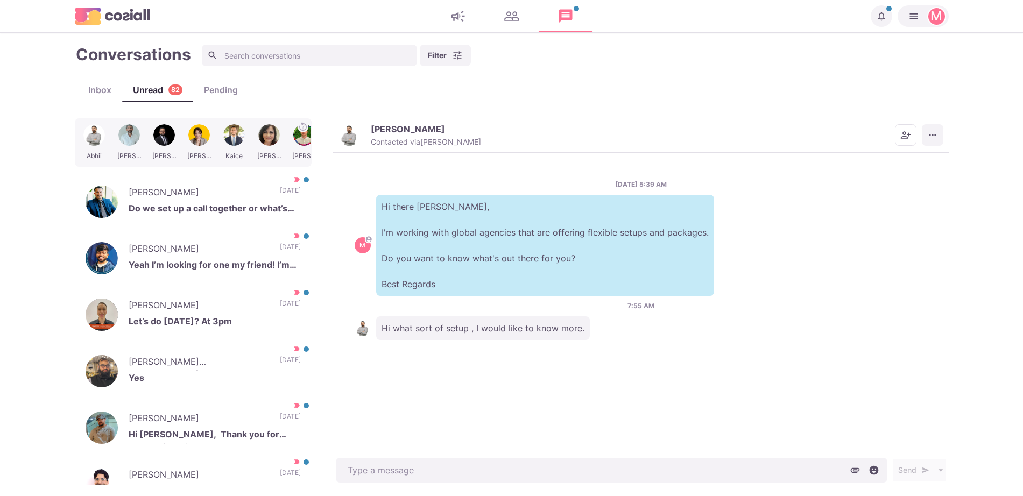
click at [927, 133] on icon "More menu" at bounding box center [932, 135] width 11 height 11
click at [854, 209] on button "Info" at bounding box center [890, 211] width 104 height 17
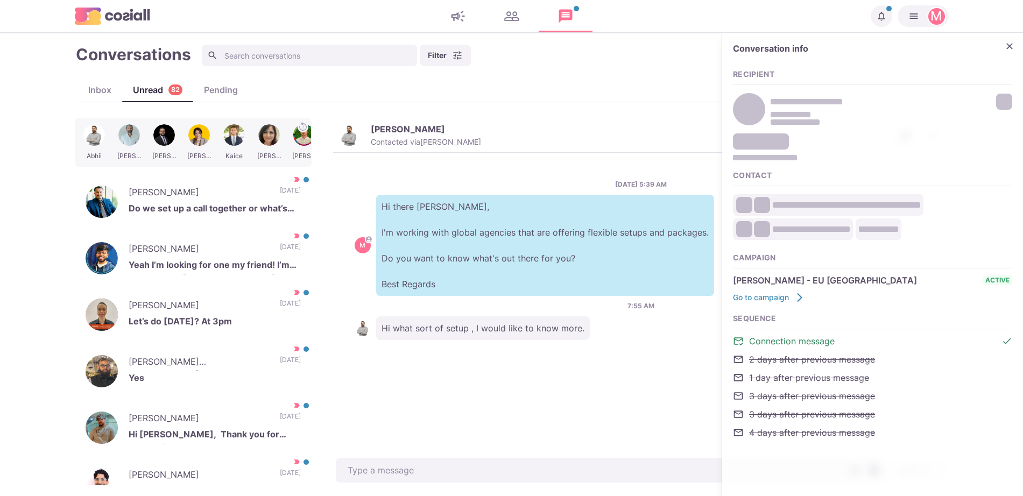
click at [593, 156] on div "[DATE] 5:39 AM M Hi there [PERSON_NAME], I'm working with global agencies that …" at bounding box center [640, 304] width 615 height 303
click at [1008, 51] on icon "Close" at bounding box center [1009, 46] width 11 height 11
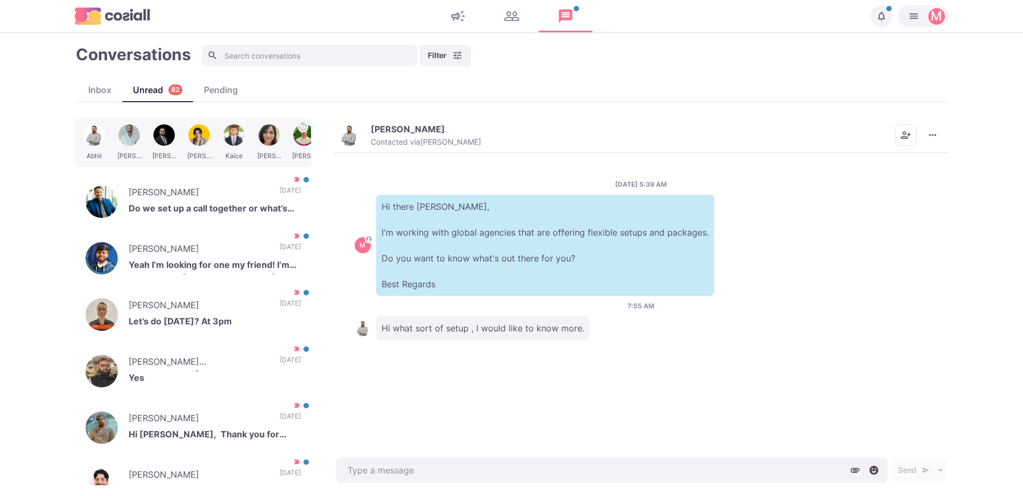
click at [353, 129] on img "button" at bounding box center [349, 135] width 22 height 22
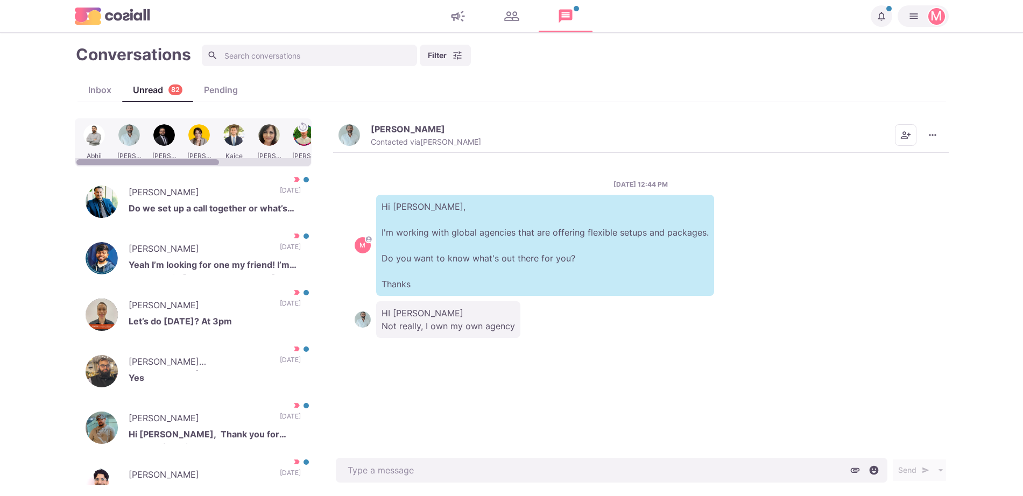
click at [96, 147] on div at bounding box center [94, 143] width 32 height 42
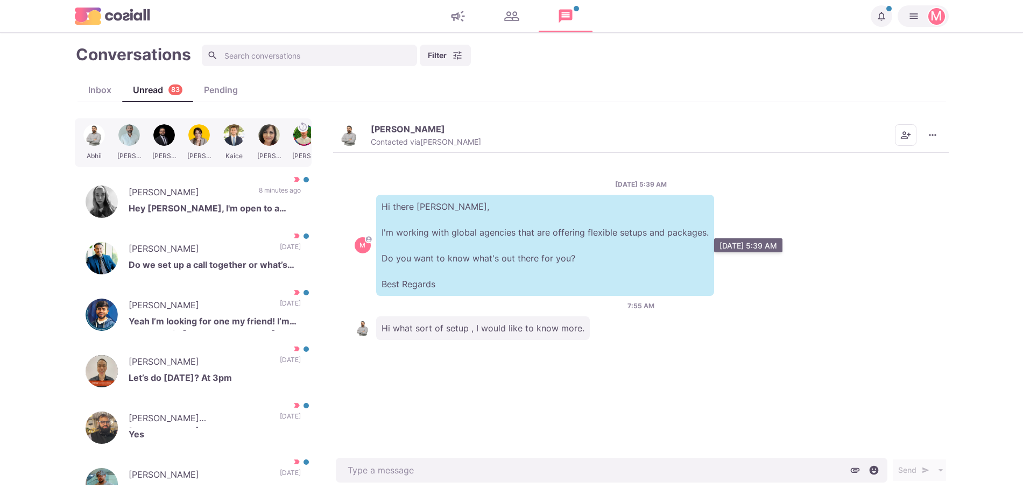
type textarea "x"
